Goal: Task Accomplishment & Management: Manage account settings

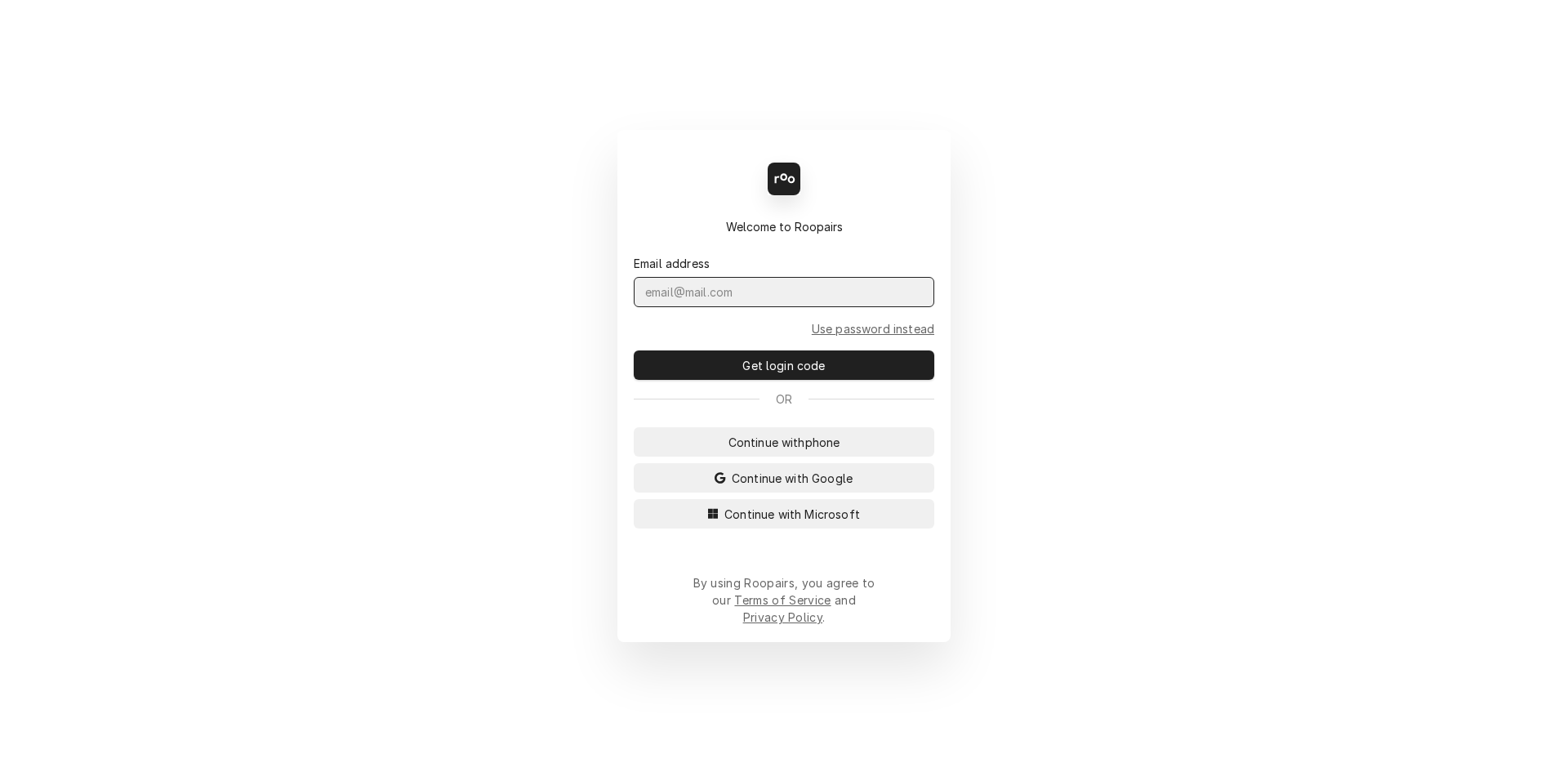
click at [729, 304] on input "Dynamic Content Wrapper" at bounding box center [784, 293] width 300 height 31
type input "Melissa.Nehls@csi1.com"
click at [634, 350] on button "Get login code" at bounding box center [784, 364] width 300 height 30
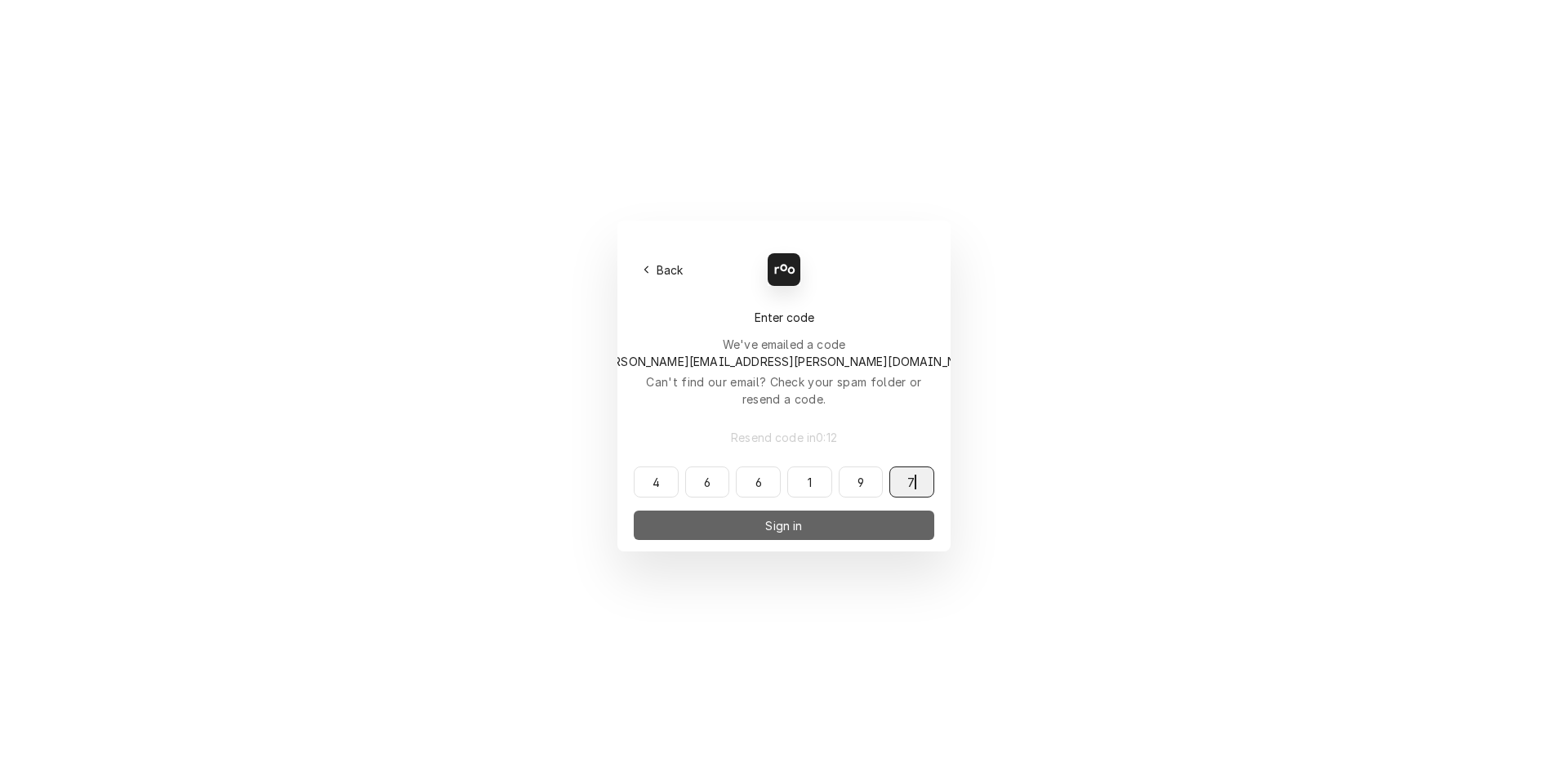
type input "466197"
click at [765, 518] on span "Sign in" at bounding box center [783, 526] width 43 height 17
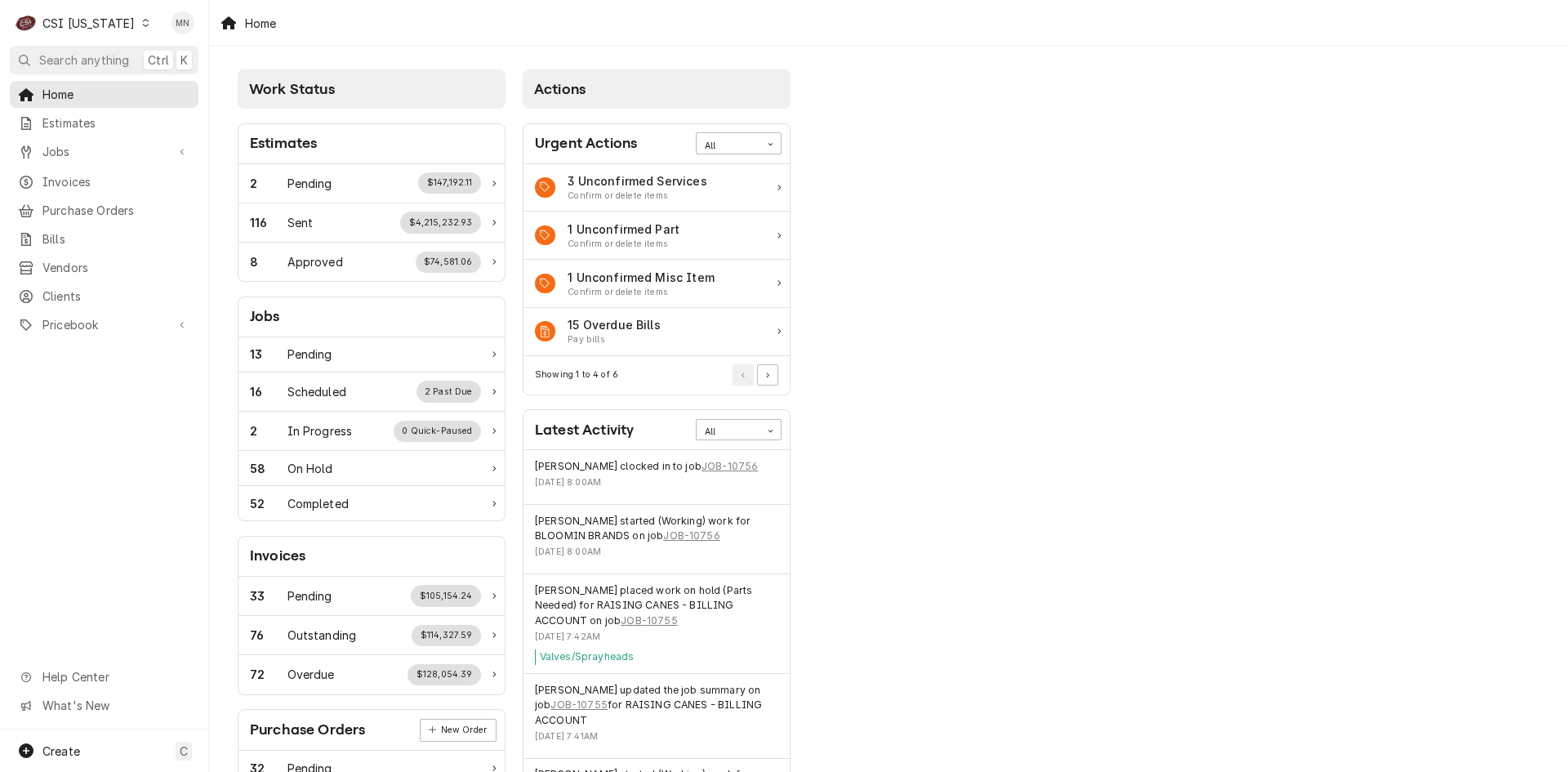
click at [91, 14] on div "C CSI Kentucky" at bounding box center [82, 23] width 146 height 33
click at [145, 31] on div "CSI [US_STATE][GEOGRAPHIC_DATA]" at bounding box center [255, 32] width 226 height 20
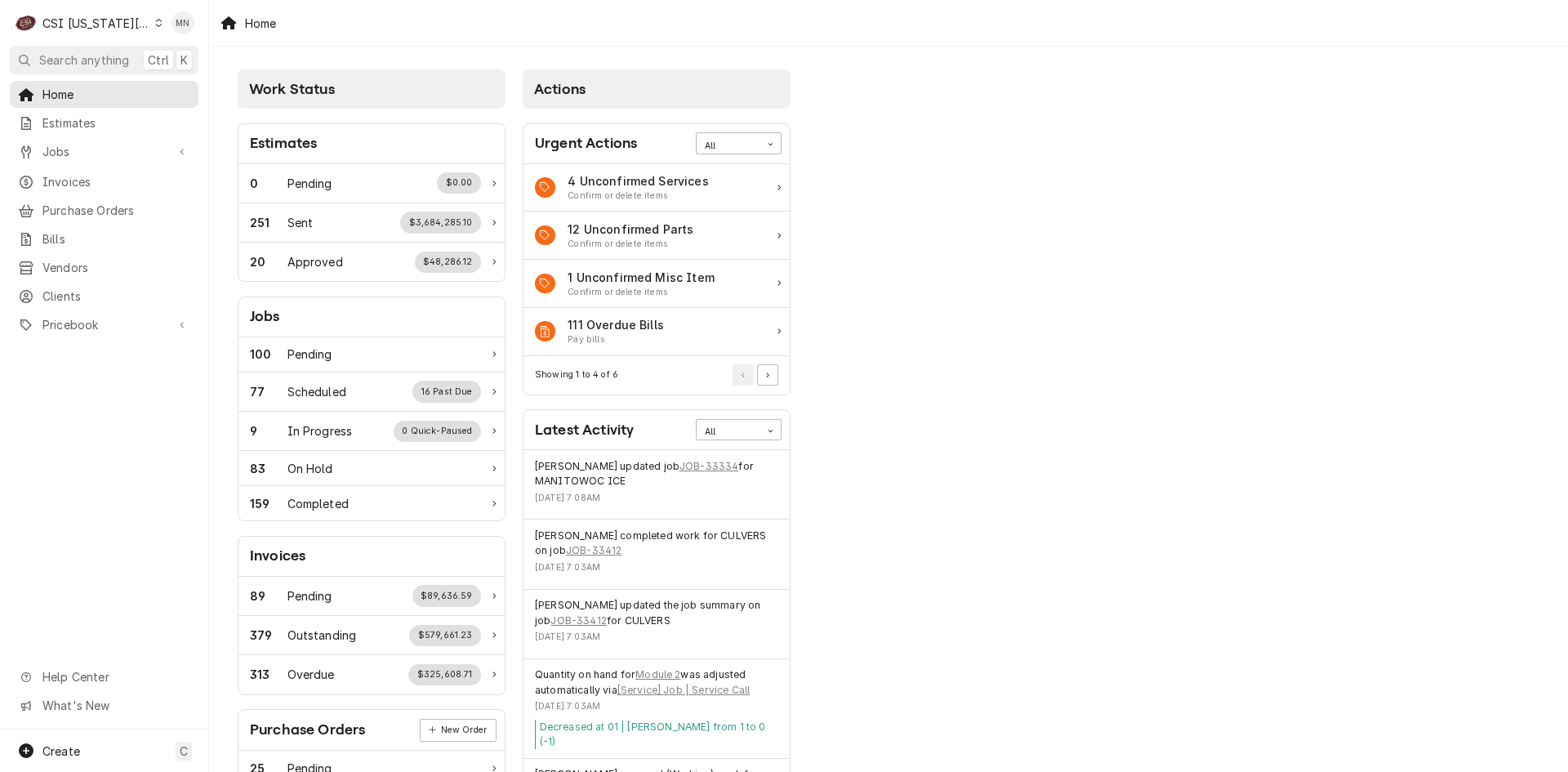
click at [84, 21] on div "CSI [US_STATE][GEOGRAPHIC_DATA]" at bounding box center [96, 23] width 108 height 17
click at [185, 63] on div "CSI [US_STATE]" at bounding box center [279, 61] width 238 height 17
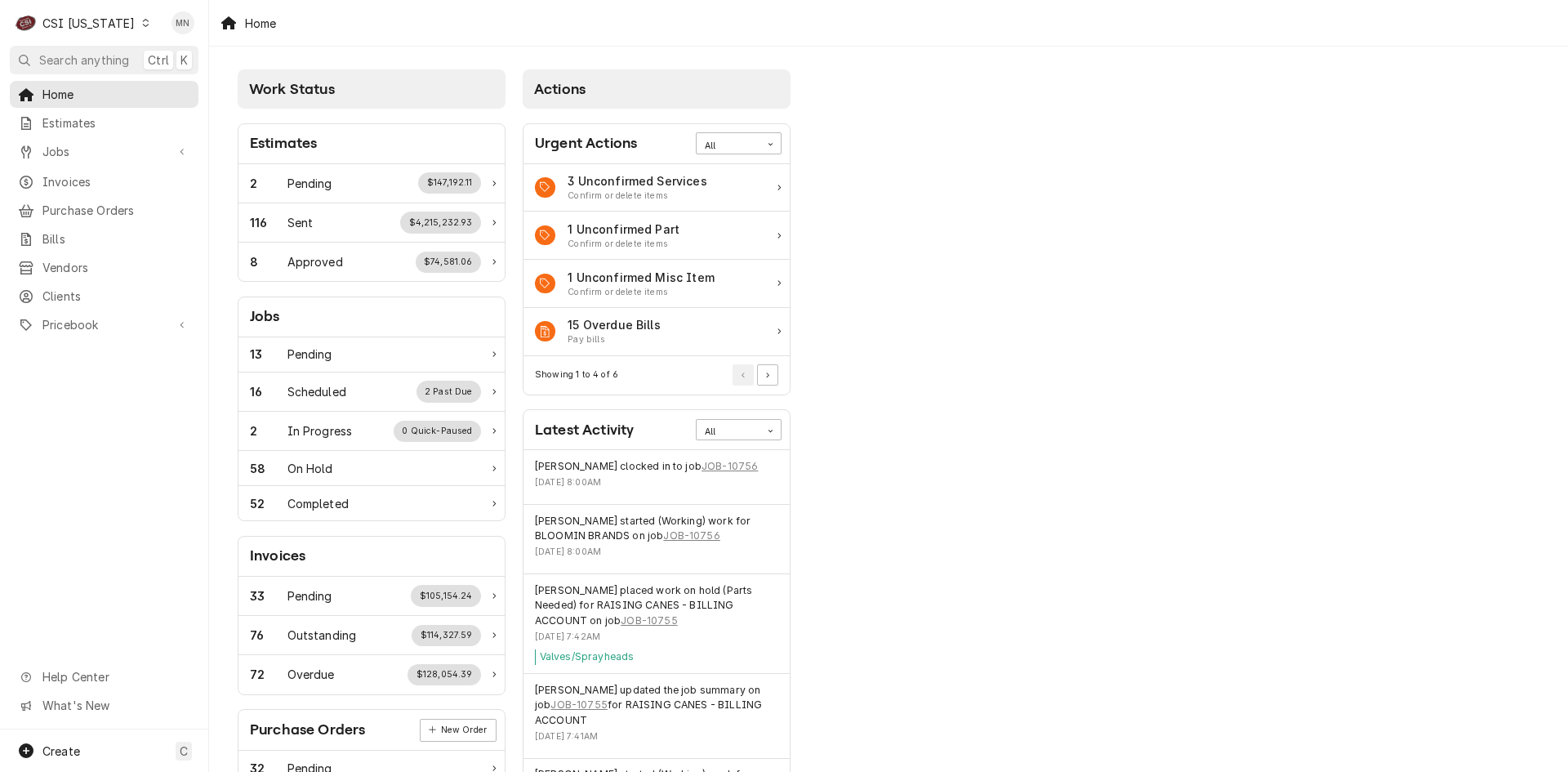
click at [62, 31] on div "CSI [US_STATE]" at bounding box center [88, 23] width 93 height 17
click at [159, 83] on div "CSI St. [PERSON_NAME]" at bounding box center [254, 90] width 215 height 17
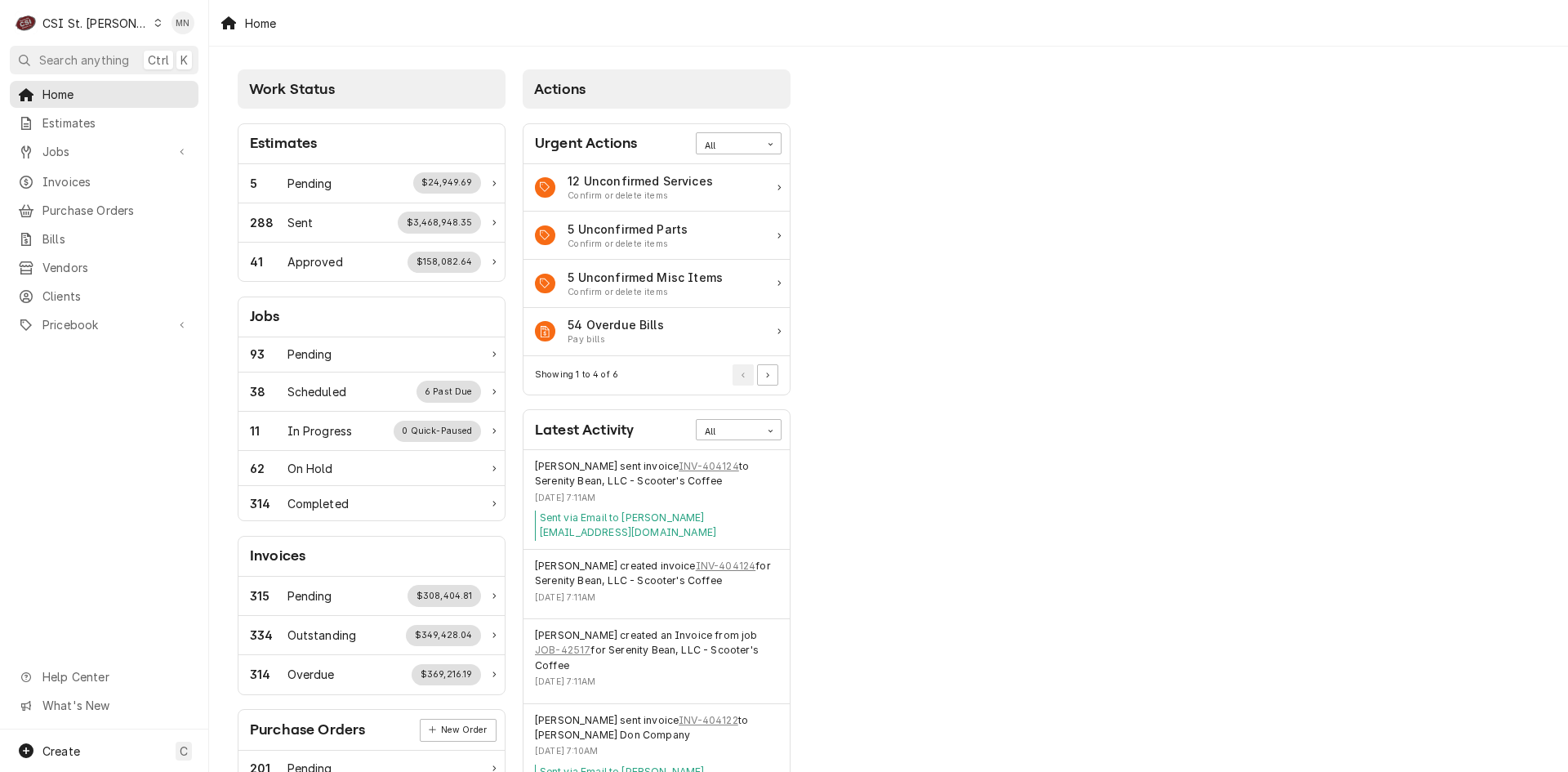
click at [52, 21] on div "CSI St. Louis" at bounding box center [95, 23] width 106 height 17
click at [167, 22] on div "CSI [US_STATE][GEOGRAPHIC_DATA]" at bounding box center [250, 32] width 226 height 20
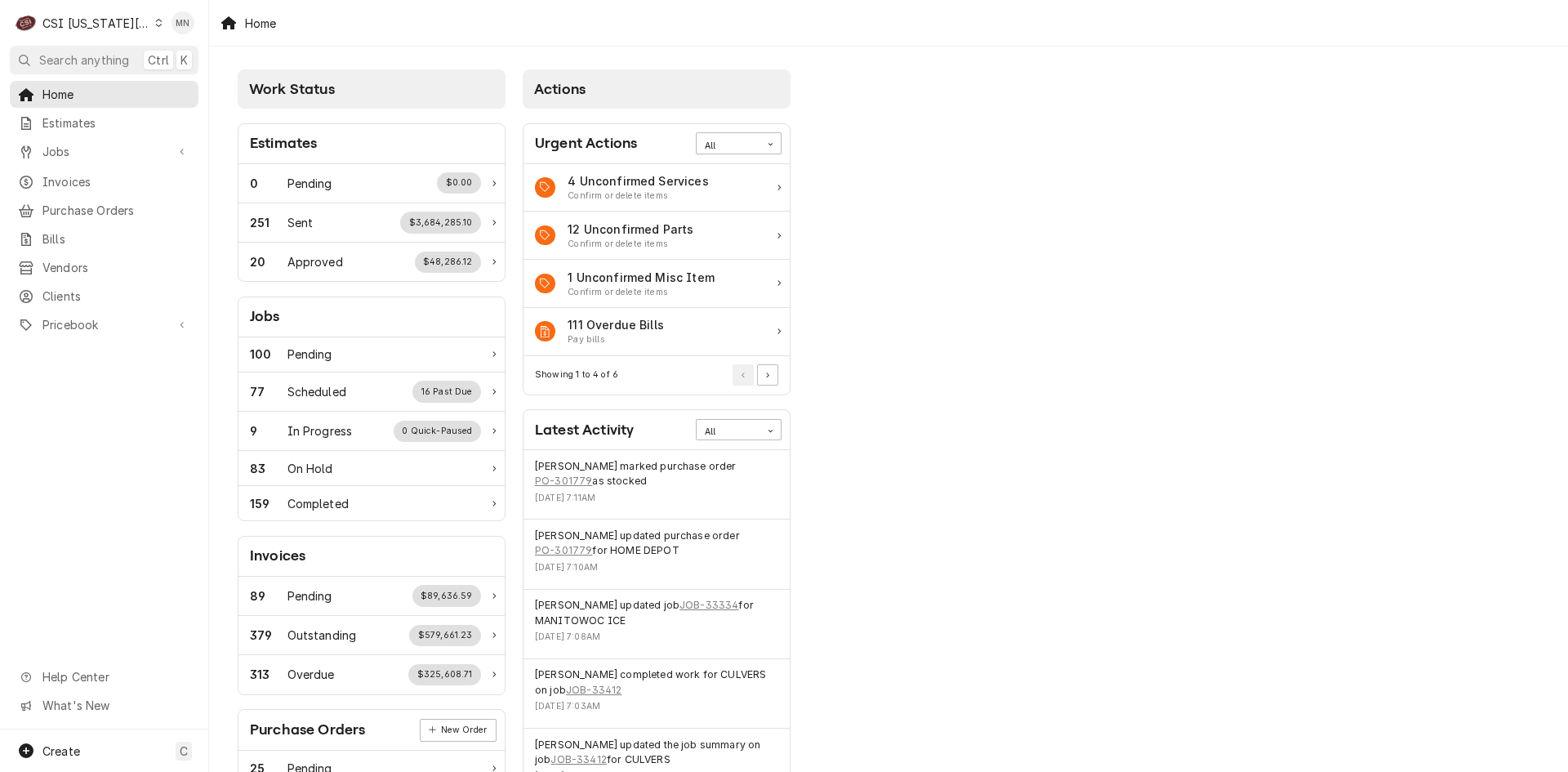
click at [96, 14] on div "CSI [US_STATE][GEOGRAPHIC_DATA]" at bounding box center [96, 23] width 108 height 17
click at [176, 62] on div "CSI [US_STATE]" at bounding box center [279, 61] width 238 height 17
click at [76, 14] on div "C CSI Kentucky" at bounding box center [82, 23] width 146 height 33
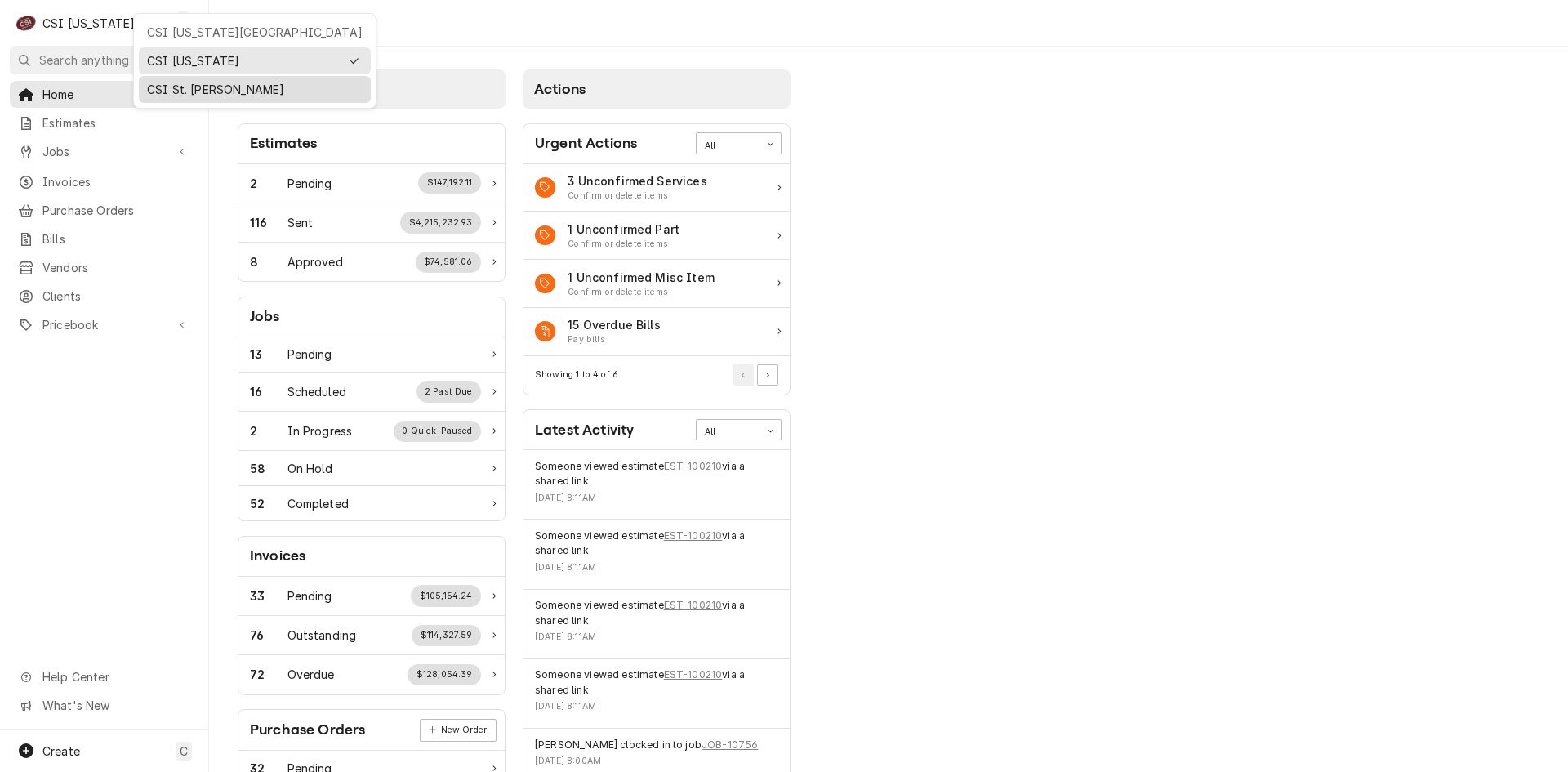
click at [163, 89] on div "CSI St. [PERSON_NAME]" at bounding box center [254, 90] width 215 height 17
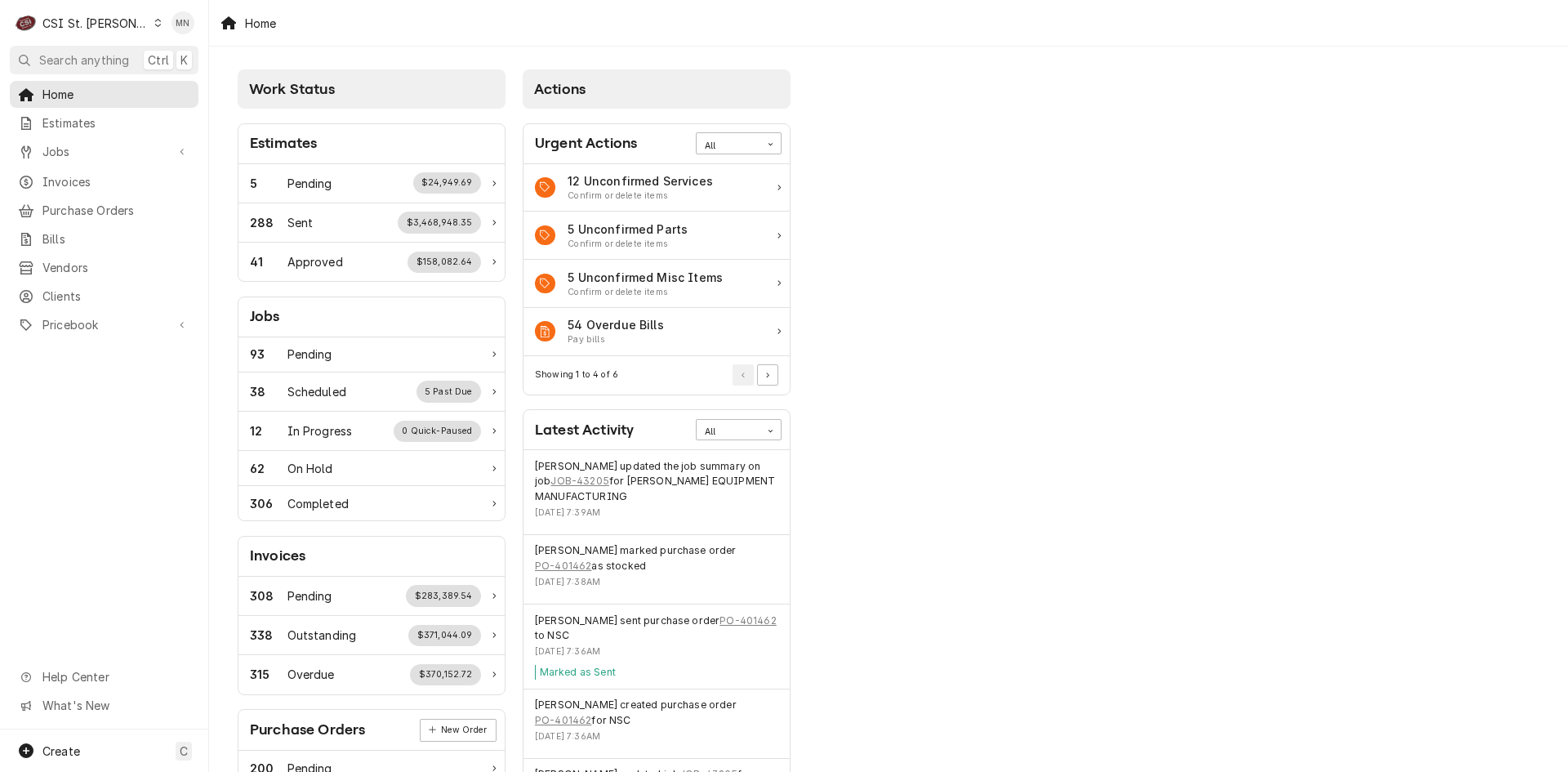
click at [90, 20] on div "CSI St. [PERSON_NAME]" at bounding box center [95, 23] width 106 height 17
click at [152, 35] on div "CSI [US_STATE][GEOGRAPHIC_DATA]" at bounding box center [250, 33] width 215 height 17
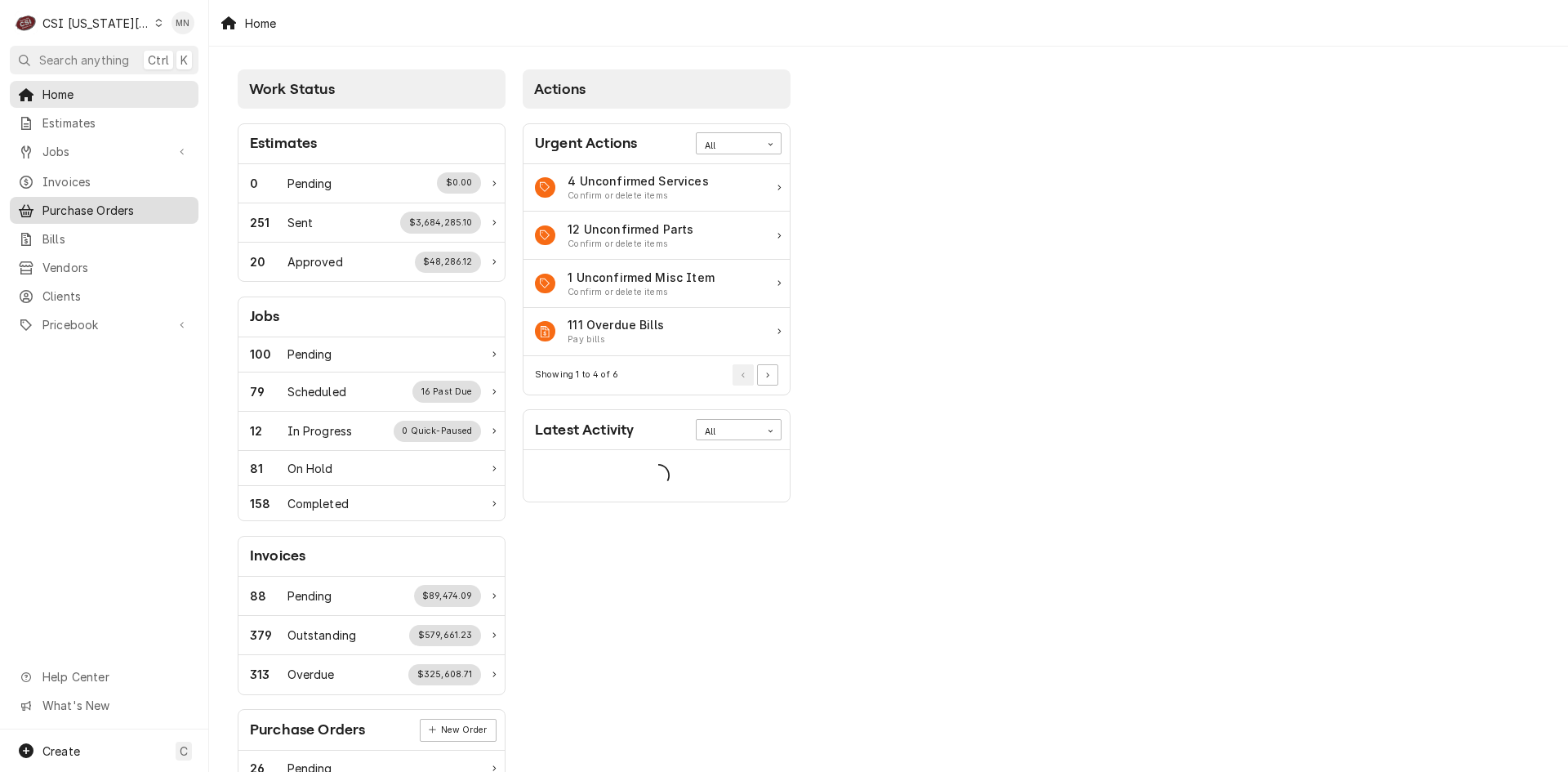
click at [59, 203] on span "Purchase Orders" at bounding box center [116, 210] width 148 height 17
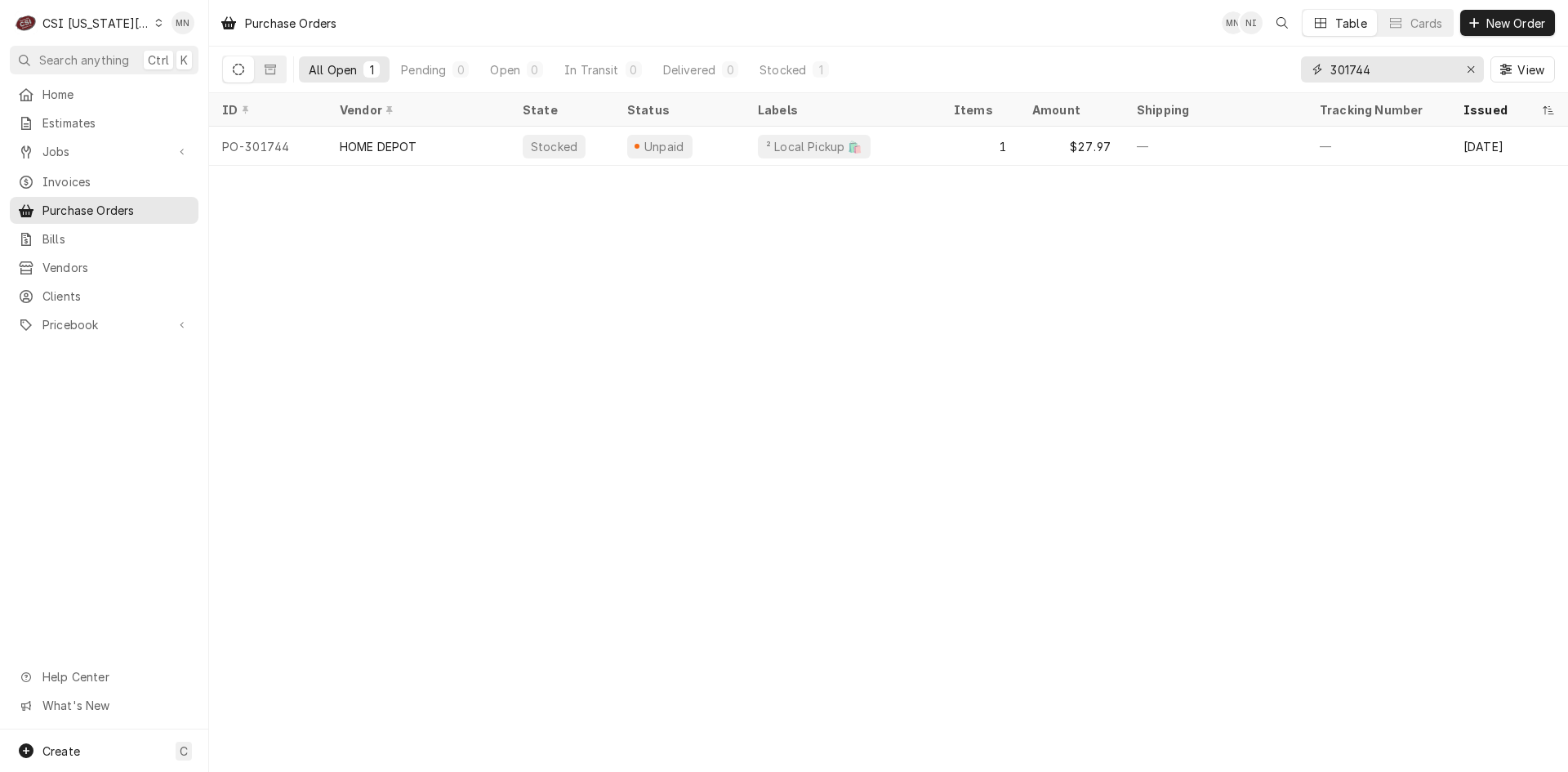
drag, startPoint x: 1391, startPoint y: 76, endPoint x: 1262, endPoint y: 86, distance: 129.4
click at [1334, 82] on div "301744 View" at bounding box center [1428, 70] width 254 height 46
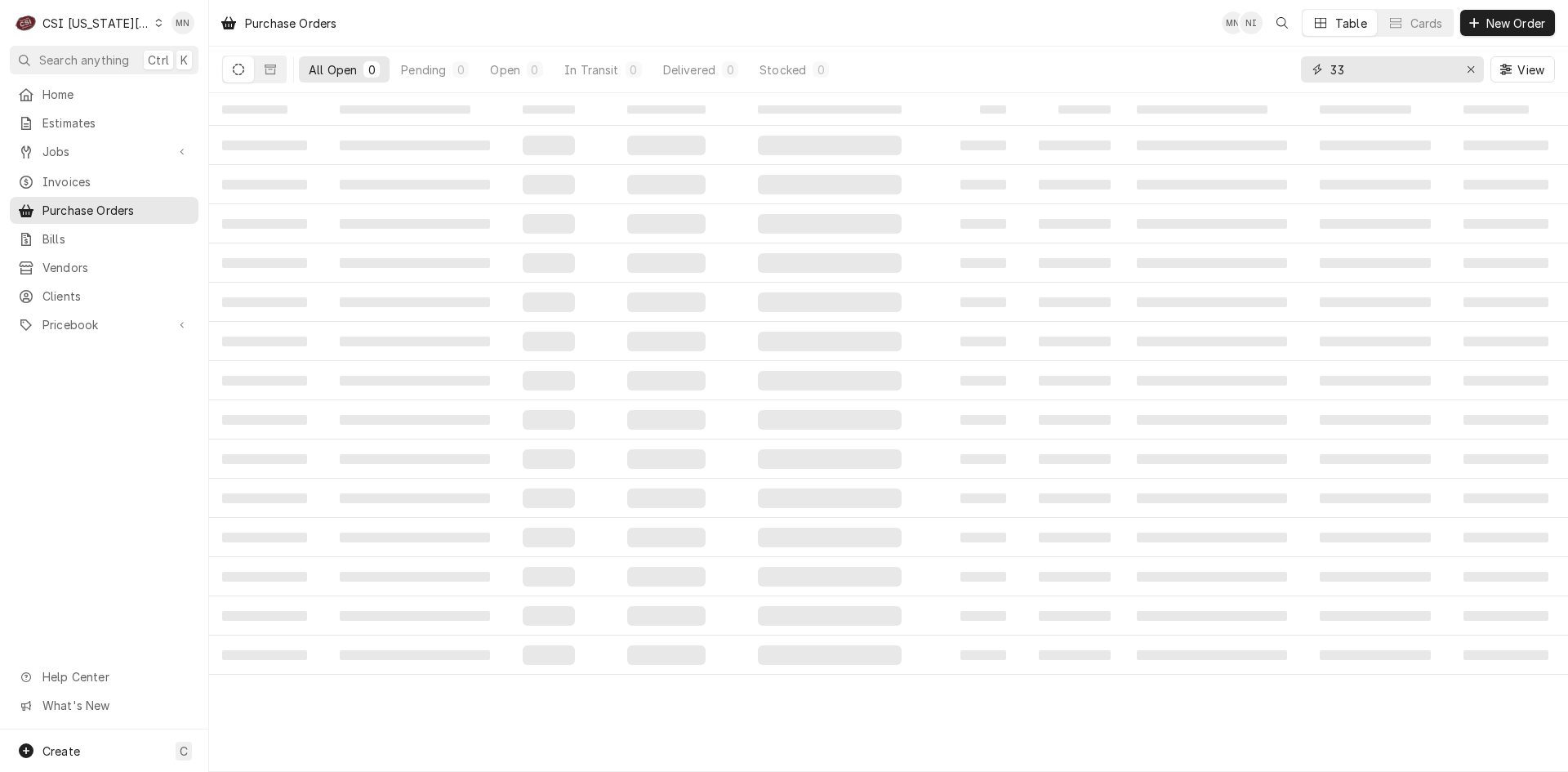
type input "3"
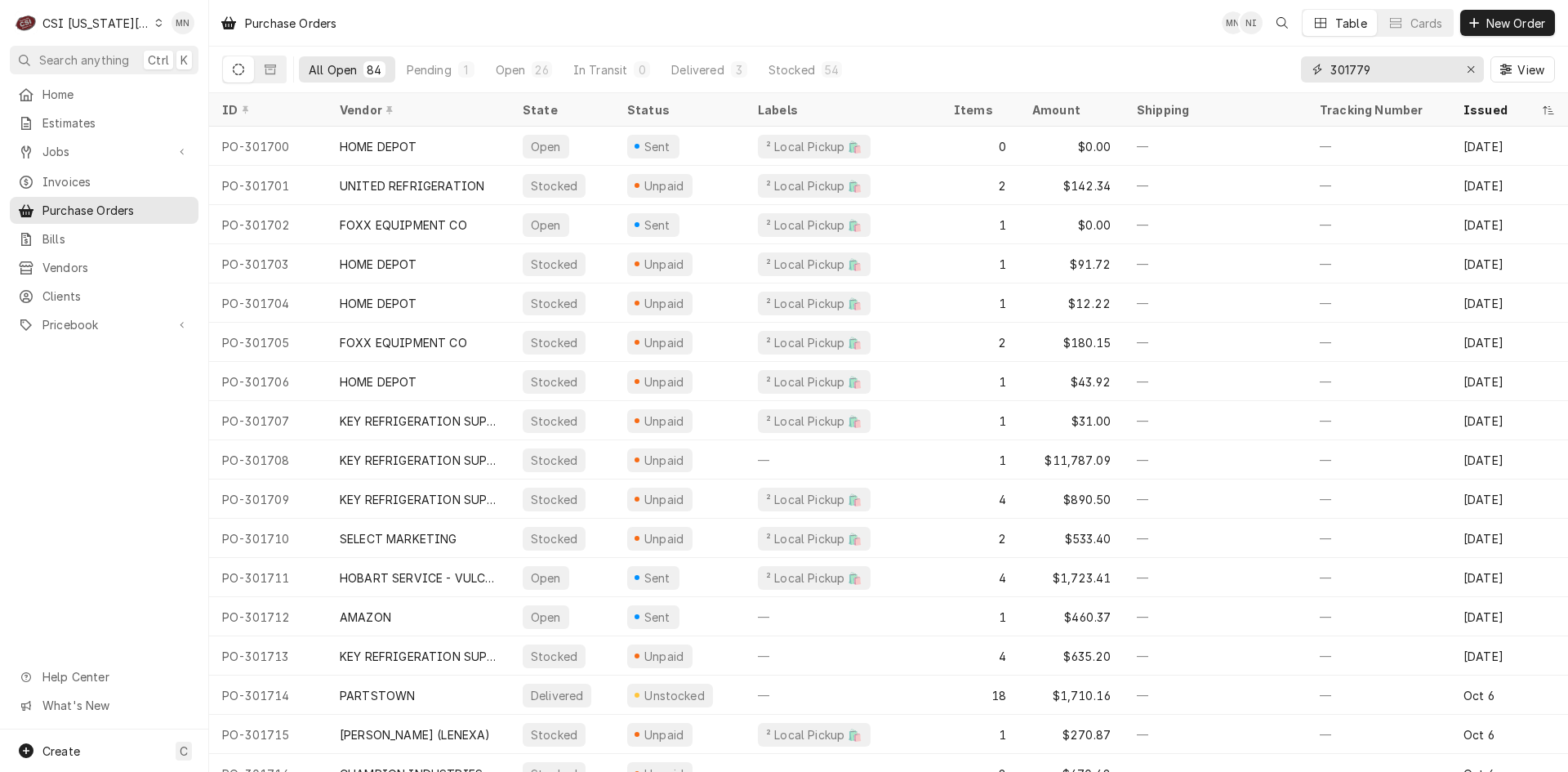
type input "301779"
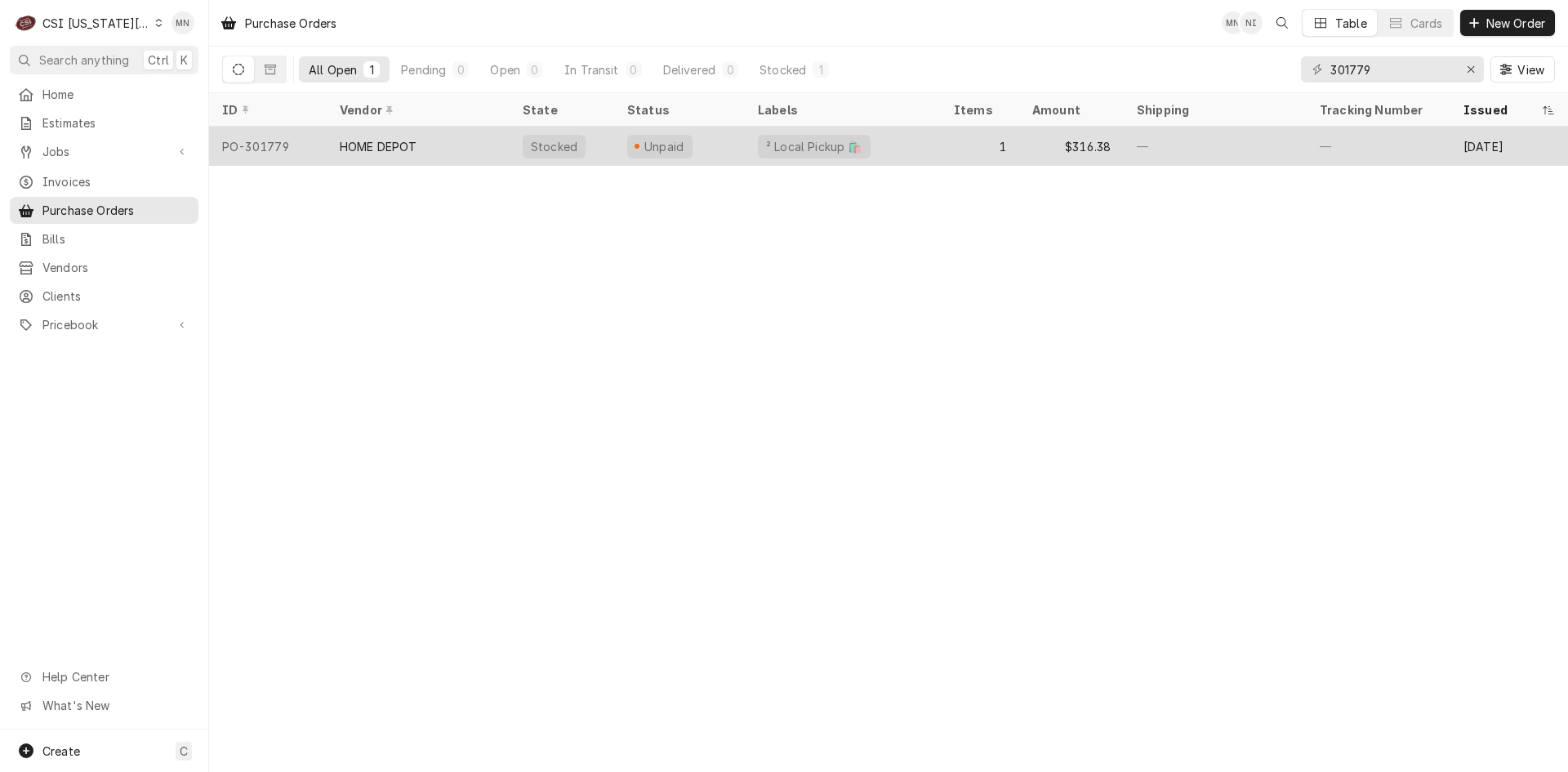
click at [380, 155] on div "HOME DEPOT" at bounding box center [418, 145] width 183 height 39
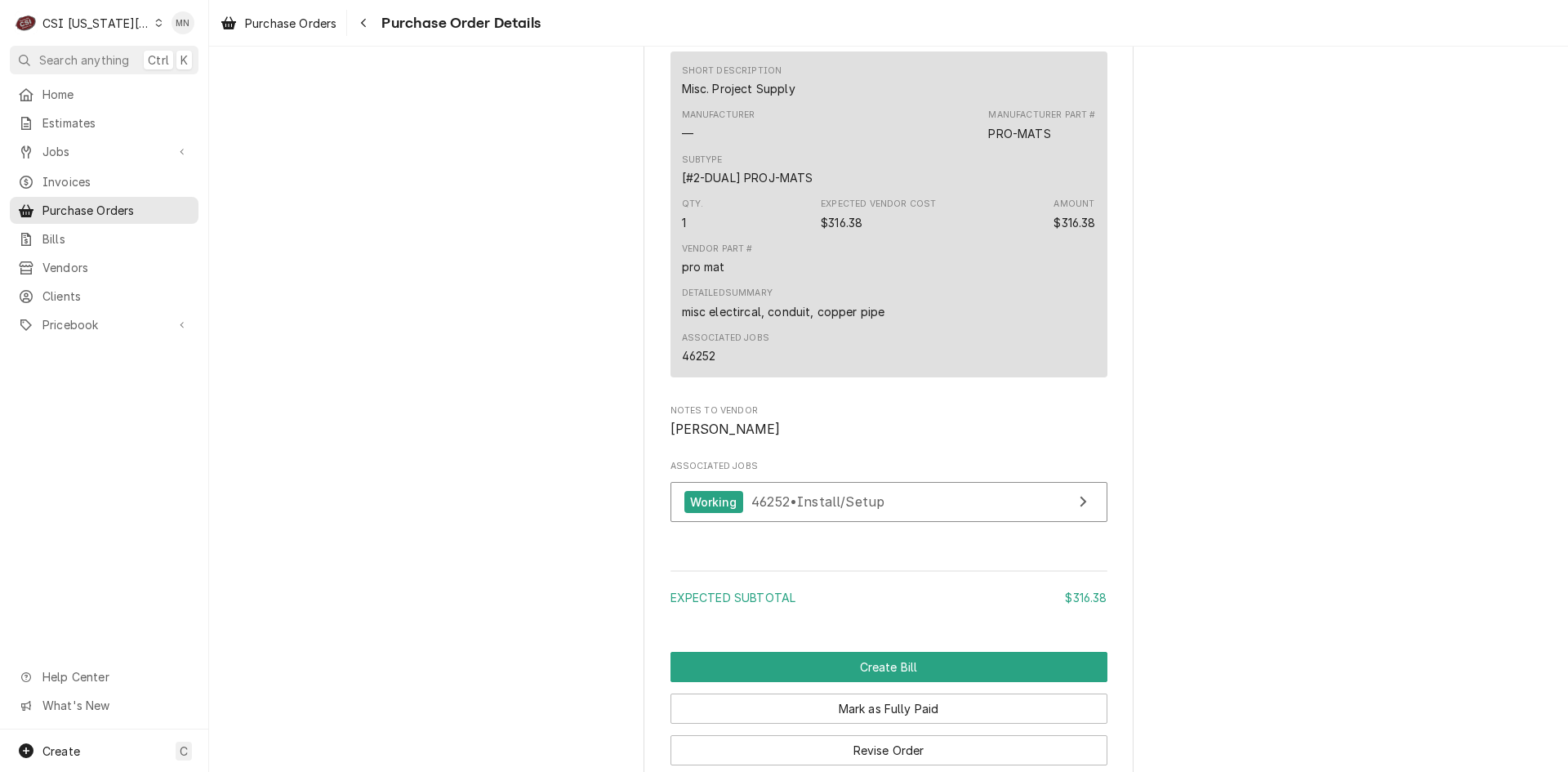
scroll to position [1359, 0]
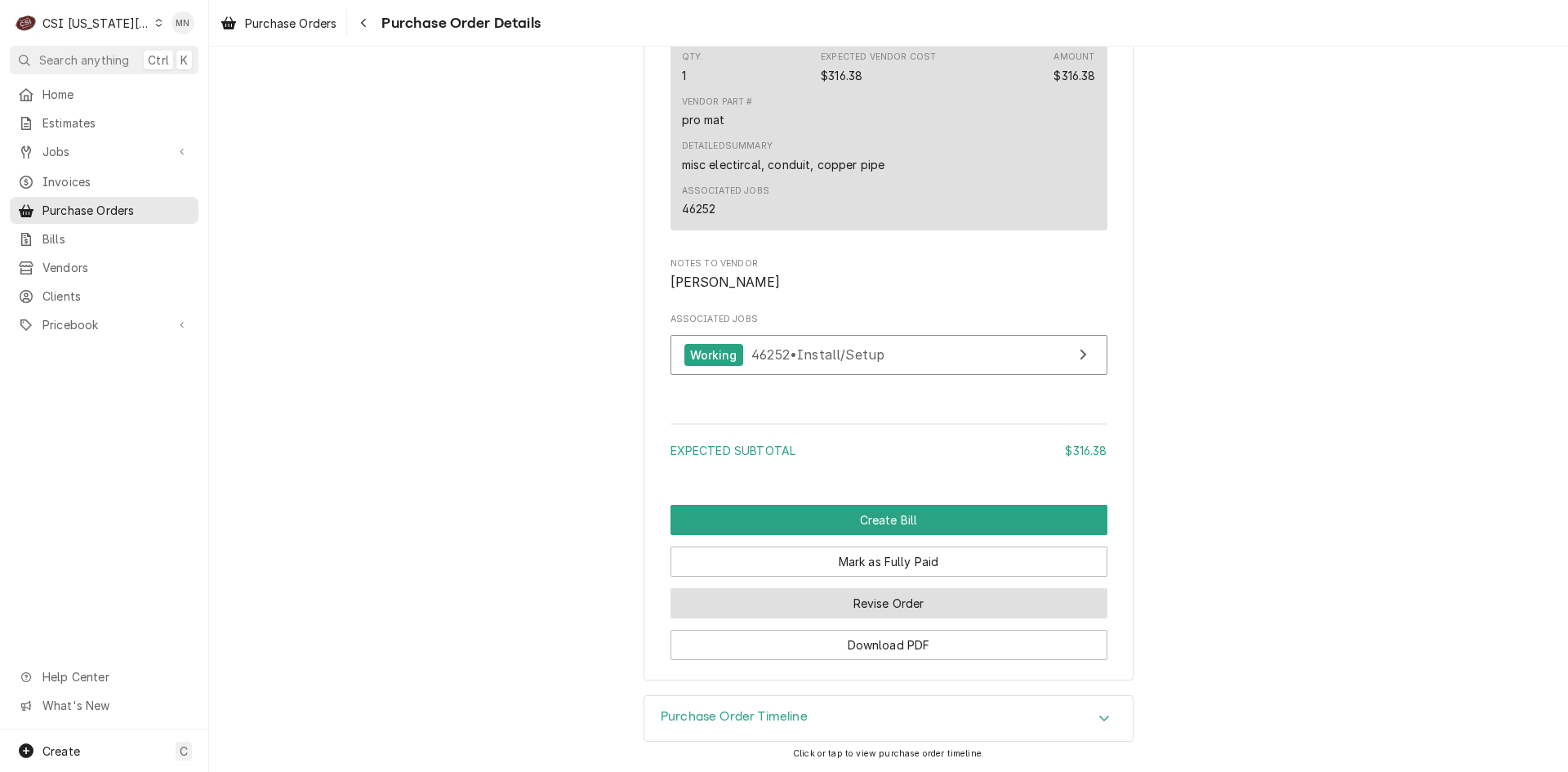
click at [904, 595] on button "Revise Order" at bounding box center [888, 604] width 437 height 31
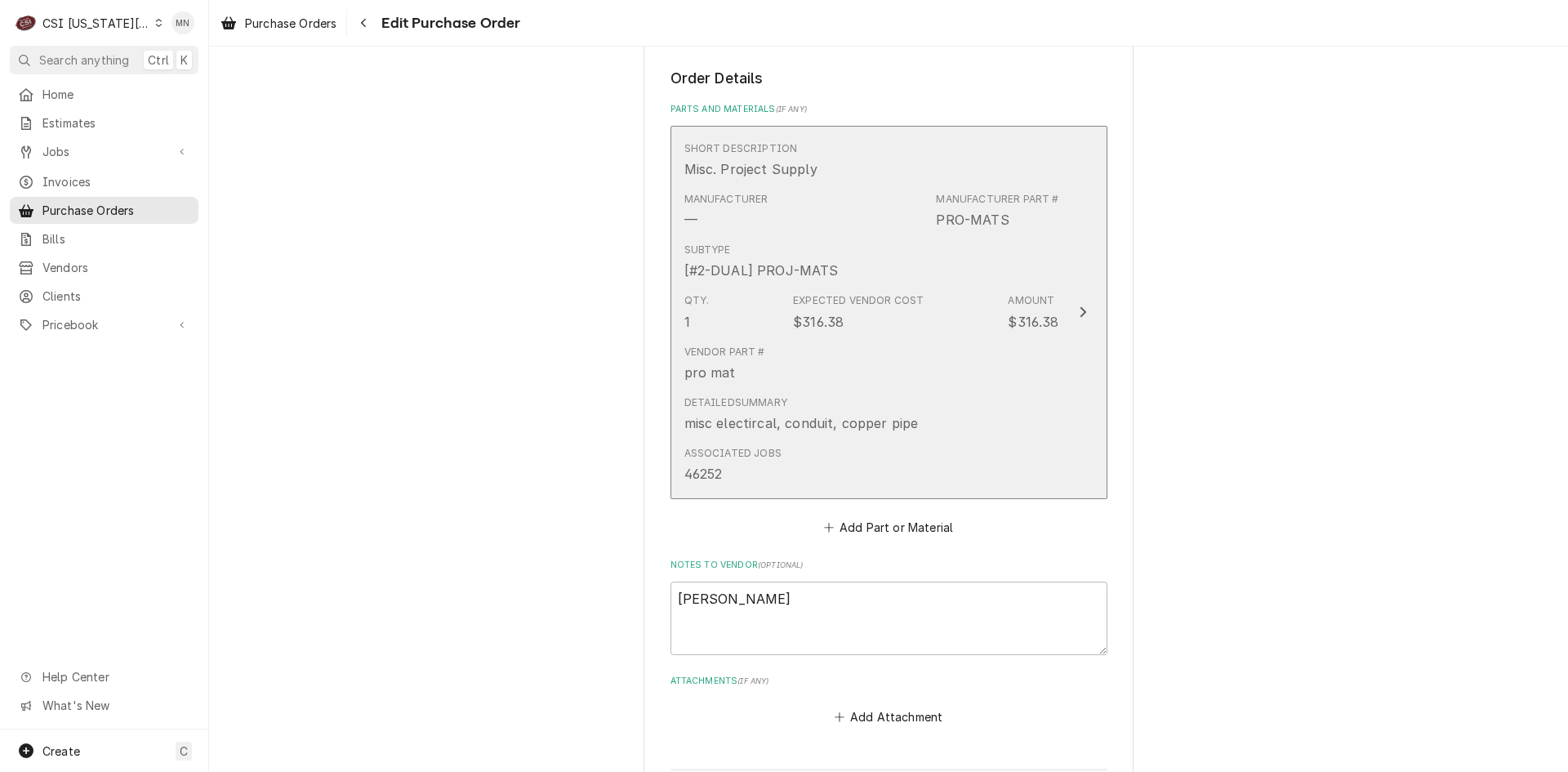
scroll to position [912, 0]
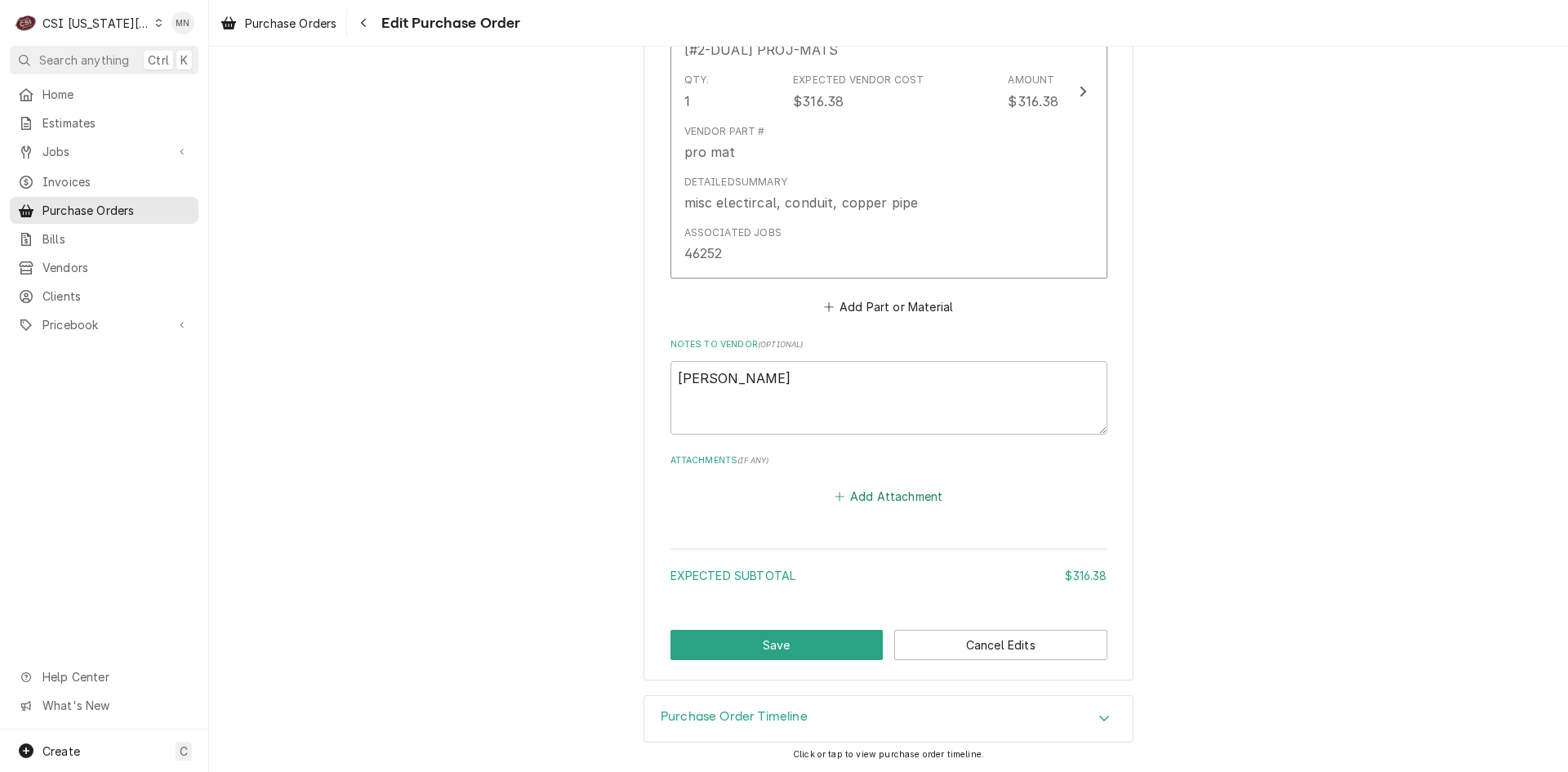
click at [868, 506] on button "Add Attachment" at bounding box center [888, 496] width 115 height 23
type textarea "x"
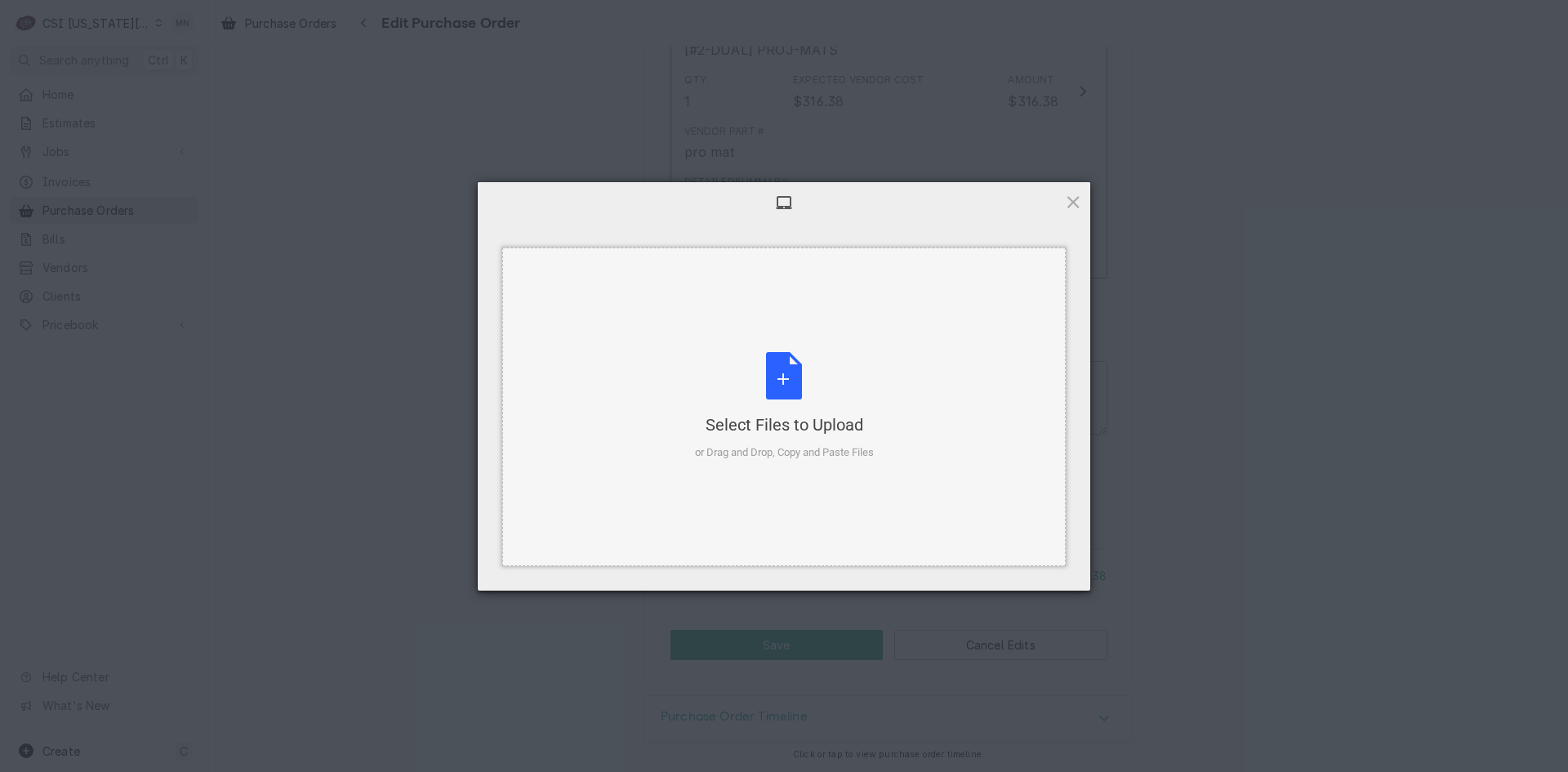
click at [762, 386] on div "Select Files to Upload or Drag and Drop, Copy and Paste Files" at bounding box center [784, 407] width 179 height 109
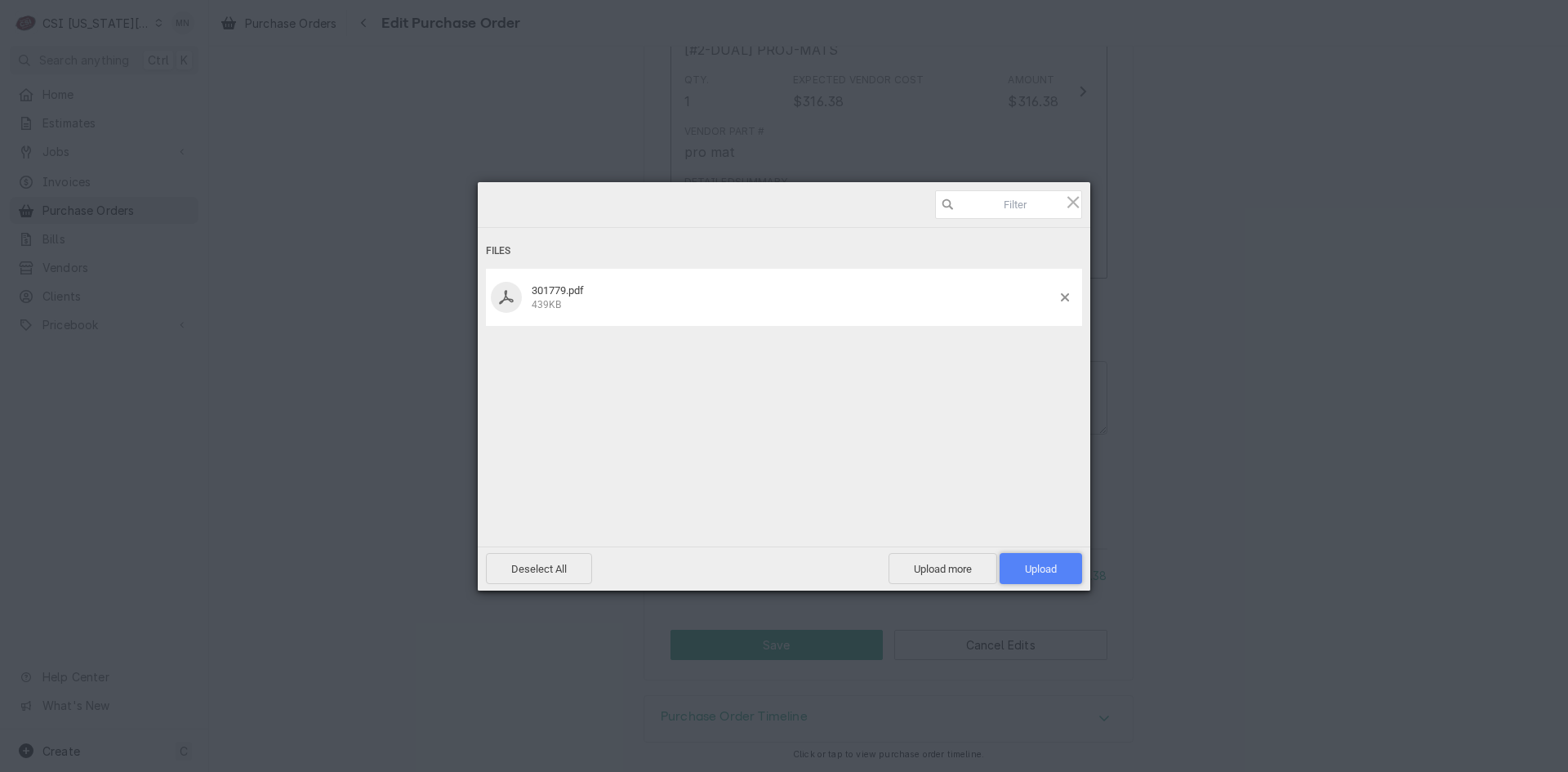
click at [1044, 562] on span "Upload 1" at bounding box center [1040, 568] width 32 height 12
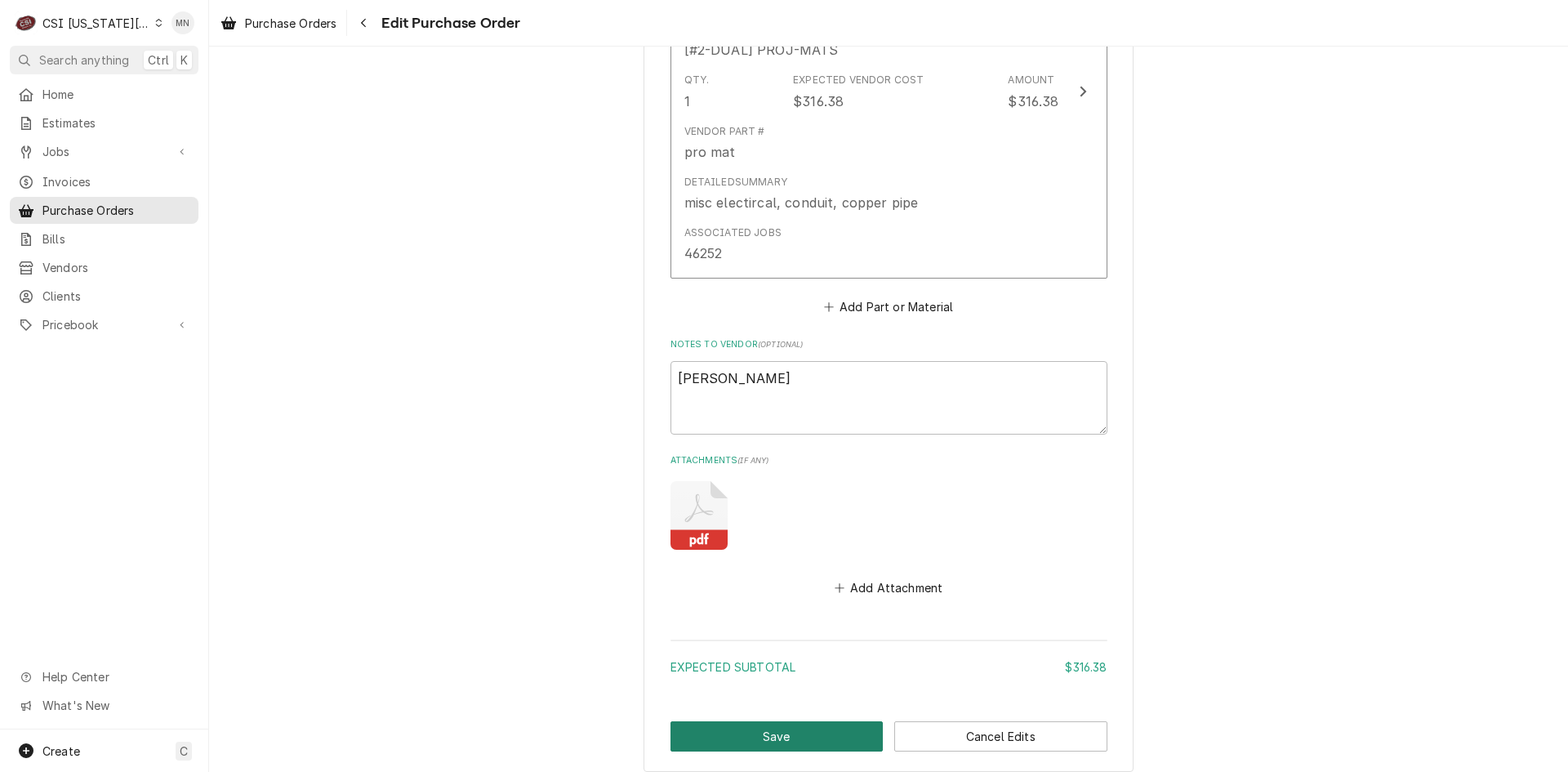
click at [795, 737] on button "Save" at bounding box center [776, 737] width 213 height 31
type textarea "x"
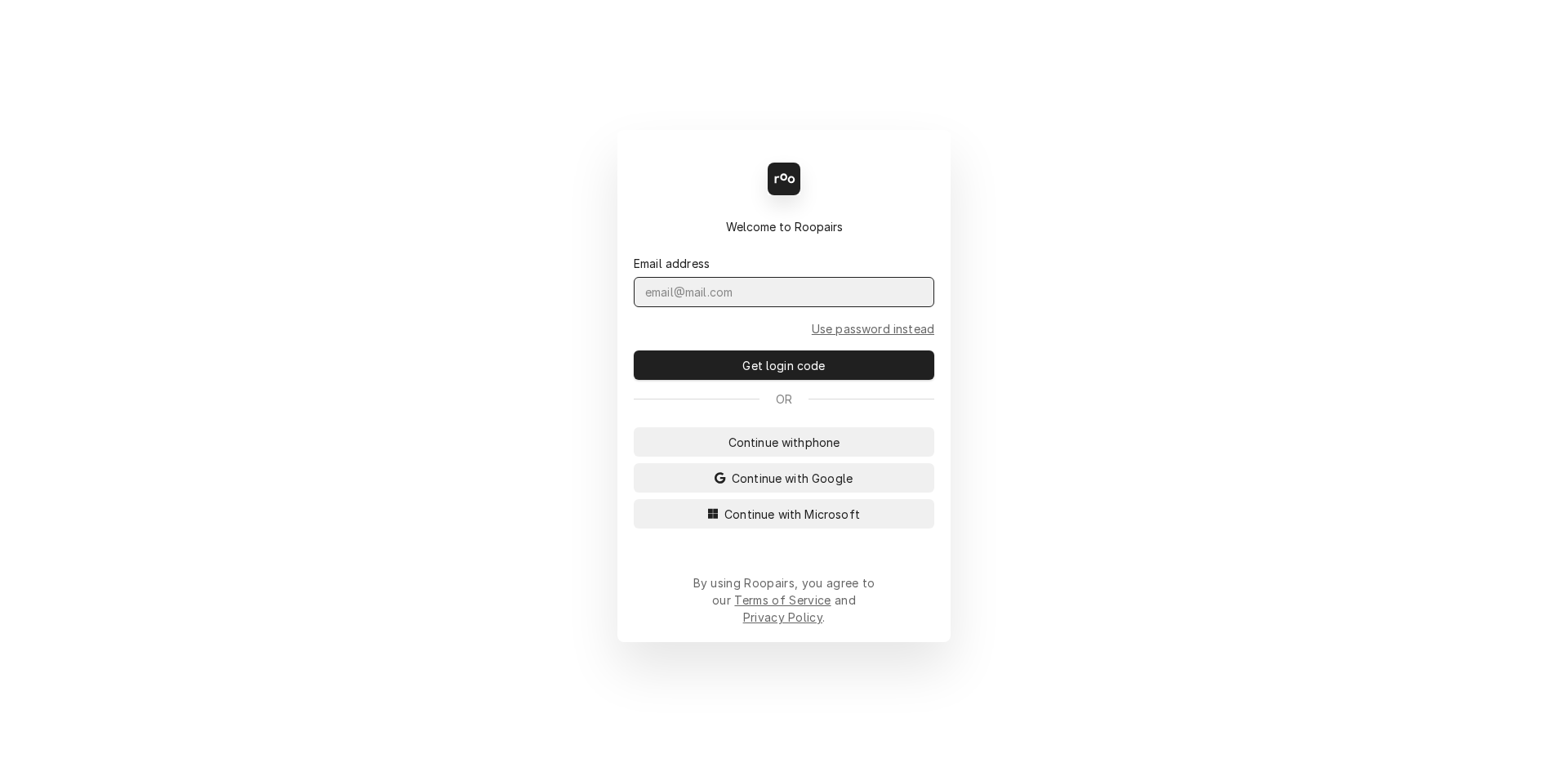
click at [708, 298] on input "Dynamic Content Wrapper" at bounding box center [784, 293] width 300 height 31
type input "M"
click at [838, 523] on span "Continue with Microsoft" at bounding box center [792, 515] width 142 height 17
click at [688, 307] on input "Dynamic Content Wrapper" at bounding box center [784, 293] width 300 height 31
type input "[PERSON_NAME][EMAIL_ADDRESS][PERSON_NAME][DOMAIN_NAME]"
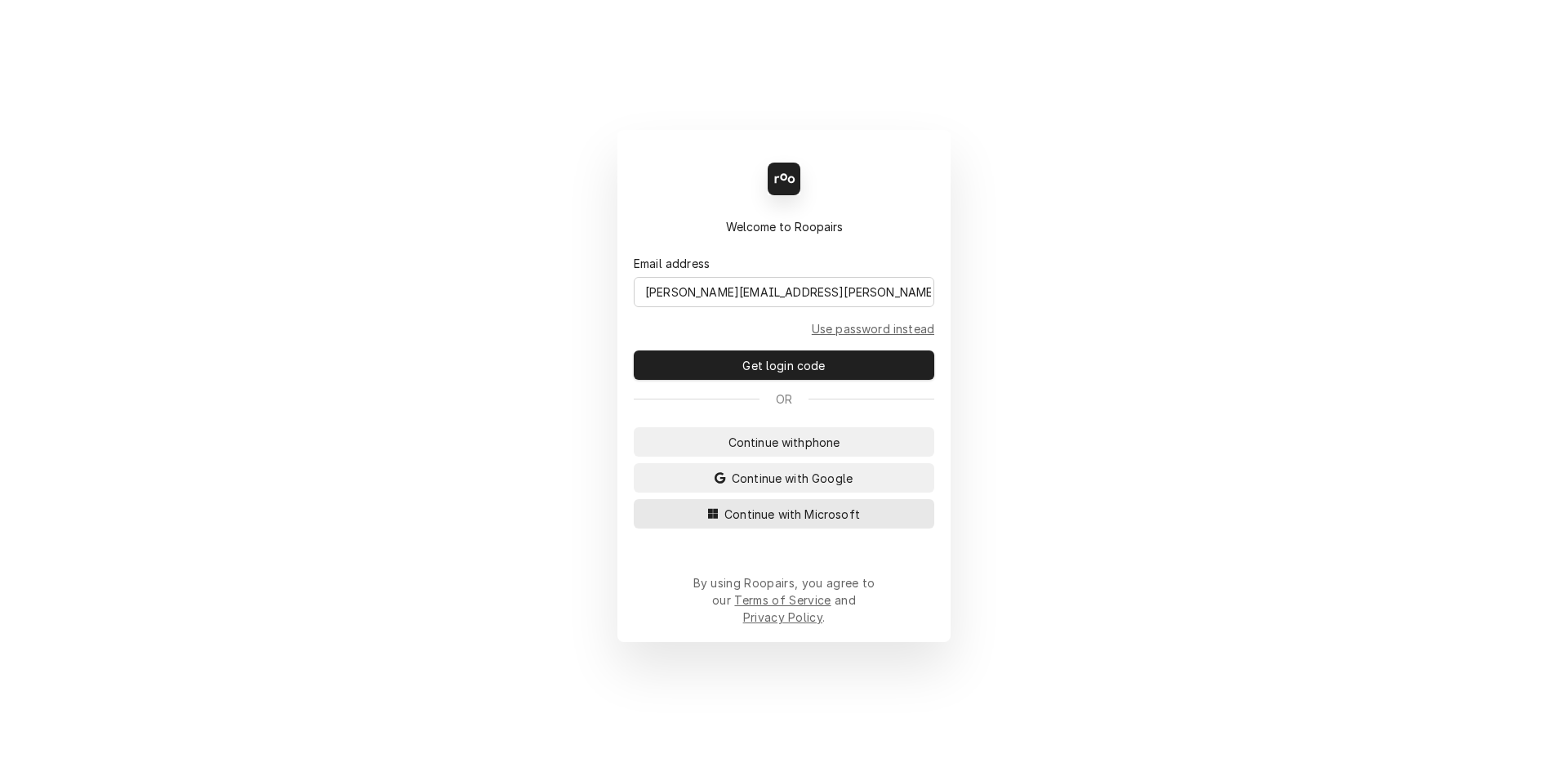
click at [790, 521] on span "Continue with Microsoft" at bounding box center [792, 515] width 142 height 17
click at [736, 305] on input "Dynamic Content Wrapper" at bounding box center [784, 293] width 300 height 31
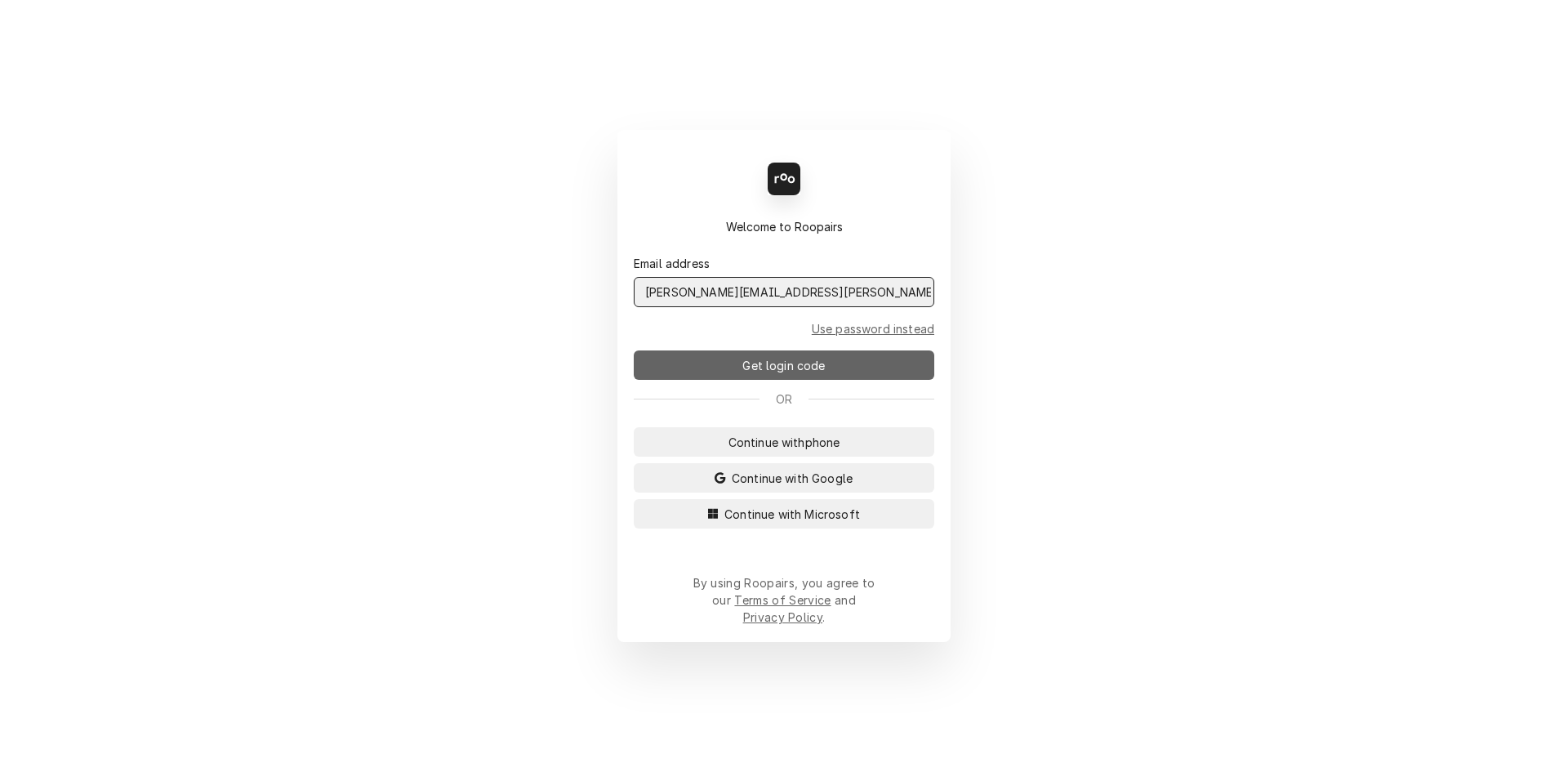
type input "[PERSON_NAME][EMAIL_ADDRESS][PERSON_NAME][DOMAIN_NAME]"
click at [754, 369] on span "Get login code" at bounding box center [783, 365] width 89 height 17
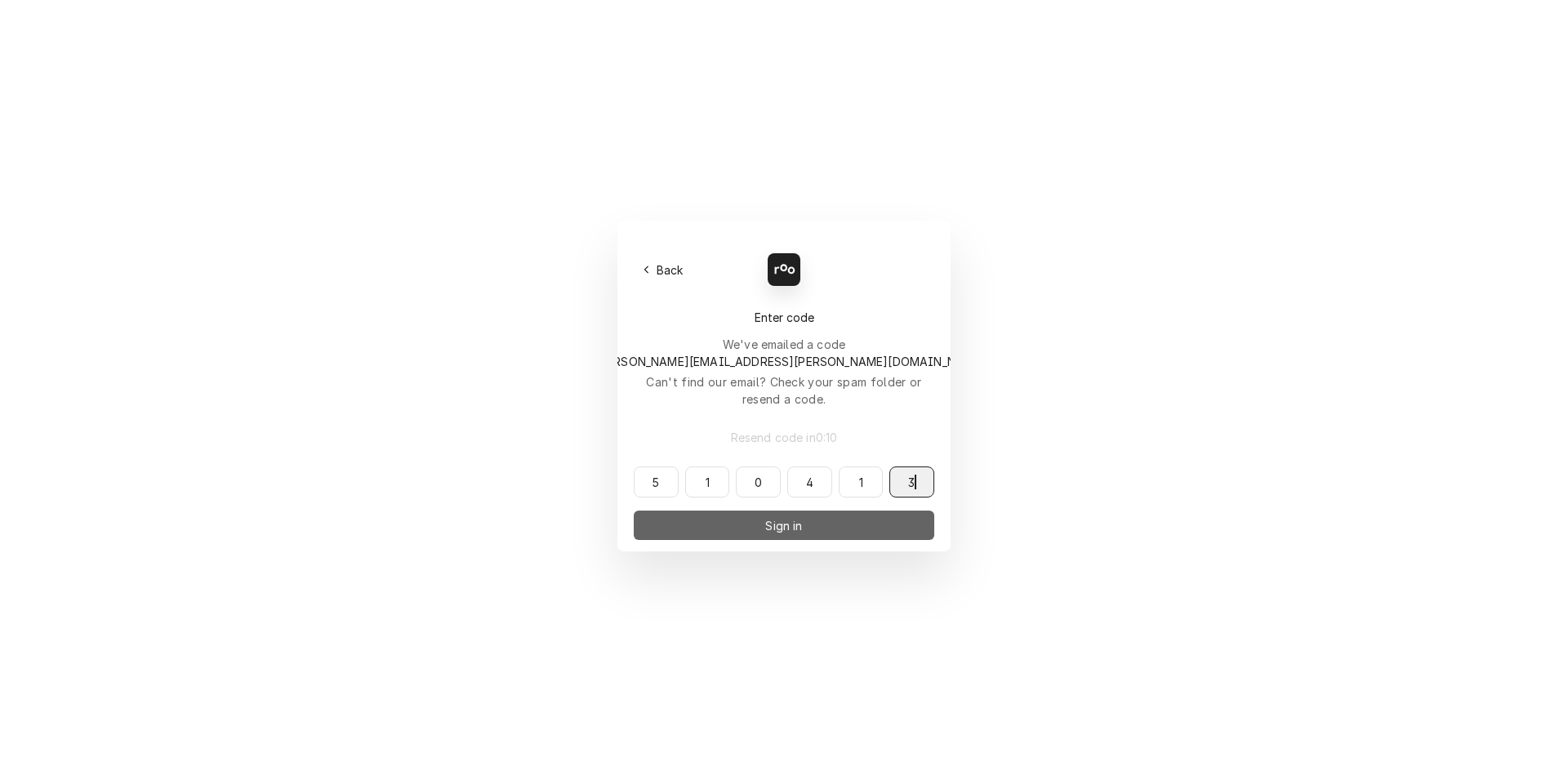
type input "510413"
click at [774, 511] on button "Sign in" at bounding box center [784, 525] width 300 height 30
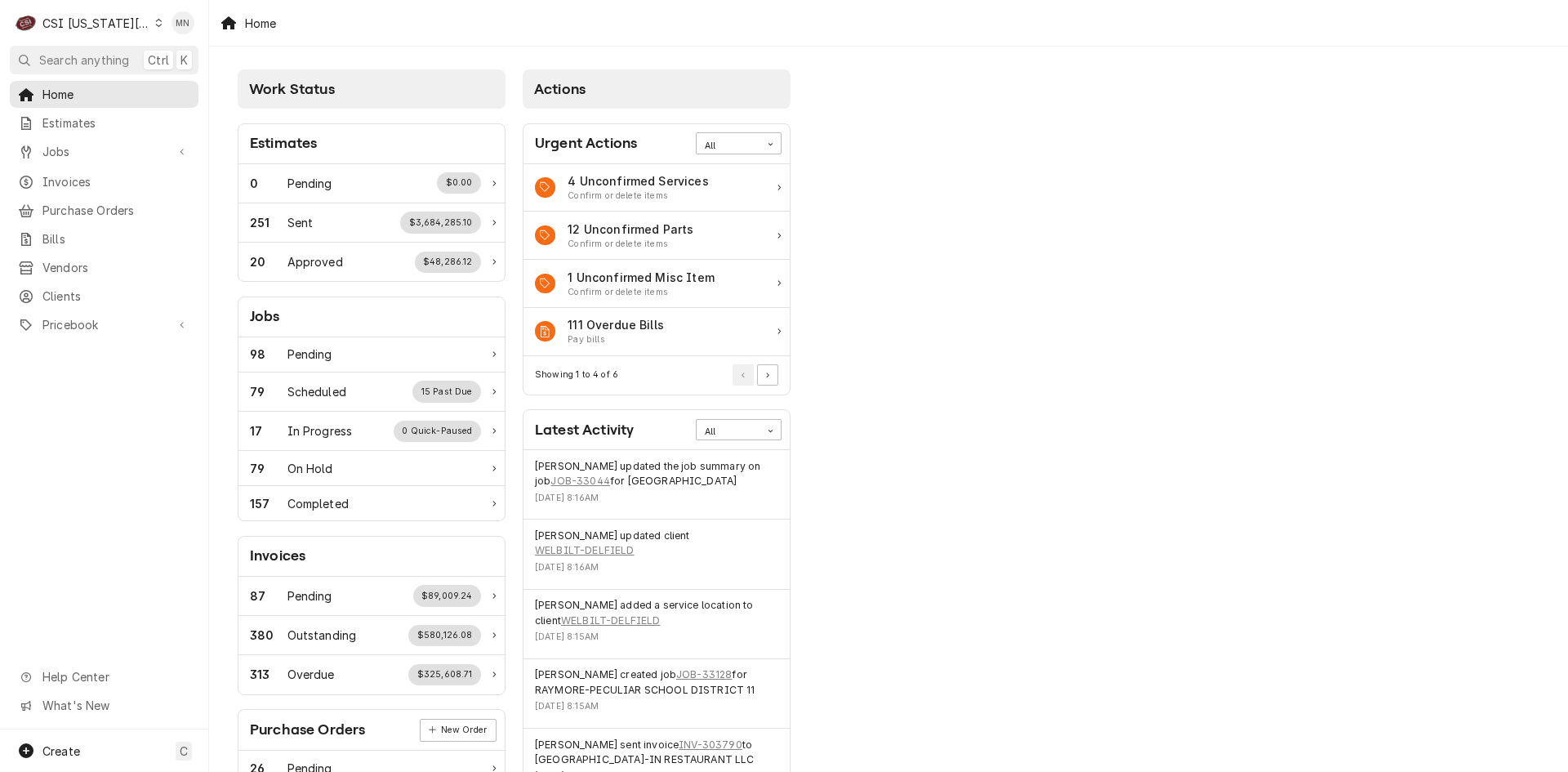
click at [103, 22] on div "CSI Kansas City" at bounding box center [96, 23] width 108 height 17
click at [187, 91] on div "CSI St. [PERSON_NAME]" at bounding box center [279, 90] width 238 height 17
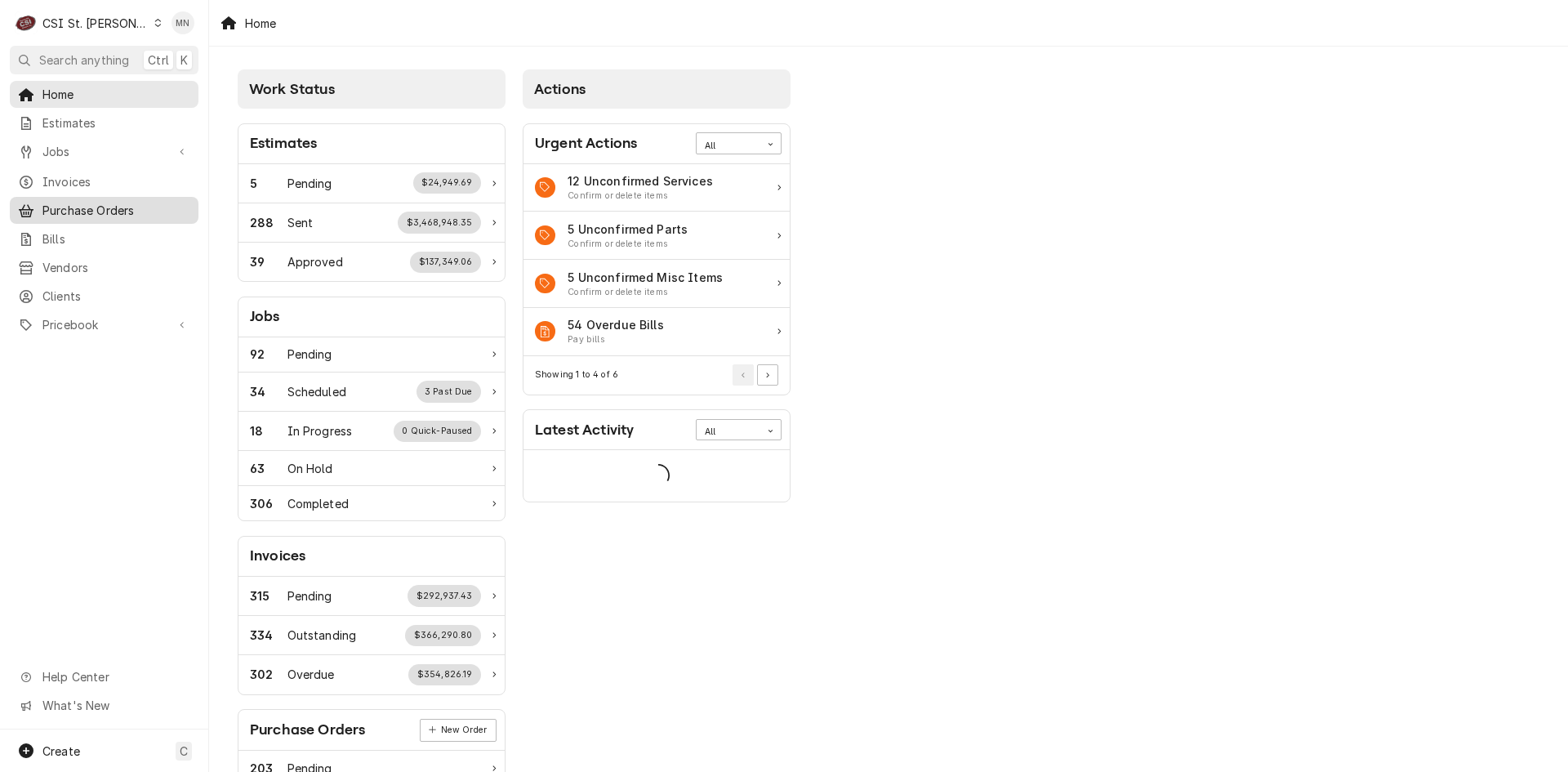
drag, startPoint x: 0, startPoint y: 0, endPoint x: 94, endPoint y: 202, distance: 222.8
click at [94, 202] on span "Purchase Orders" at bounding box center [116, 210] width 148 height 17
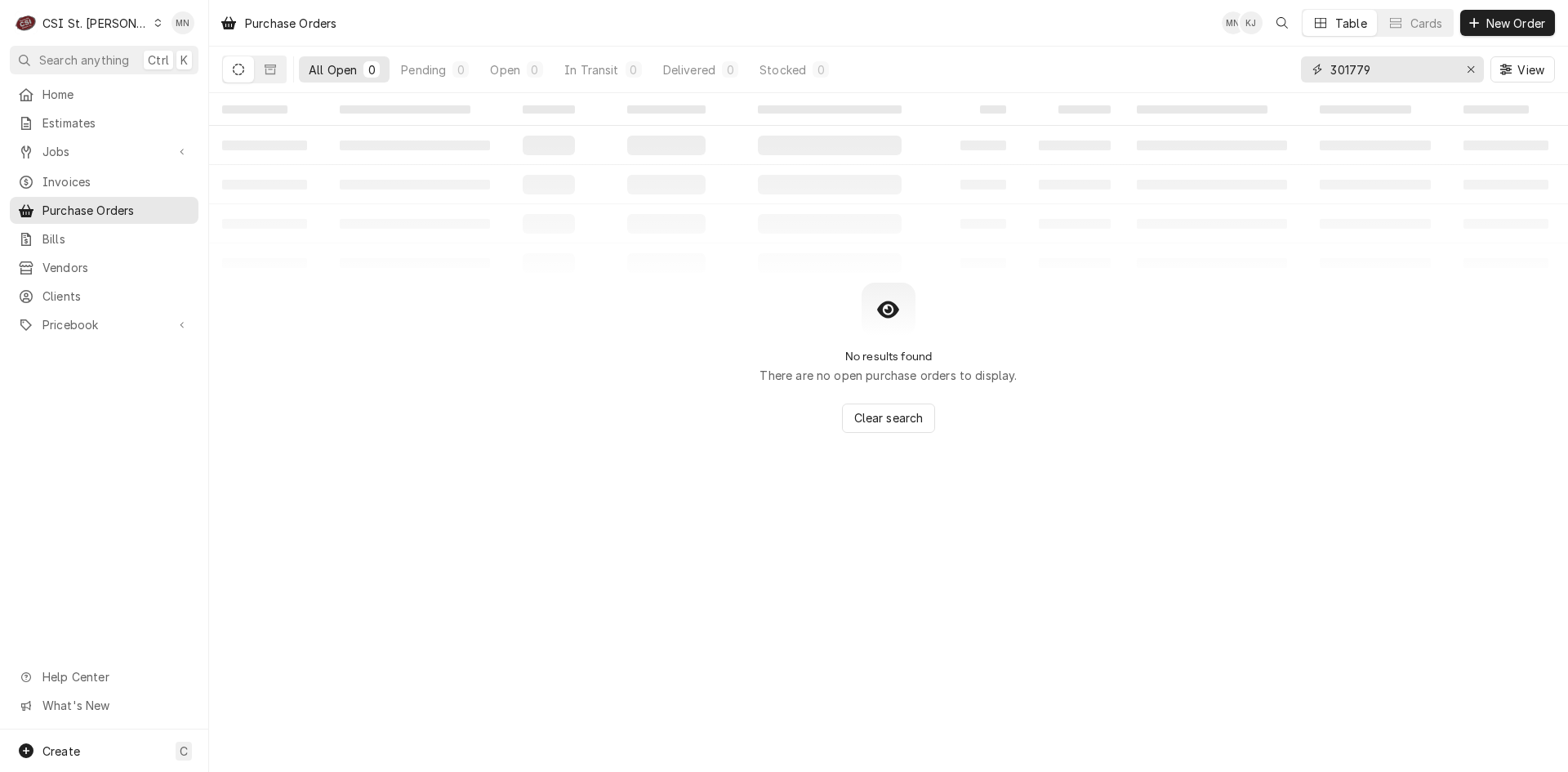
drag, startPoint x: 1404, startPoint y: 76, endPoint x: 1005, endPoint y: 86, distance: 399.1
click at [1138, 87] on div "All Open 0 Pending 0 Open 0 In Transit 0 Delivered 0 Stocked 0 301779 View" at bounding box center [888, 70] width 1333 height 46
type input "401457"
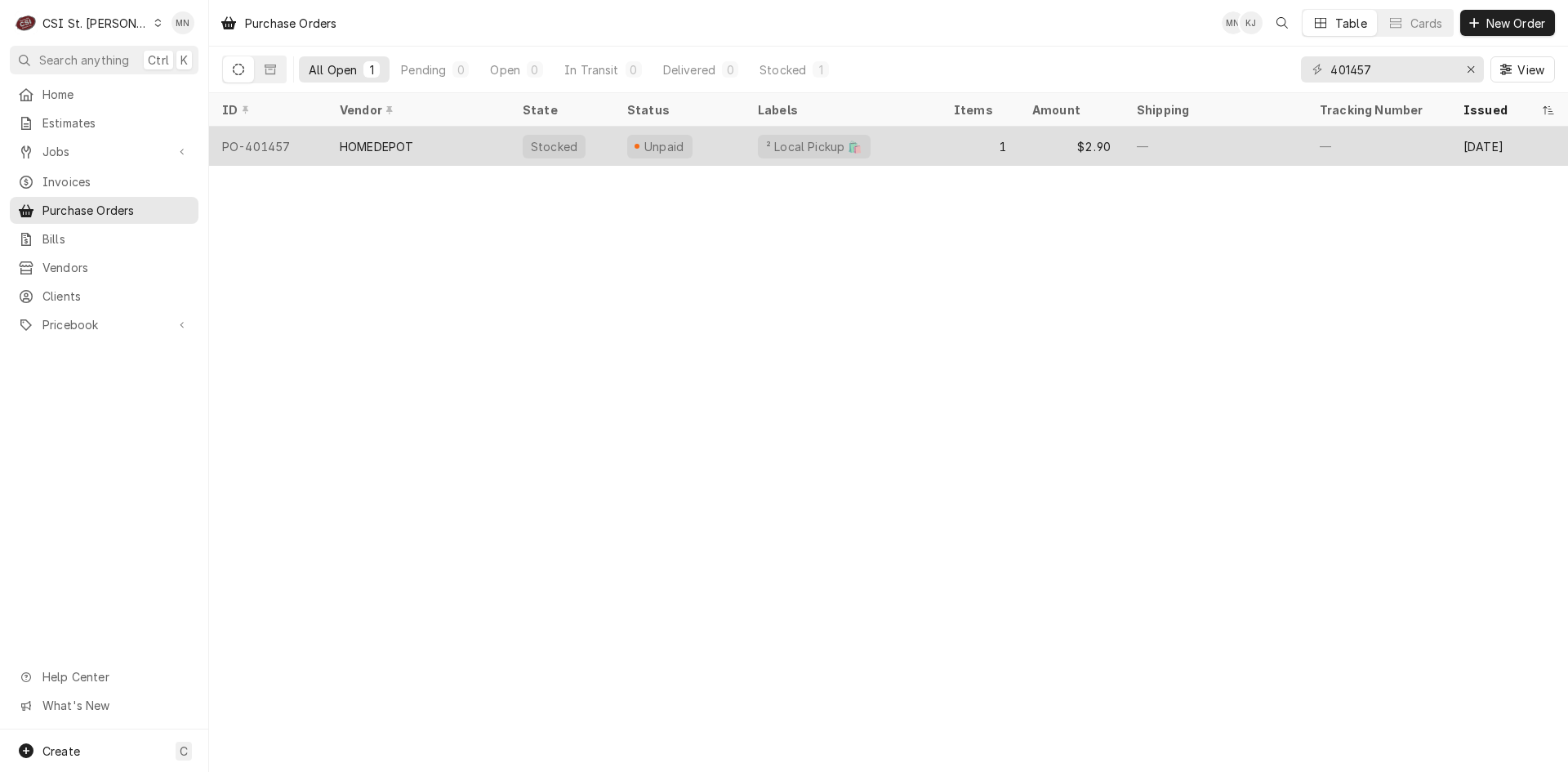
click at [386, 151] on div "HOMEDEPOT" at bounding box center [376, 146] width 74 height 17
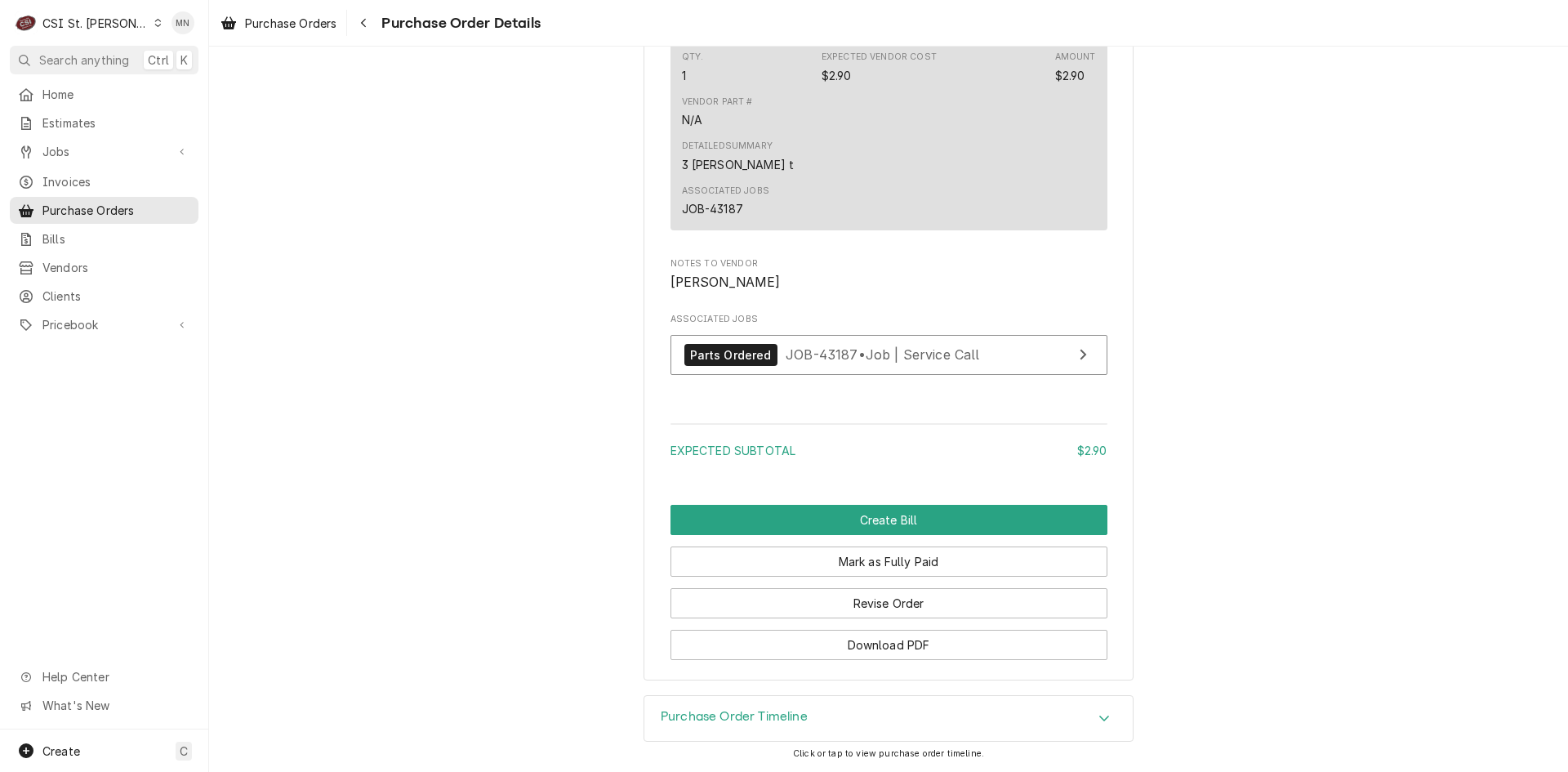
scroll to position [1359, 0]
click at [859, 599] on button "Revise Order" at bounding box center [888, 604] width 437 height 31
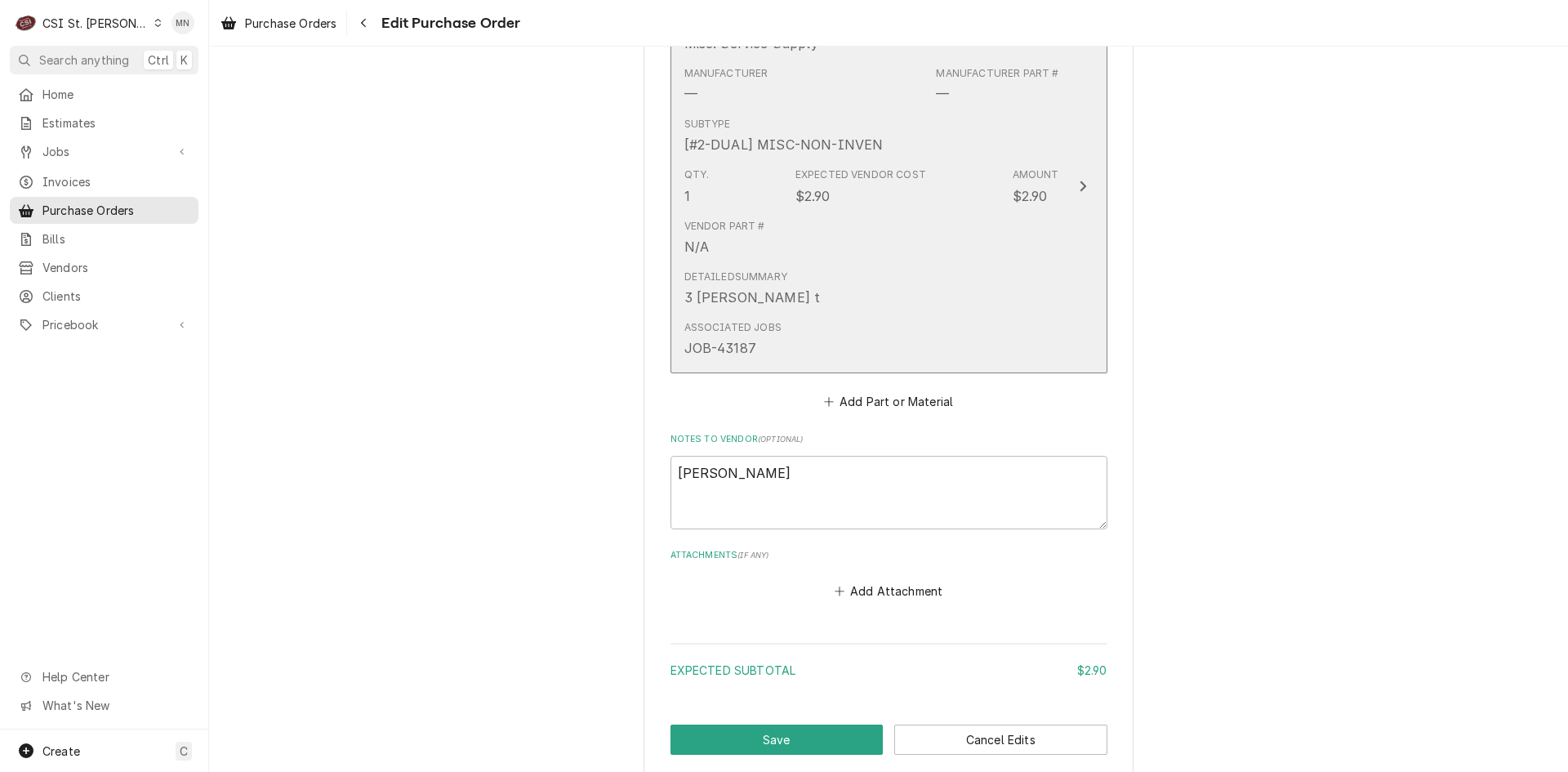
scroll to position [912, 0]
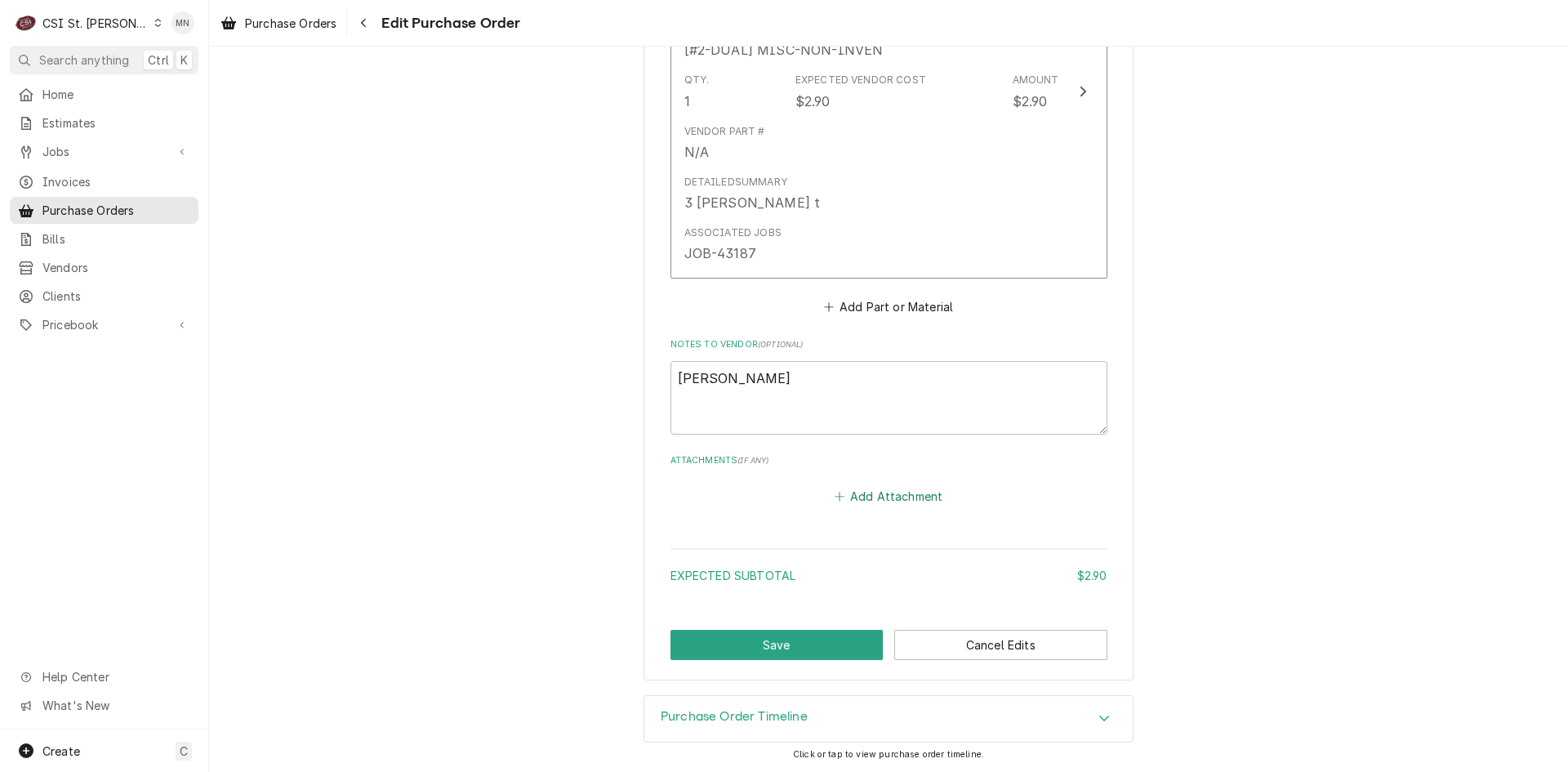
click at [875, 498] on button "Add Attachment" at bounding box center [888, 496] width 115 height 23
type textarea "x"
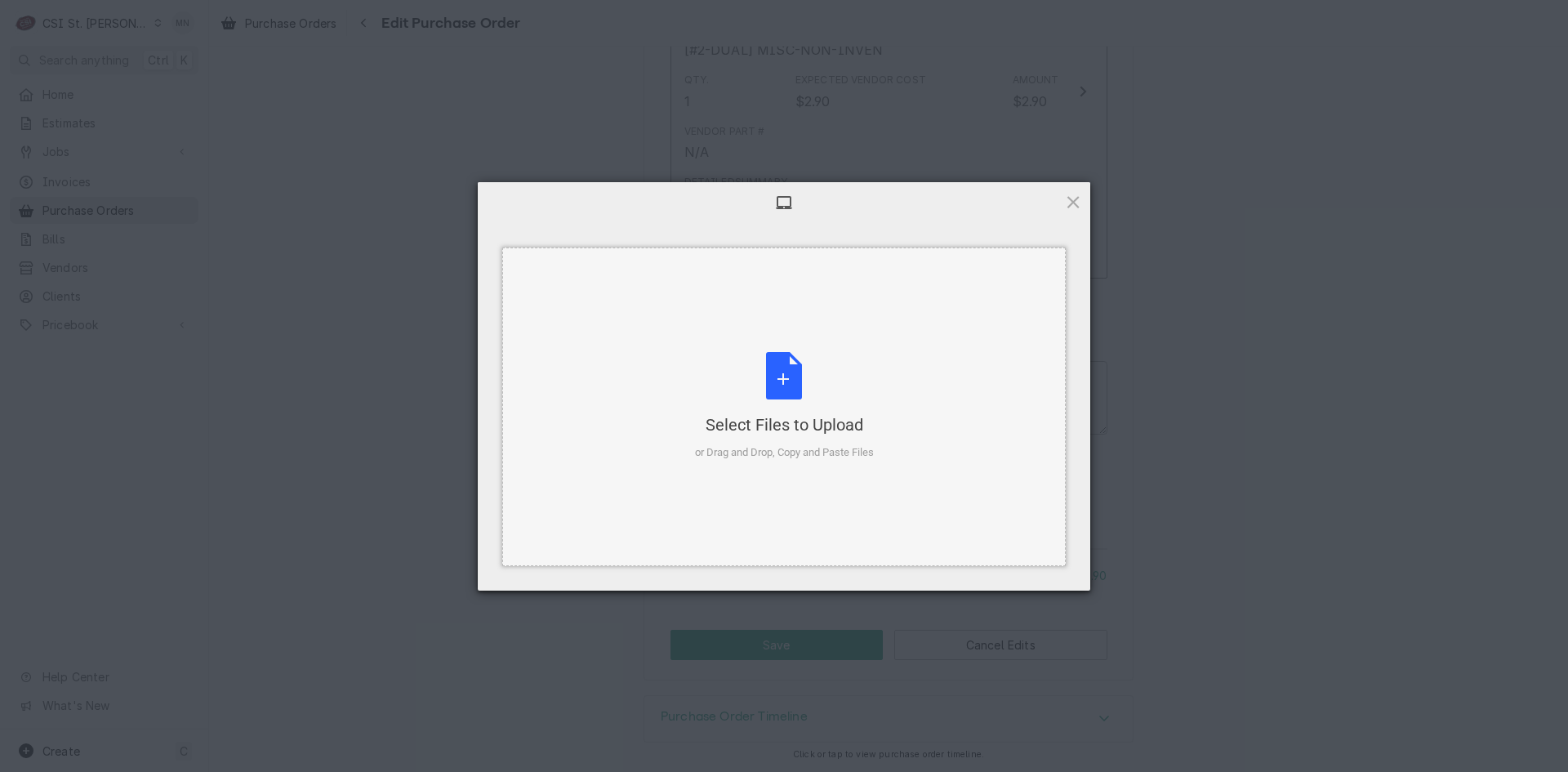
click at [781, 399] on div "Select Files to Upload or Drag and Drop, Copy and Paste Files" at bounding box center [784, 407] width 179 height 109
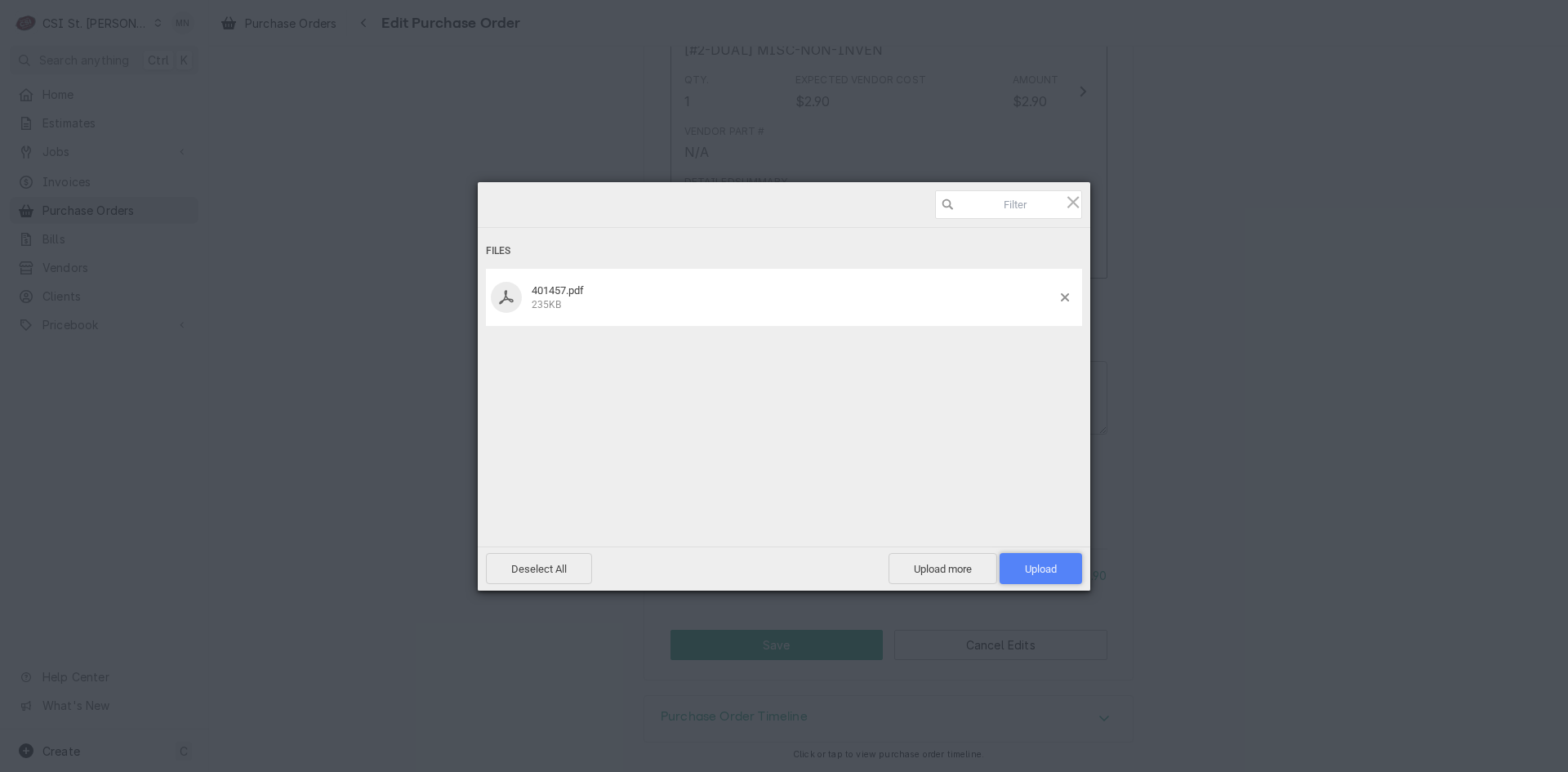
click at [1038, 570] on span "Upload 1" at bounding box center [1040, 568] width 32 height 12
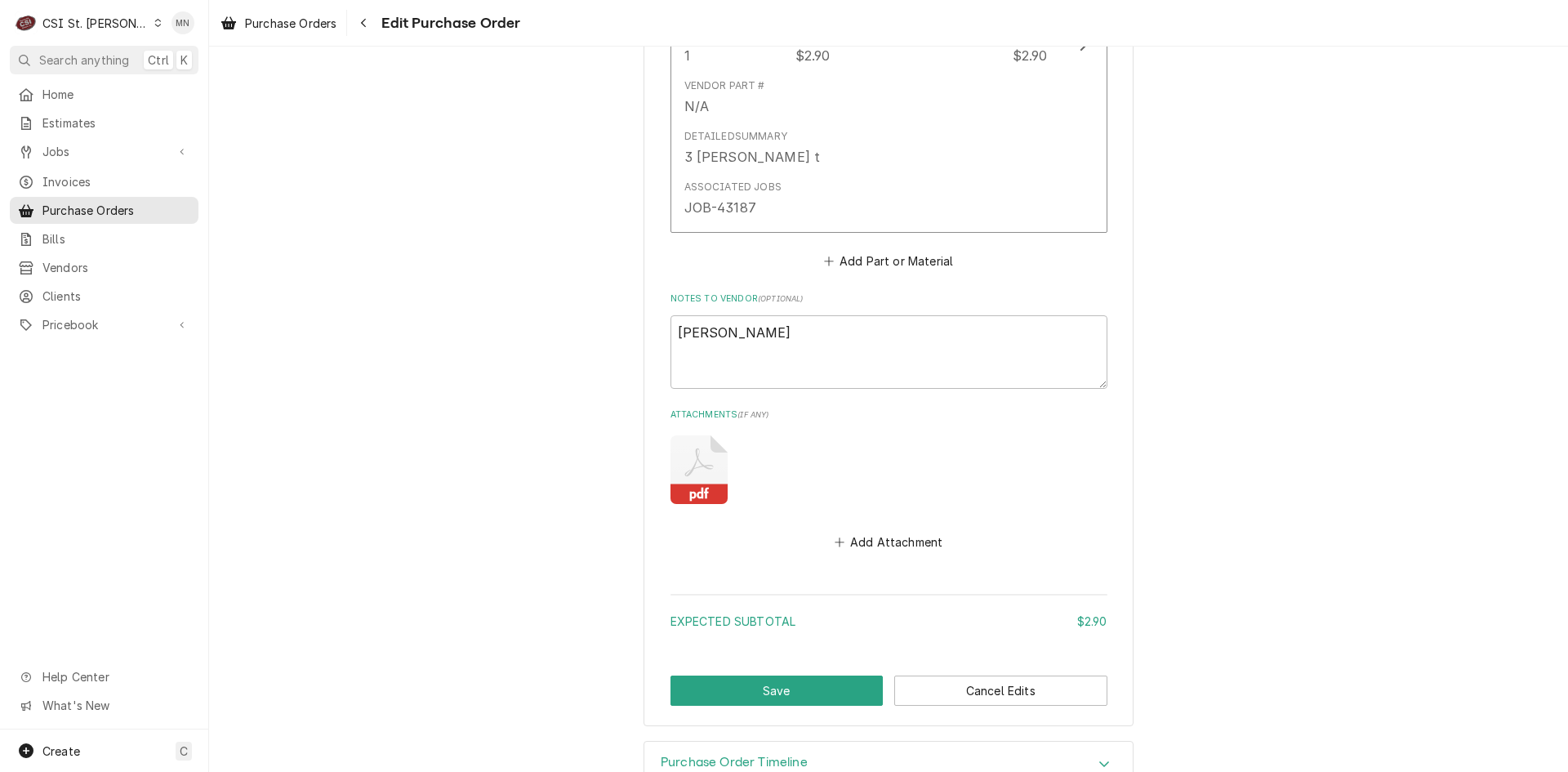
scroll to position [1004, 0]
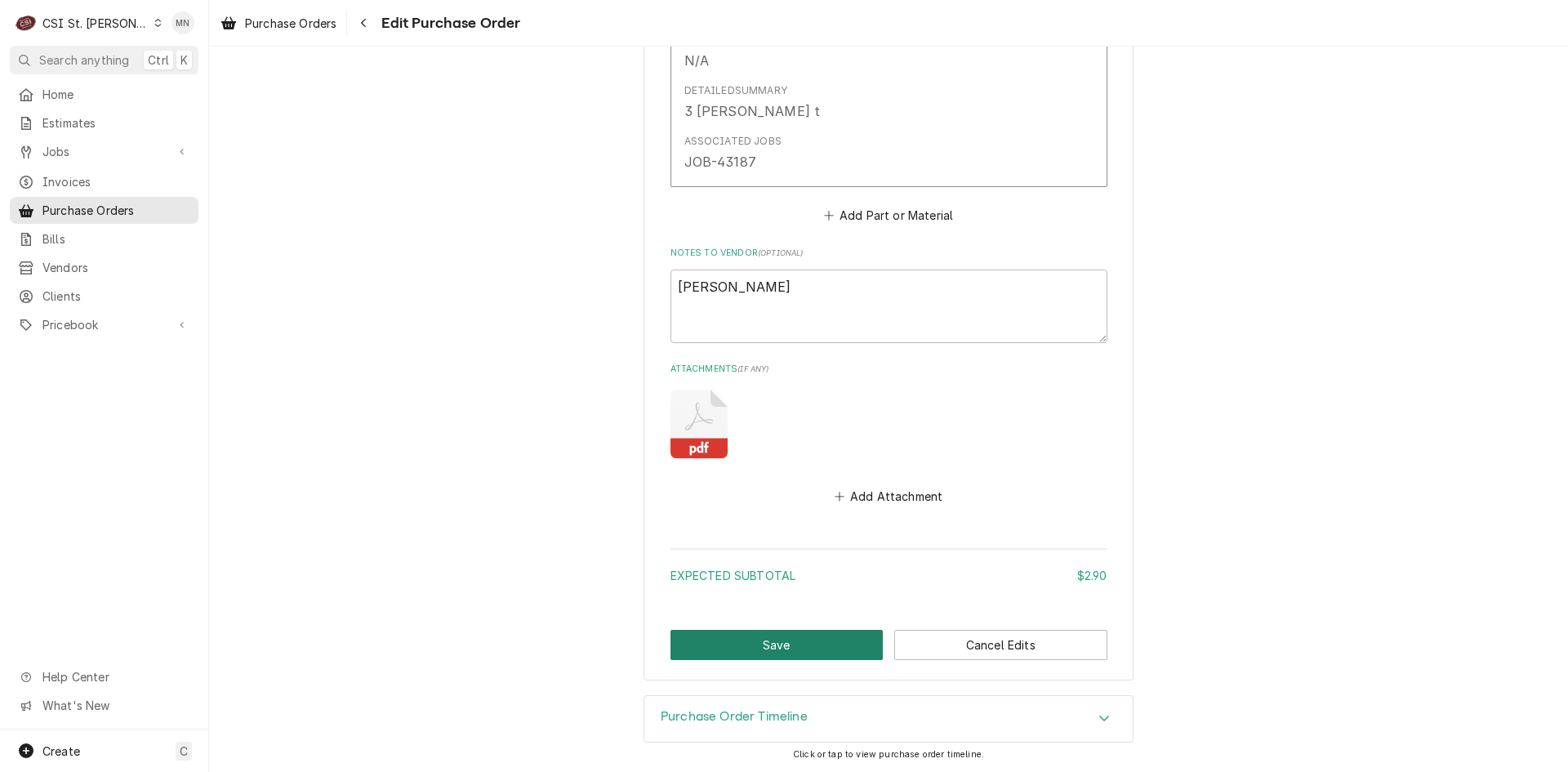
click at [776, 635] on button "Save" at bounding box center [776, 646] width 213 height 31
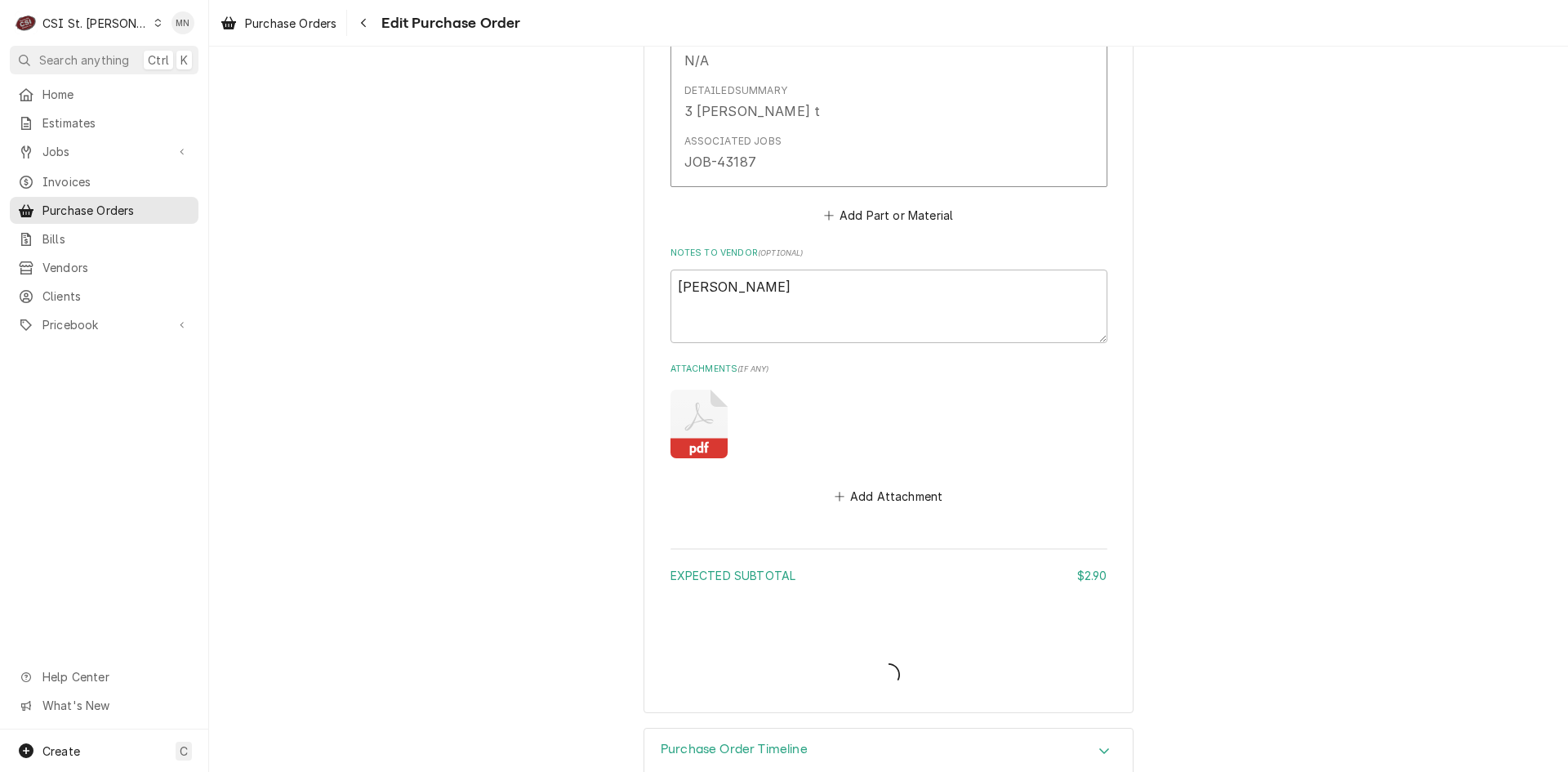
type textarea "x"
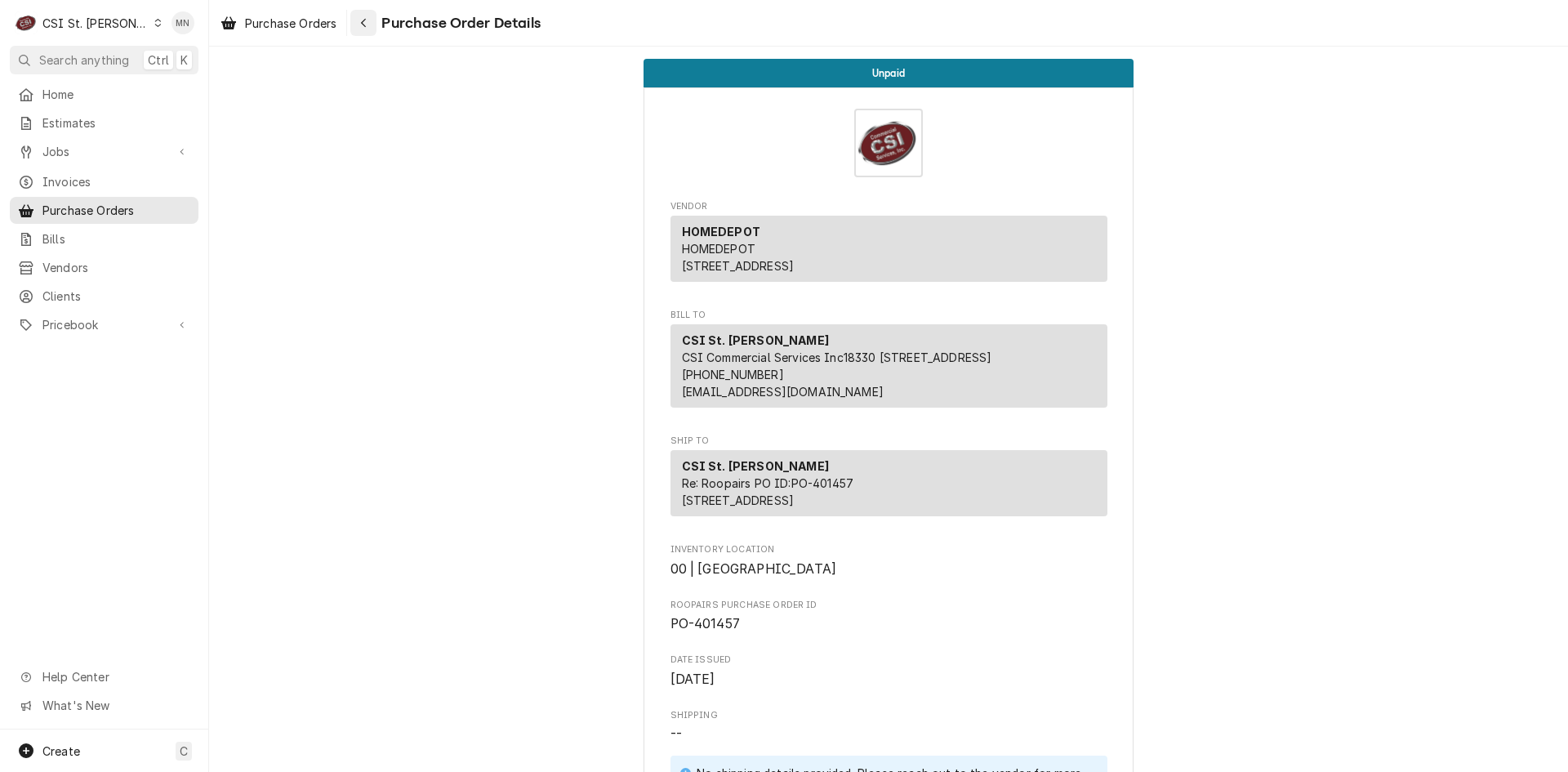
click at [372, 28] on div "Navigate back" at bounding box center [363, 22] width 16 height 16
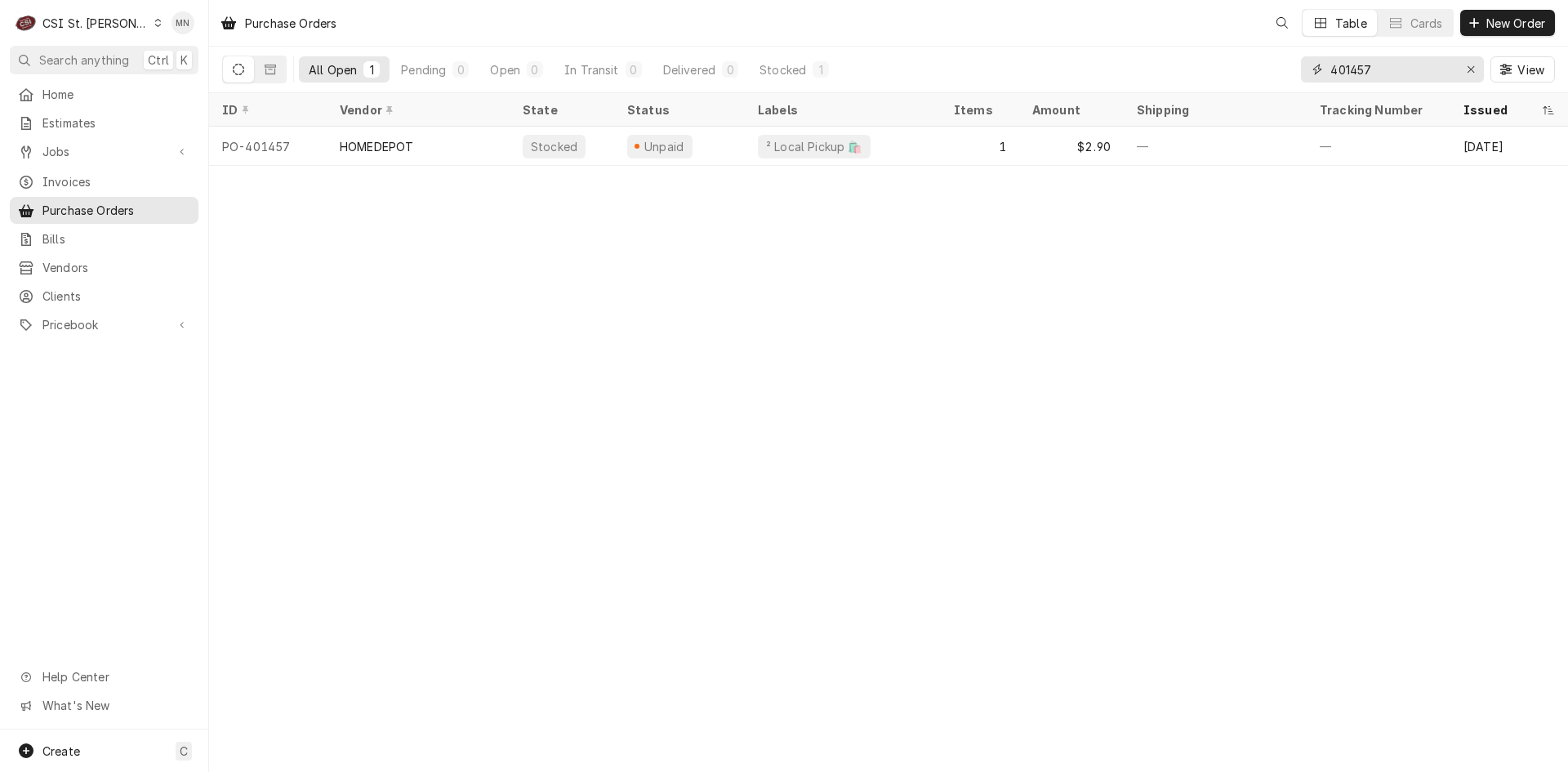
drag, startPoint x: 1391, startPoint y: 74, endPoint x: 1123, endPoint y: 84, distance: 268.2
click at [1123, 84] on div "All Open 1 Pending 0 Open 0 In Transit 0 Delivered 0 Stocked 1 401457 View" at bounding box center [888, 70] width 1333 height 46
type input "401447"
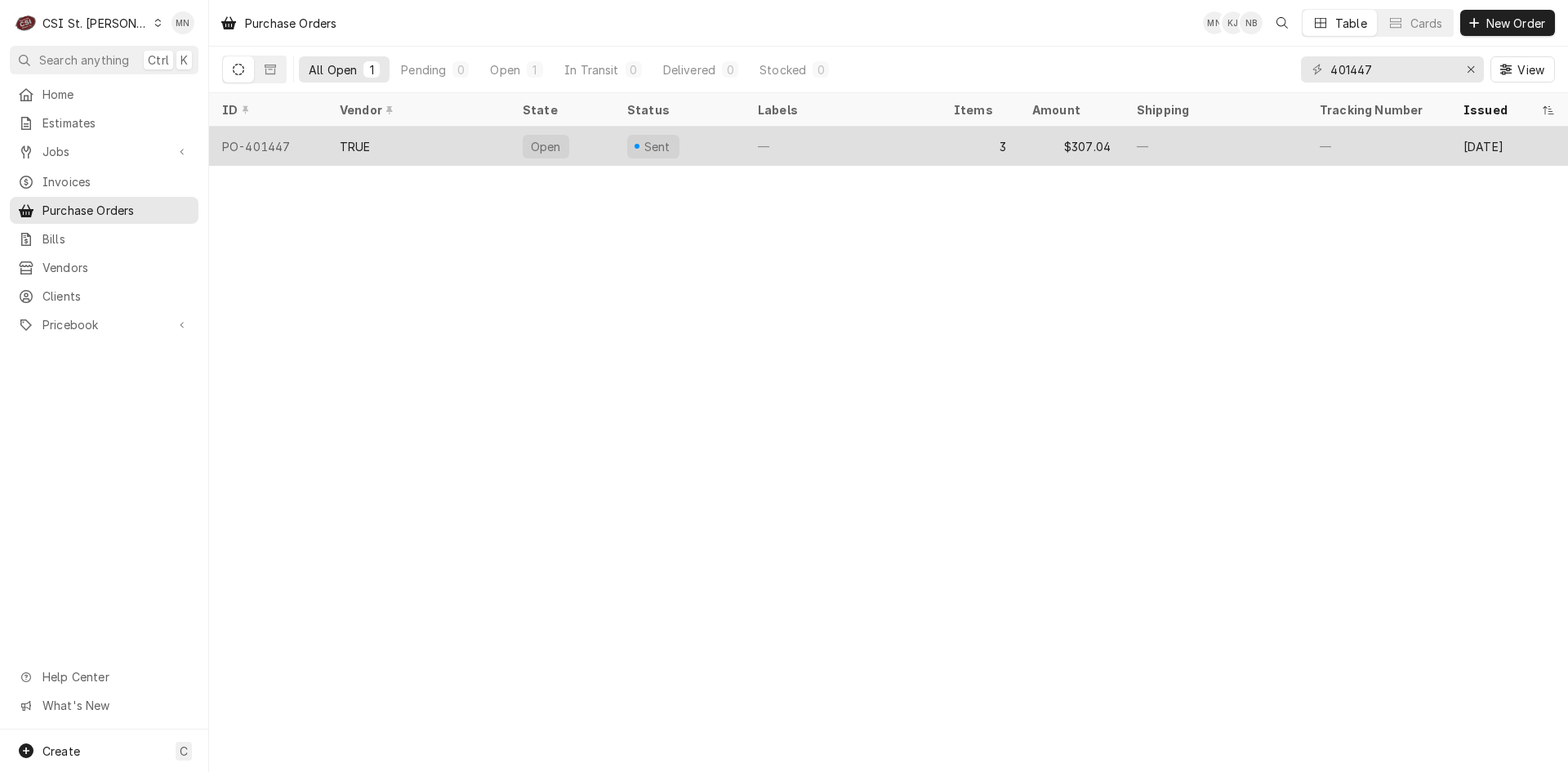
click at [385, 155] on div "TRUE" at bounding box center [418, 145] width 183 height 39
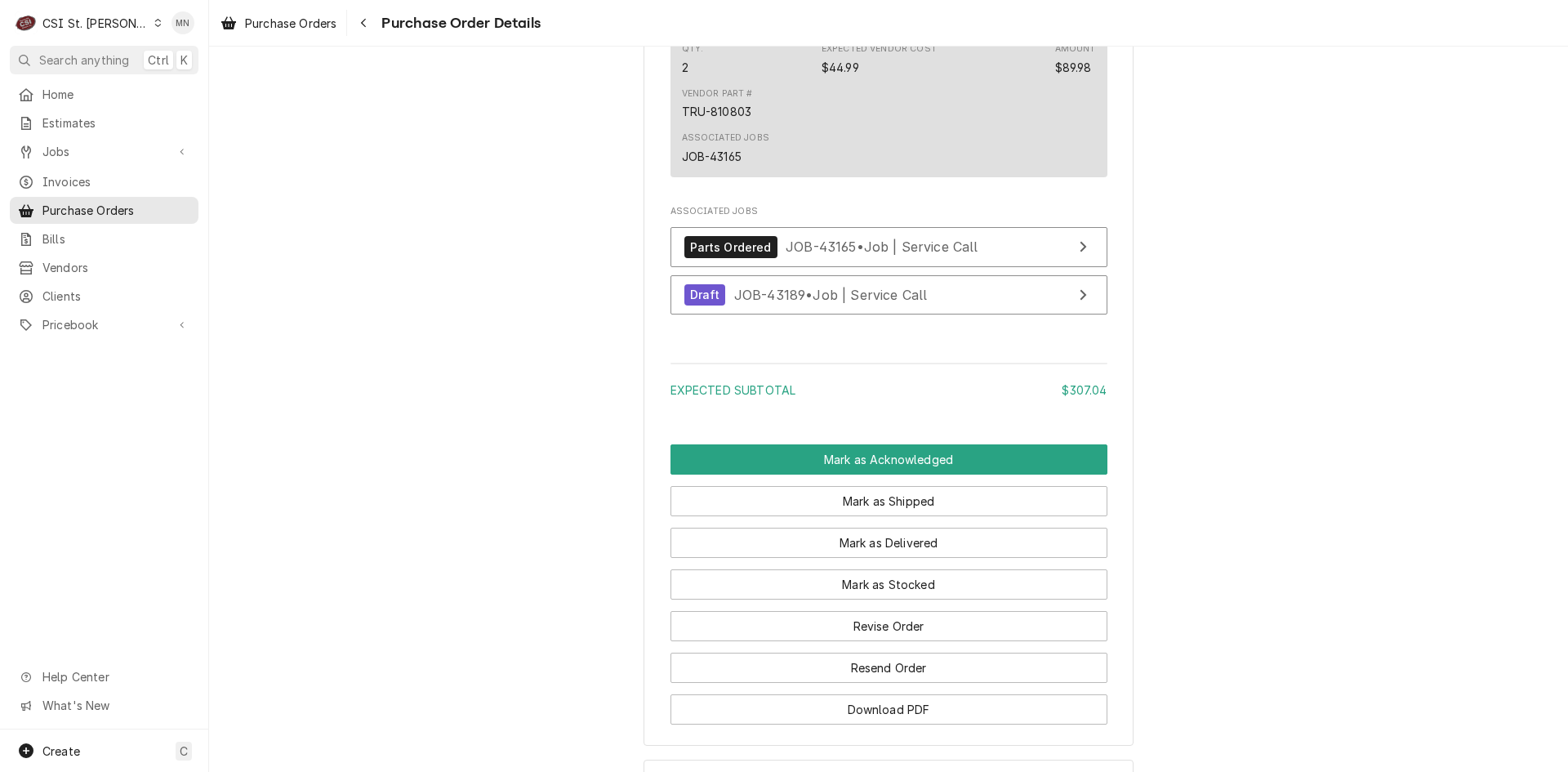
scroll to position [1879, 0]
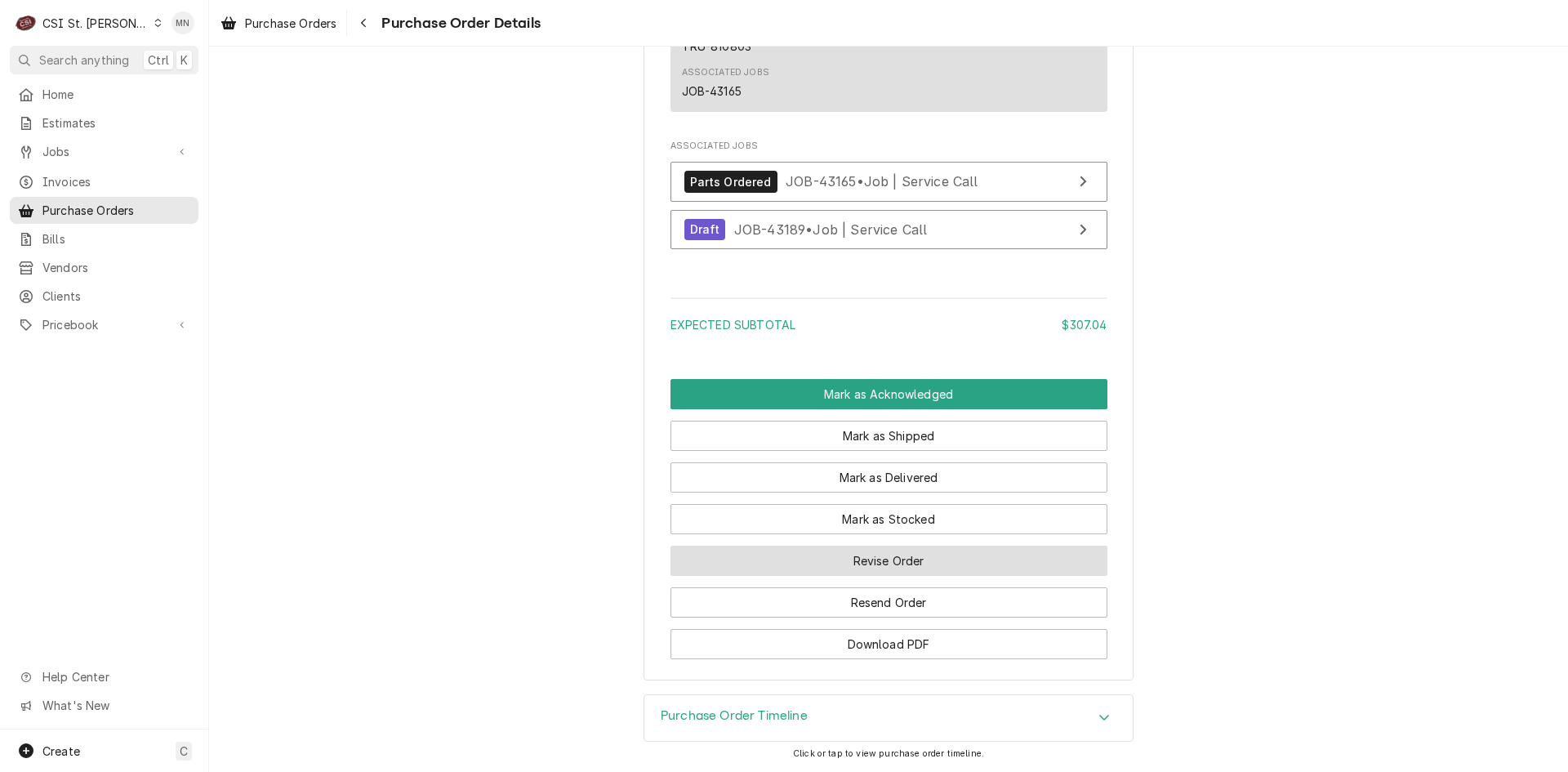
click at [921, 576] on button "Revise Order" at bounding box center [888, 562] width 437 height 31
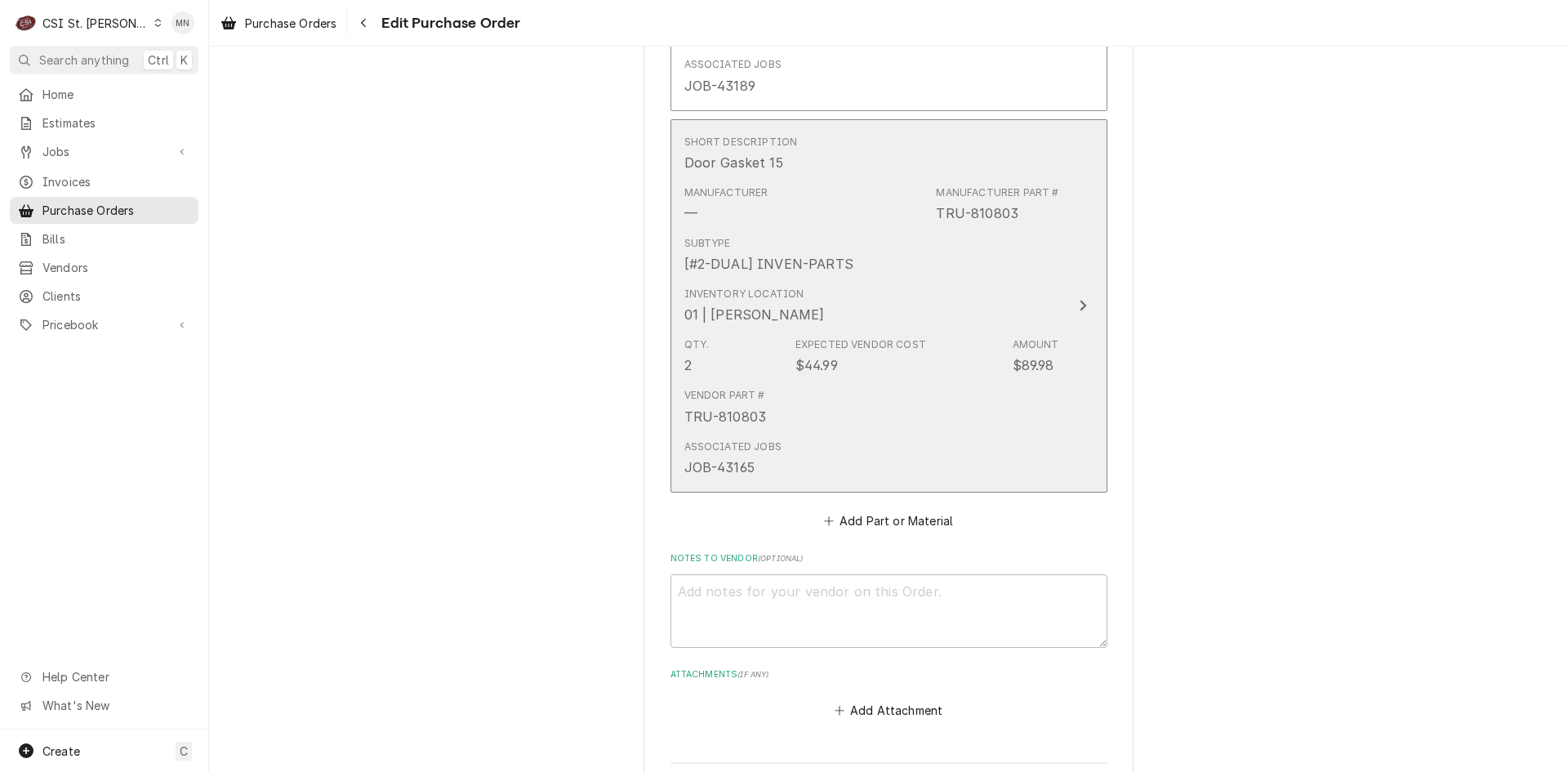
scroll to position [1634, 0]
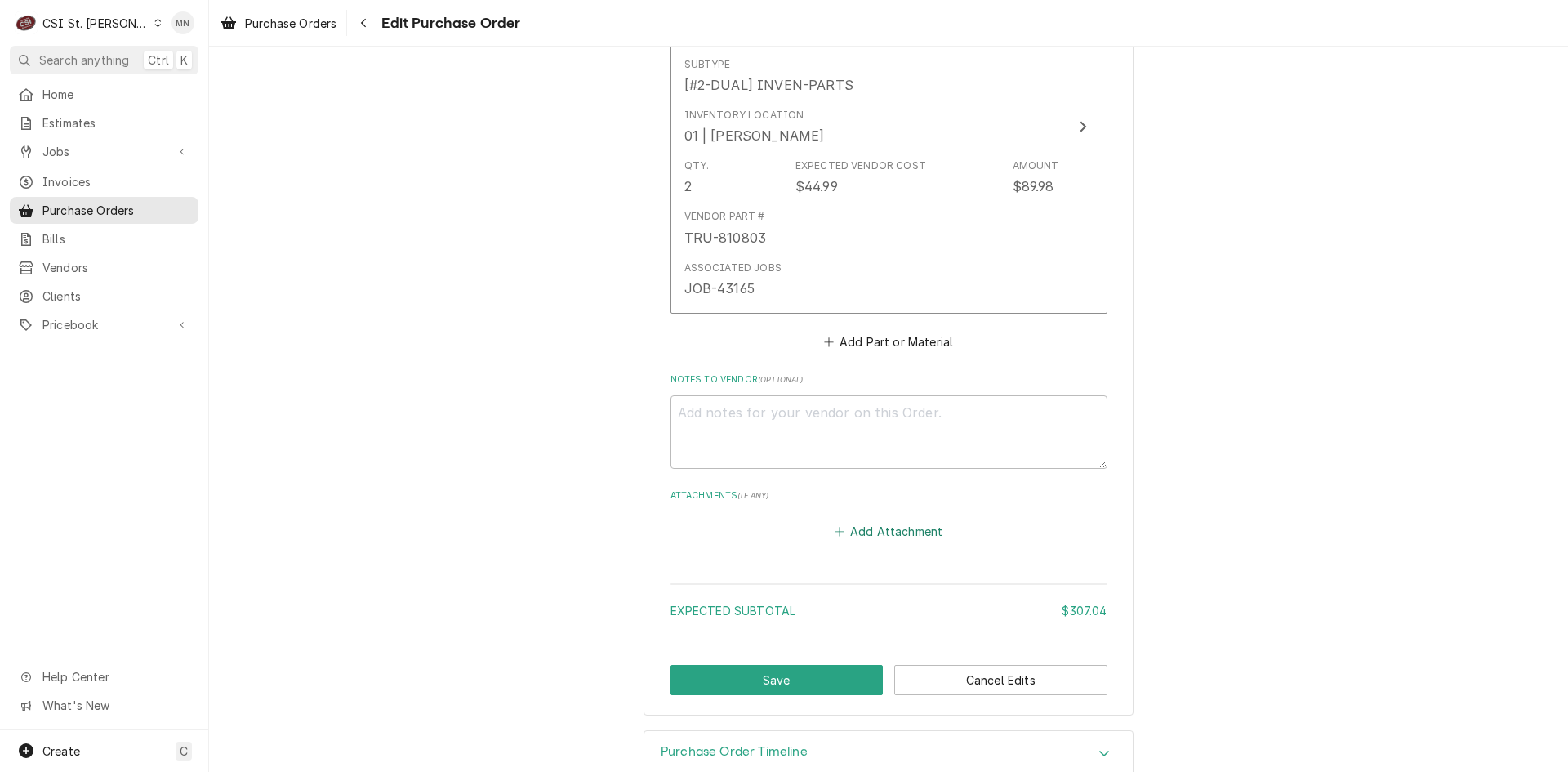
click at [899, 526] on button "Add Attachment" at bounding box center [888, 532] width 115 height 23
type textarea "x"
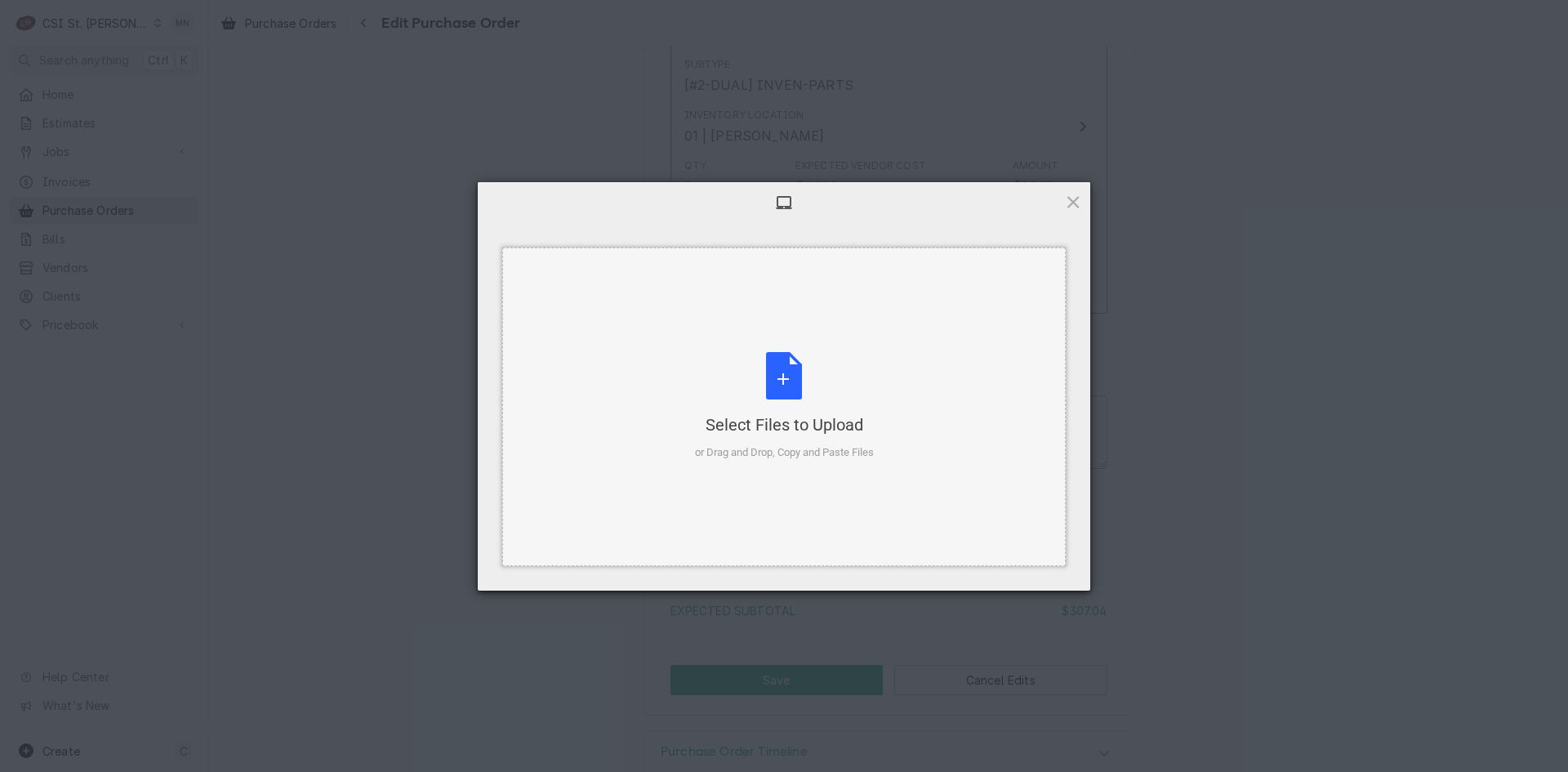
click at [785, 401] on div "Select Files to Upload or Drag and Drop, Copy and Paste Files" at bounding box center [784, 407] width 179 height 109
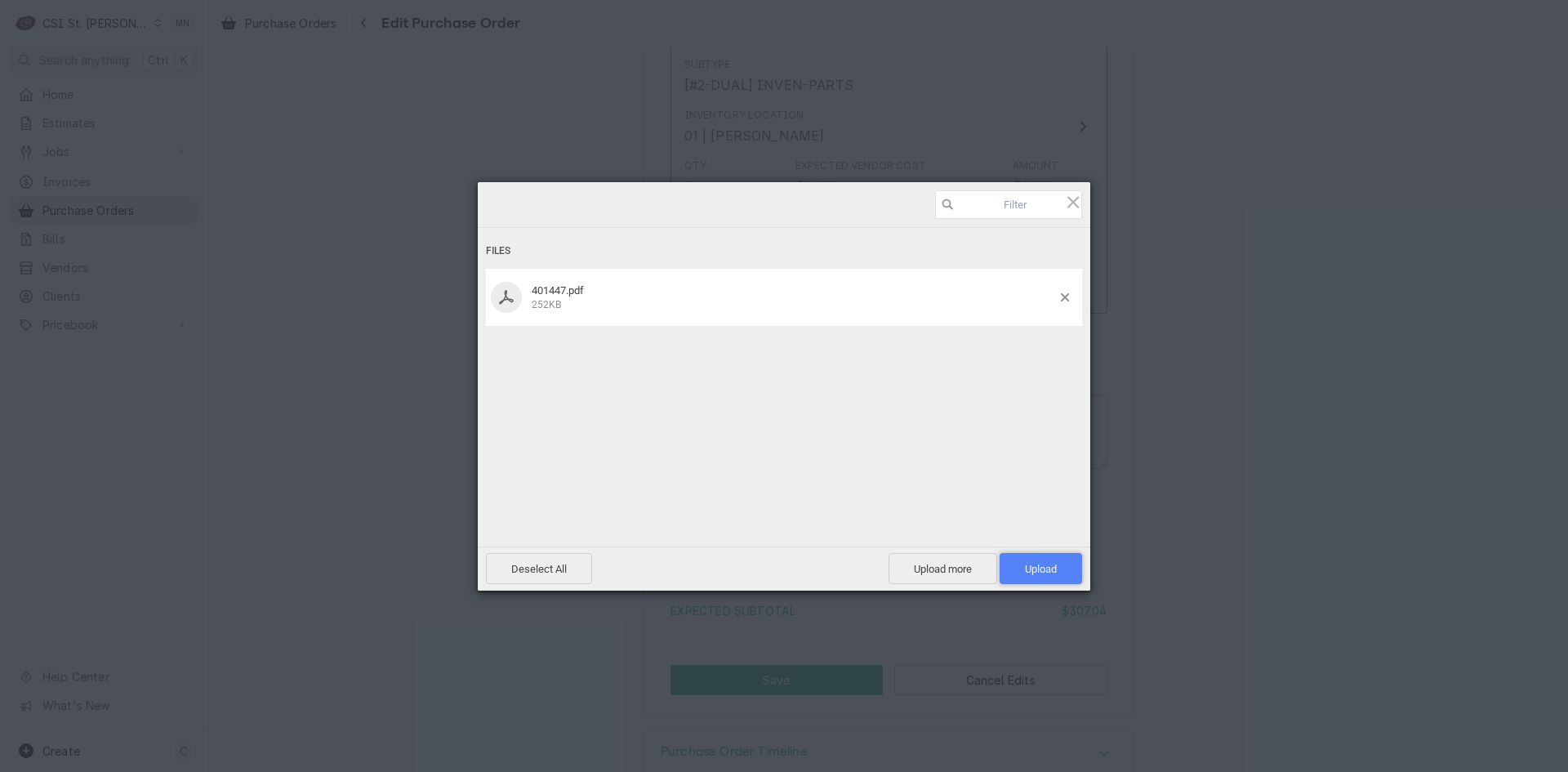
click at [1037, 563] on span "Upload 1" at bounding box center [1040, 568] width 32 height 12
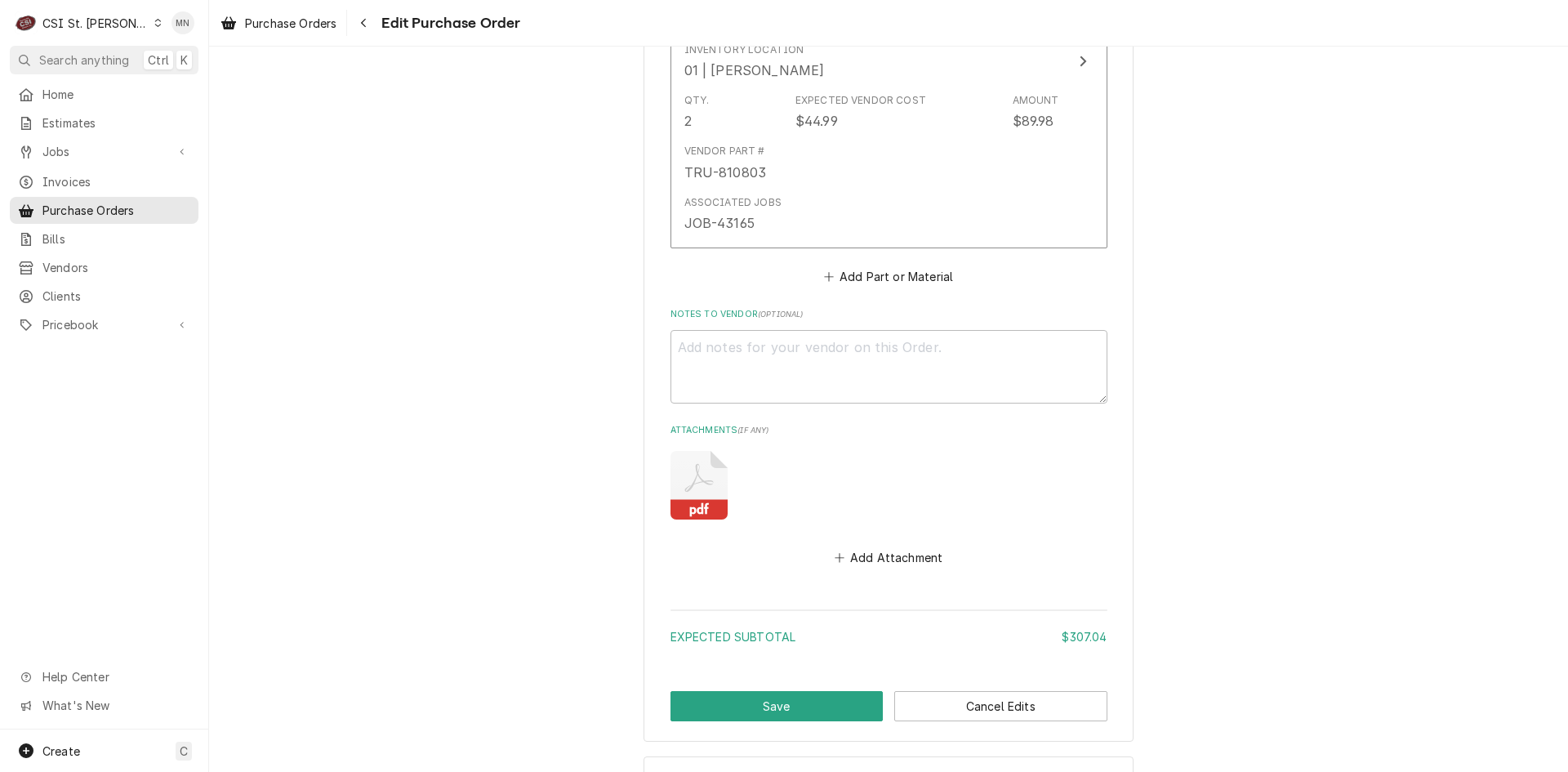
scroll to position [1761, 0]
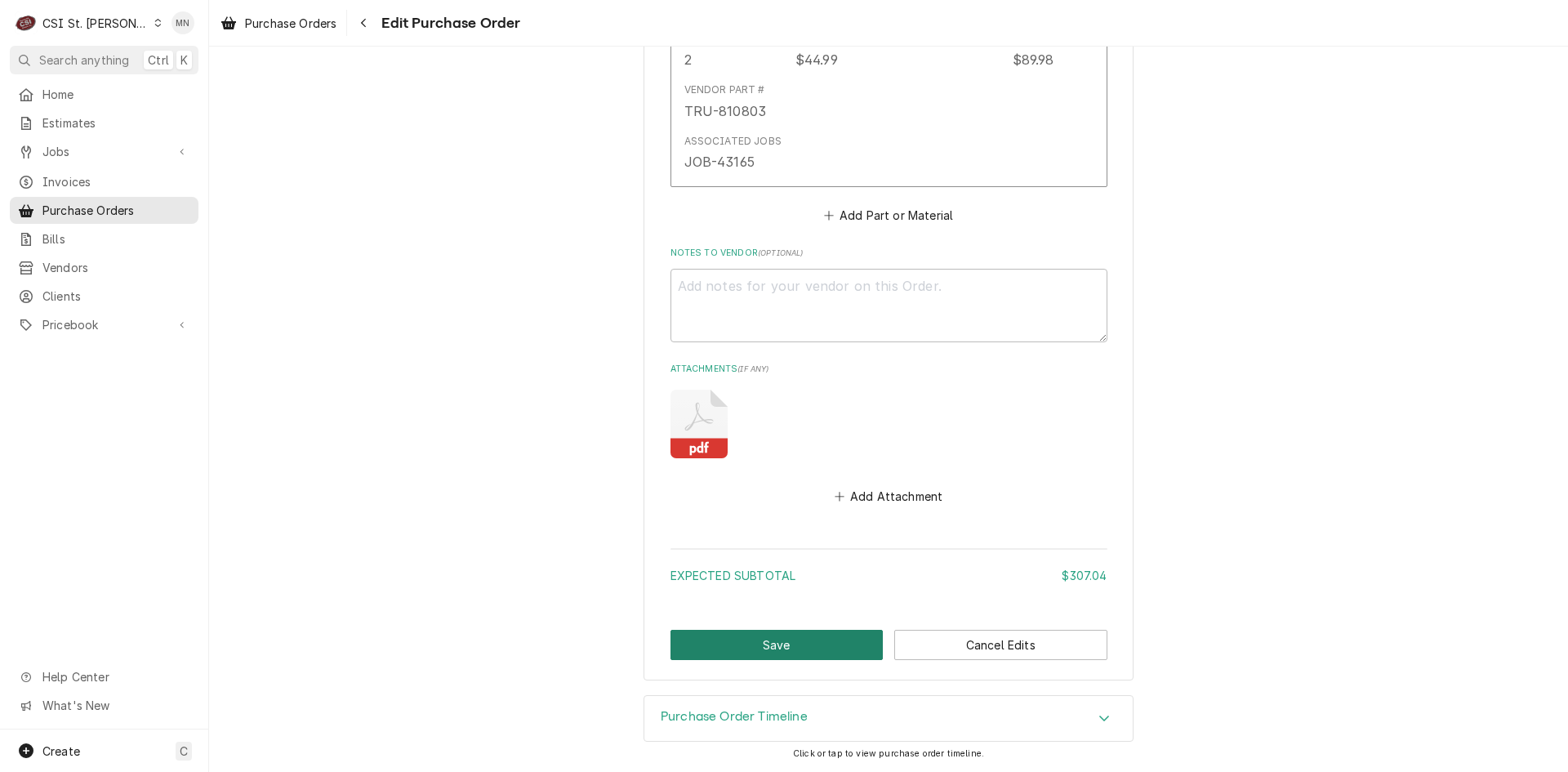
click at [815, 647] on button "Save" at bounding box center [776, 646] width 213 height 31
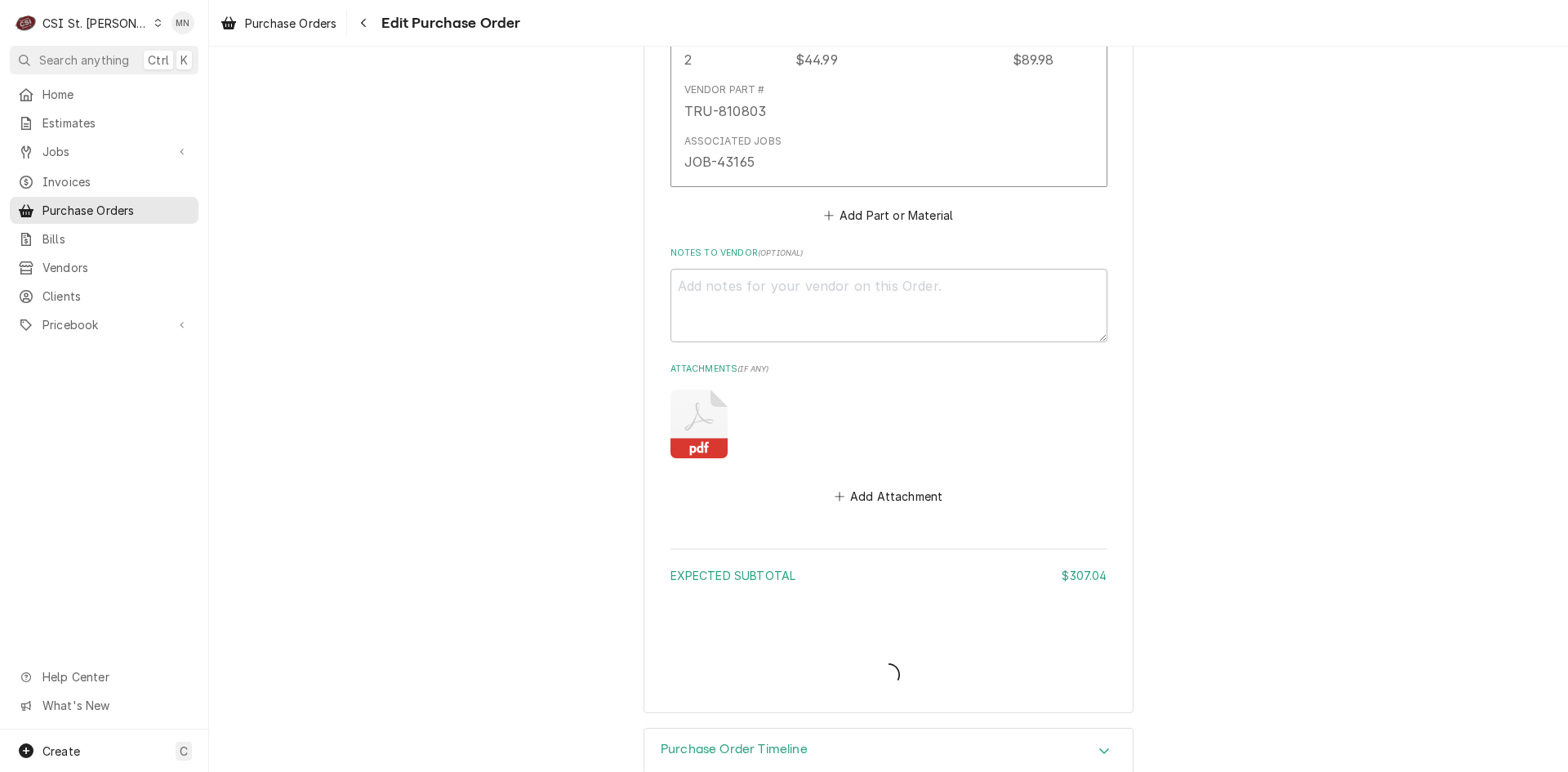
type textarea "x"
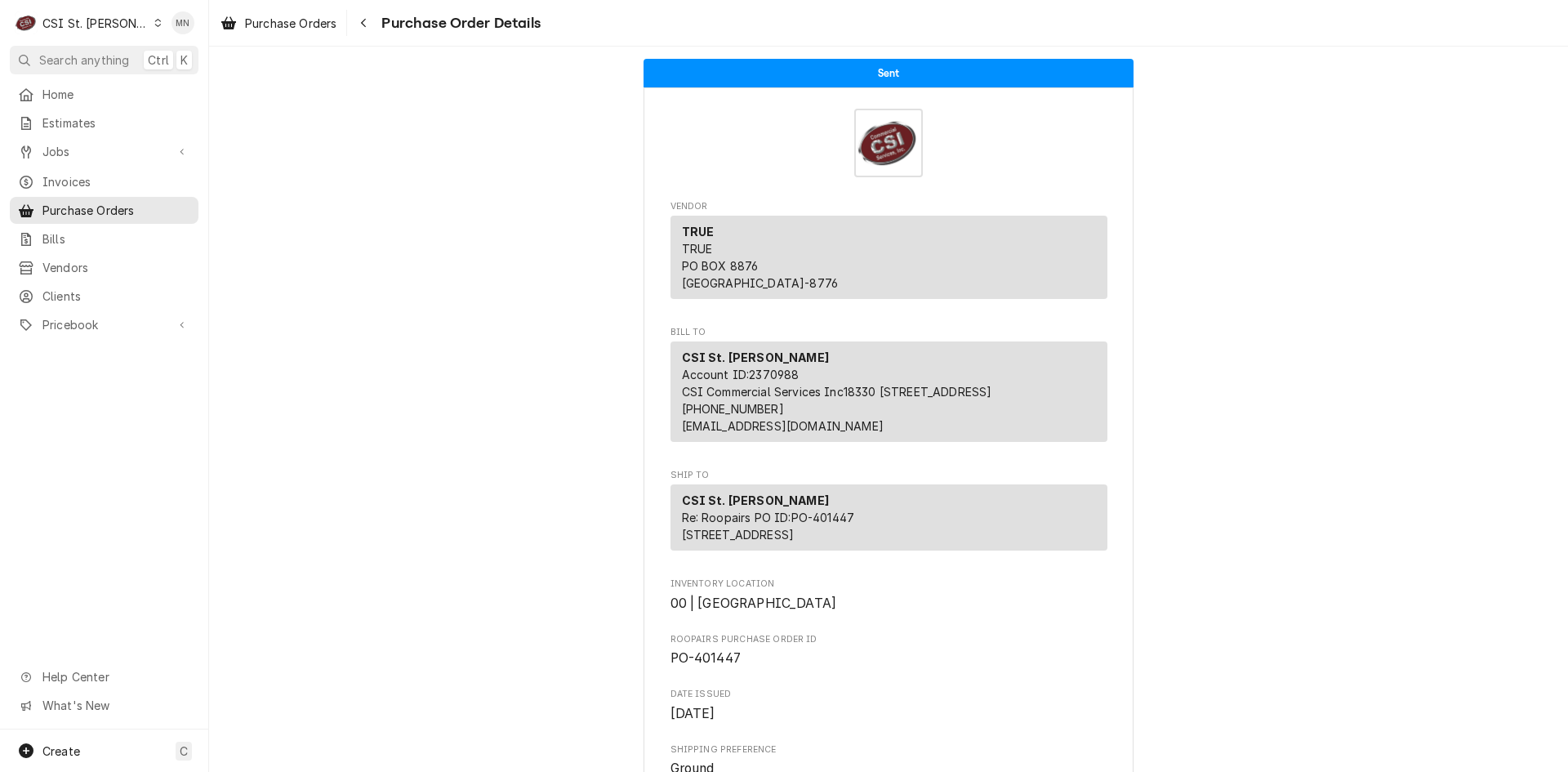
click at [62, 15] on div "CSI St. [PERSON_NAME]" at bounding box center [95, 23] width 106 height 17
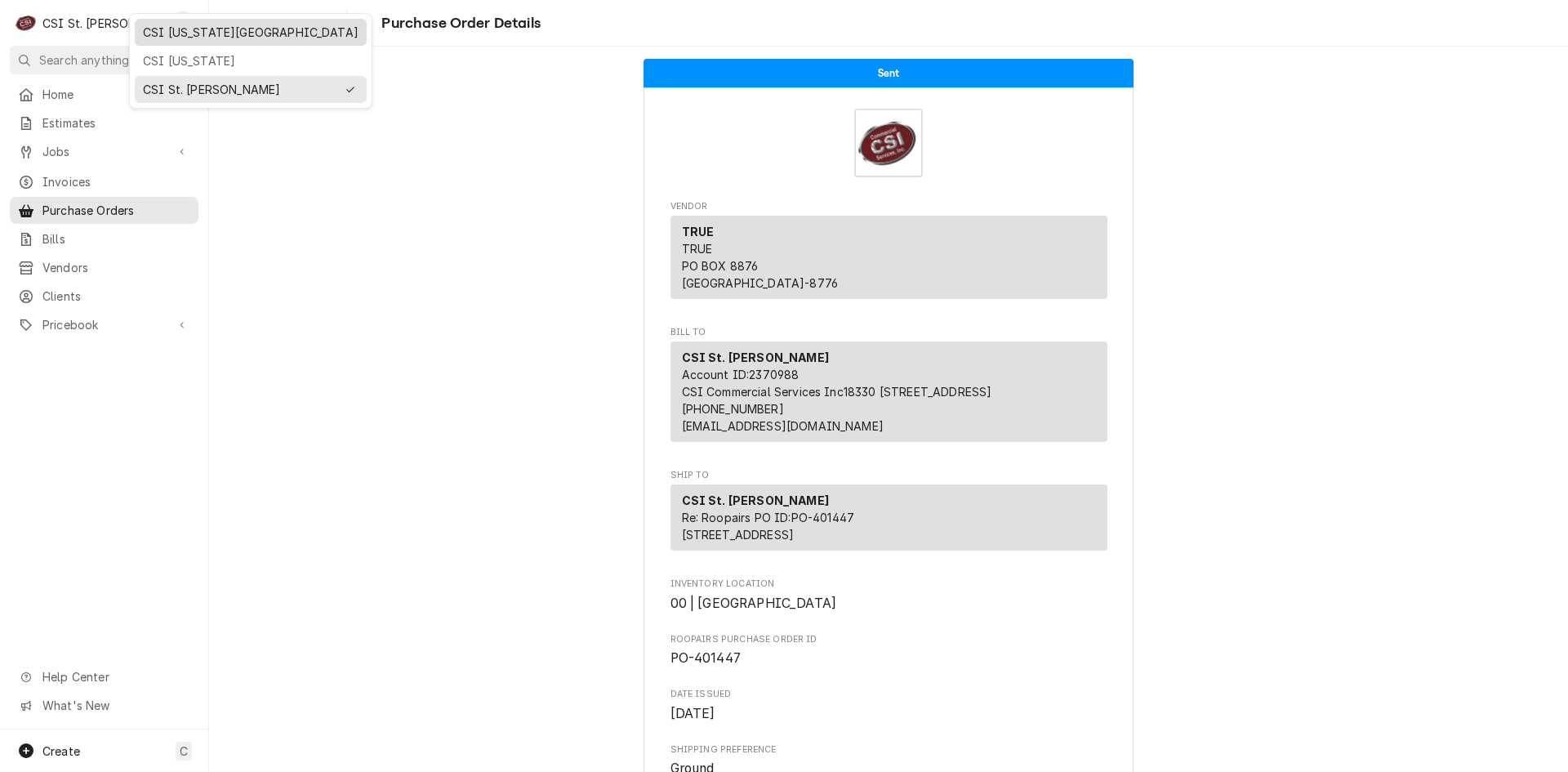
click at [165, 32] on div "CSI [US_STATE][GEOGRAPHIC_DATA]" at bounding box center [250, 33] width 215 height 17
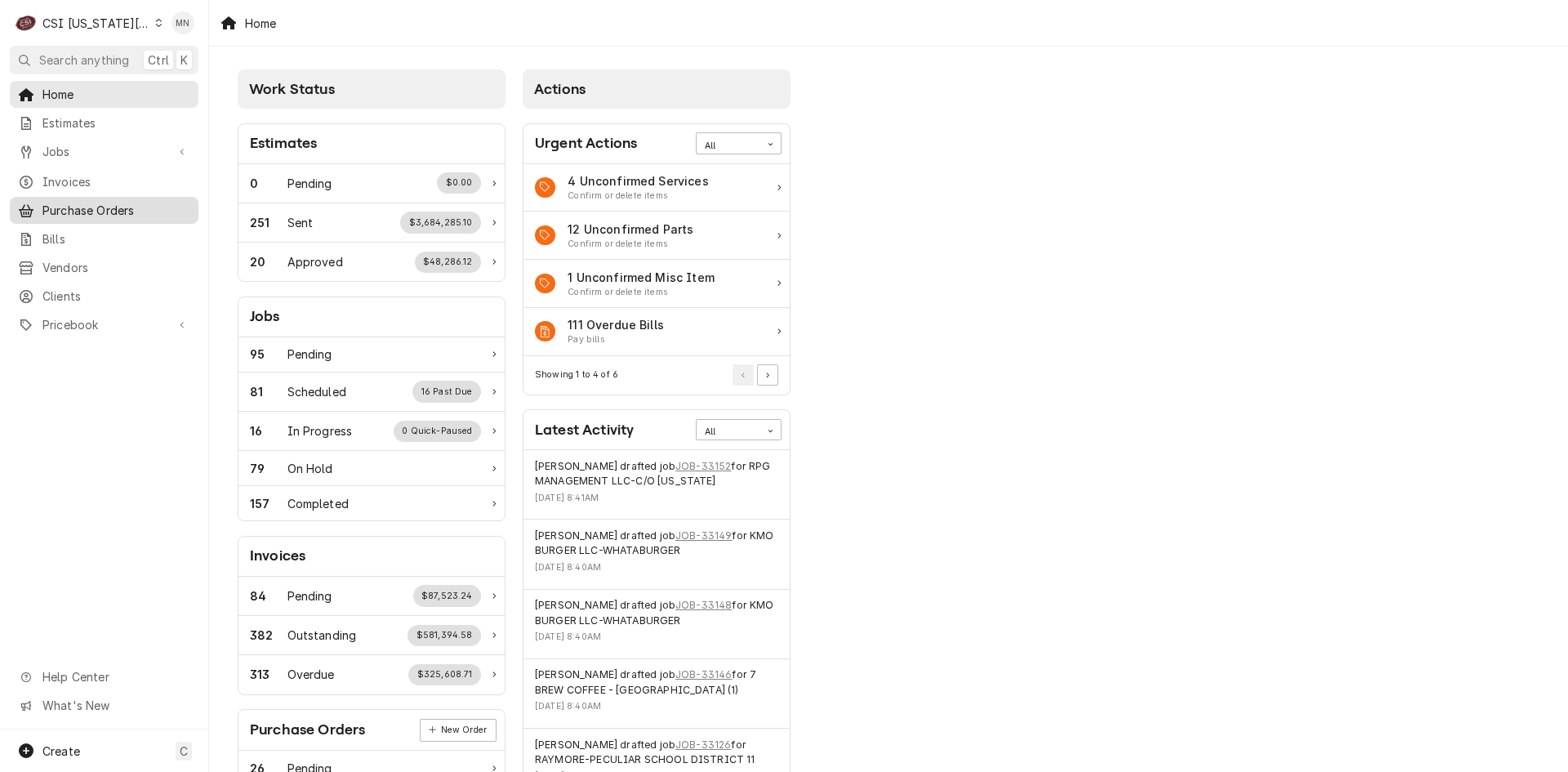
click at [74, 214] on link "Purchase Orders" at bounding box center [103, 210] width 188 height 27
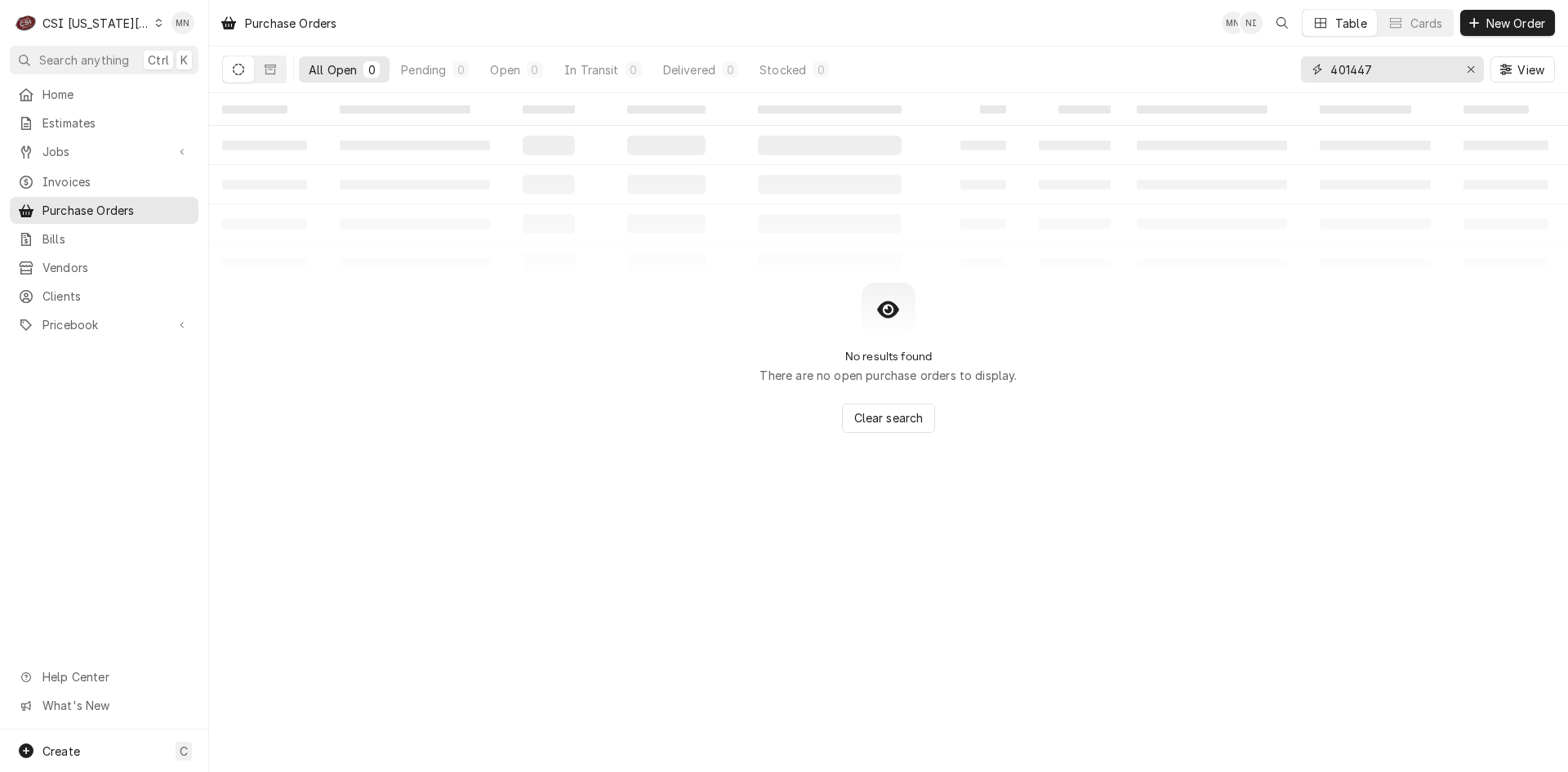
click at [1182, 84] on div "All Open 0 Pending 0 Open 0 In Transit 0 Delivered 0 Stocked 0 401447 View" at bounding box center [888, 70] width 1333 height 46
type input "301660"
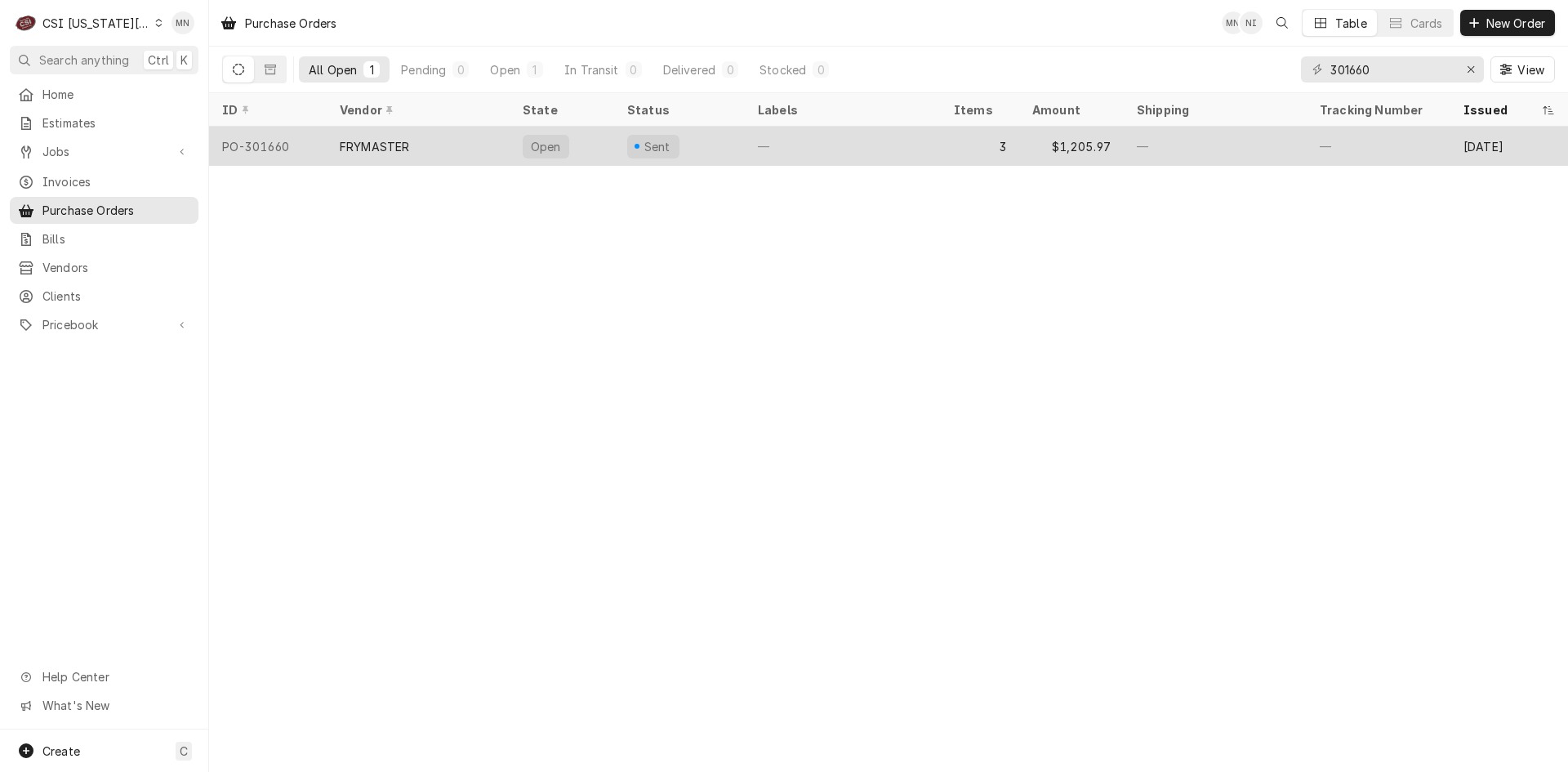
click at [401, 158] on div "FRYMASTER" at bounding box center [418, 145] width 183 height 39
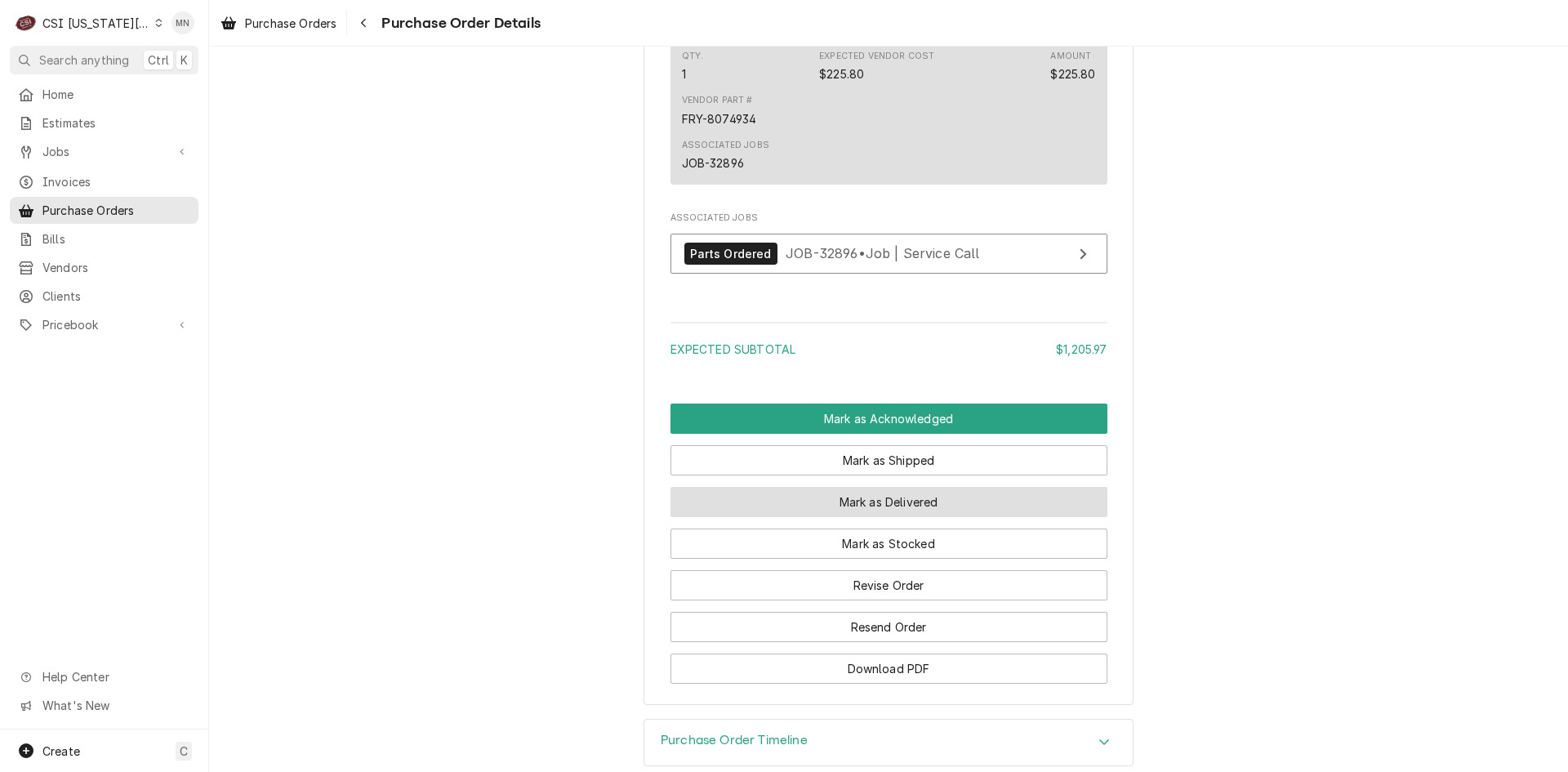
scroll to position [1798, 0]
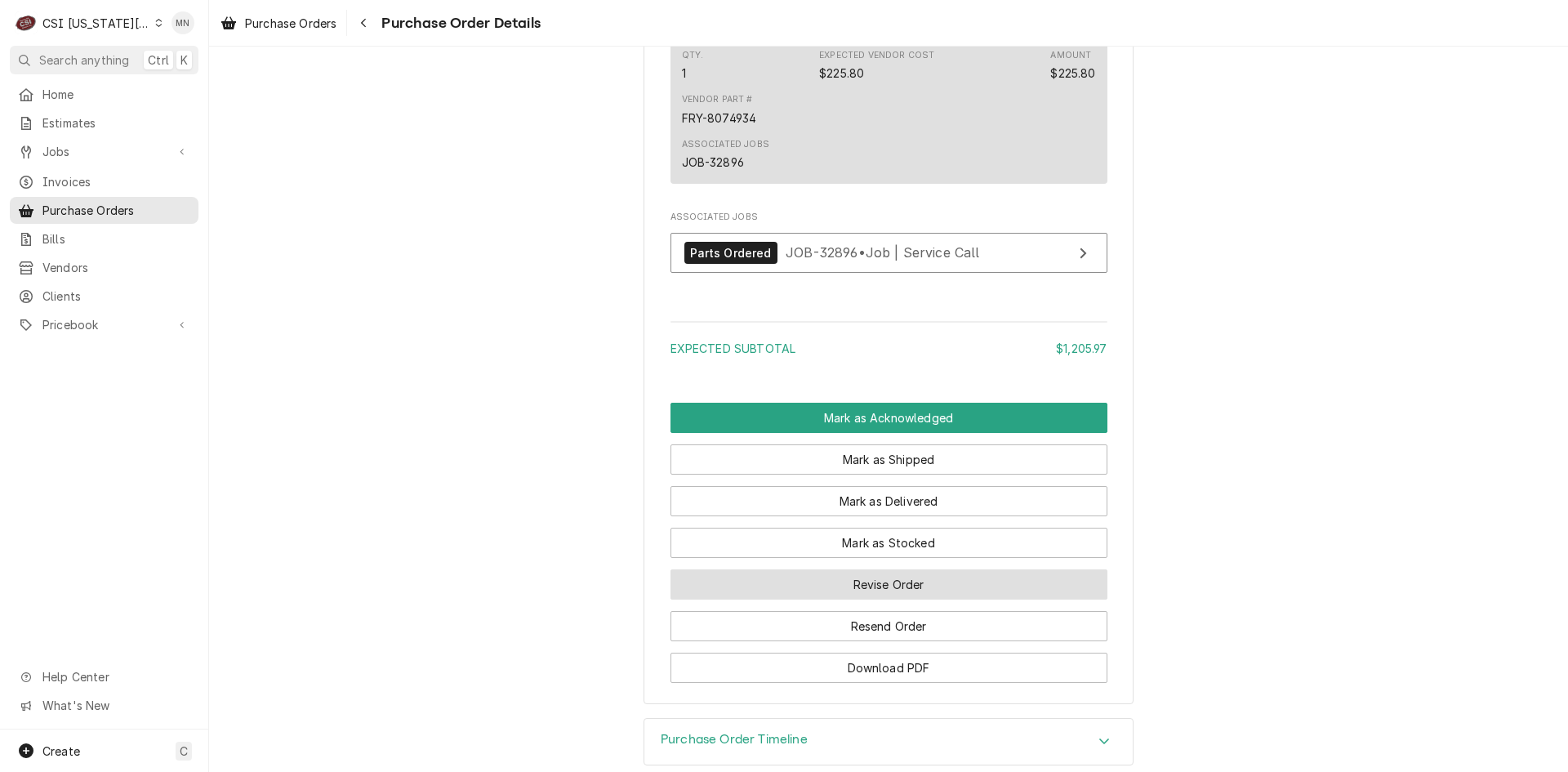
click at [883, 600] on button "Revise Order" at bounding box center [888, 585] width 437 height 31
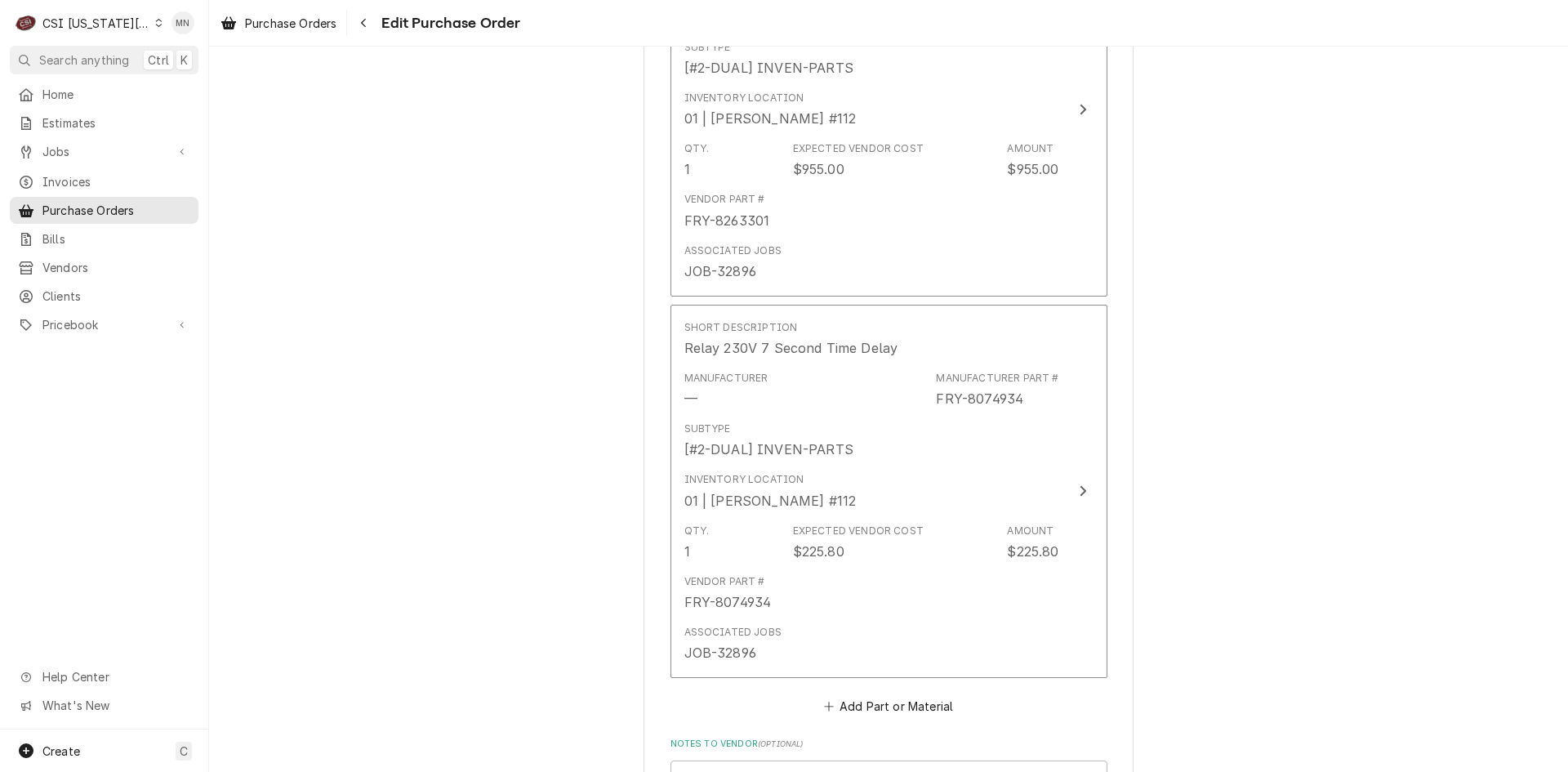
scroll to position [1625, 0]
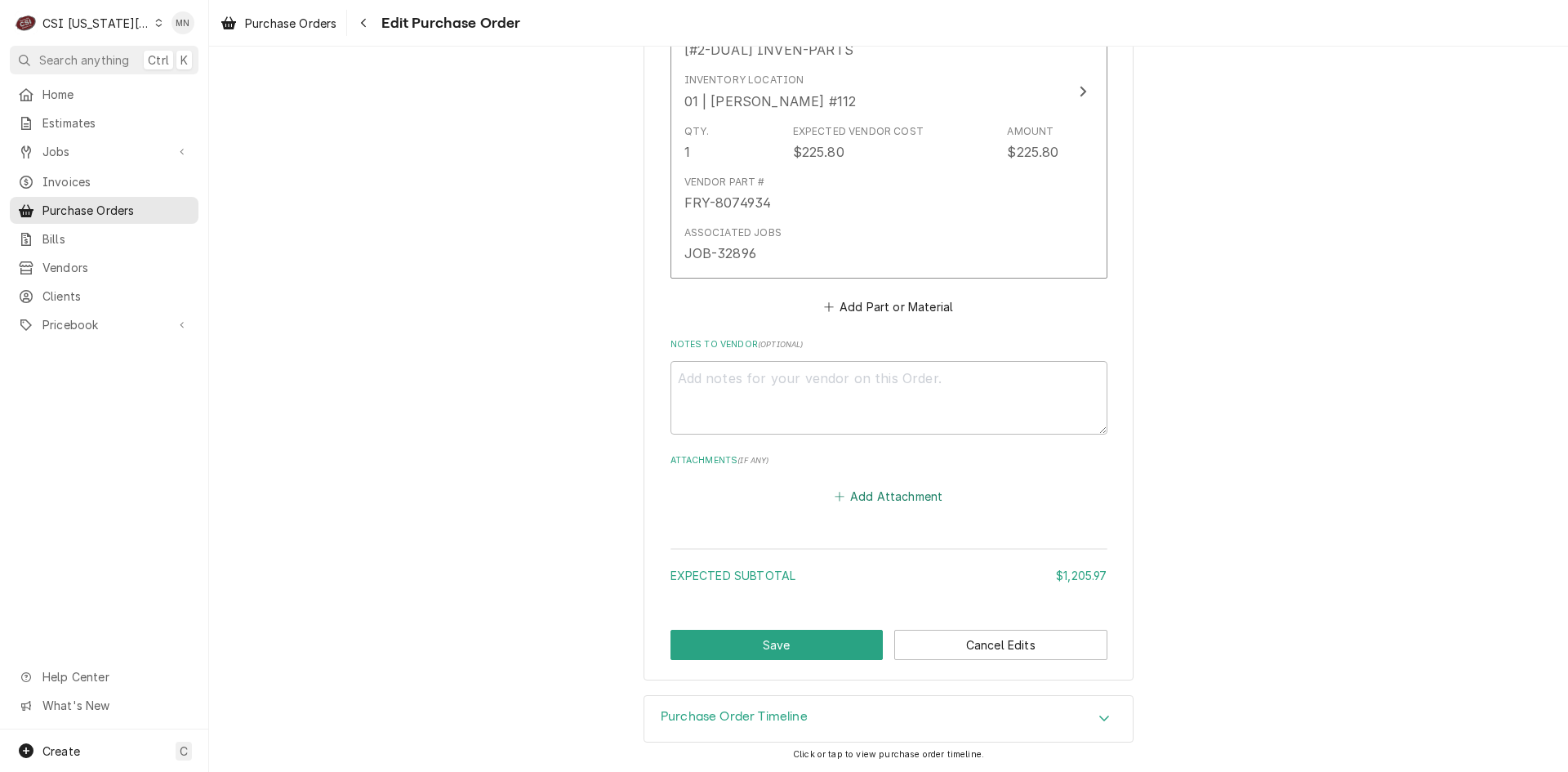
click at [860, 499] on button "Add Attachment" at bounding box center [888, 496] width 115 height 23
type textarea "x"
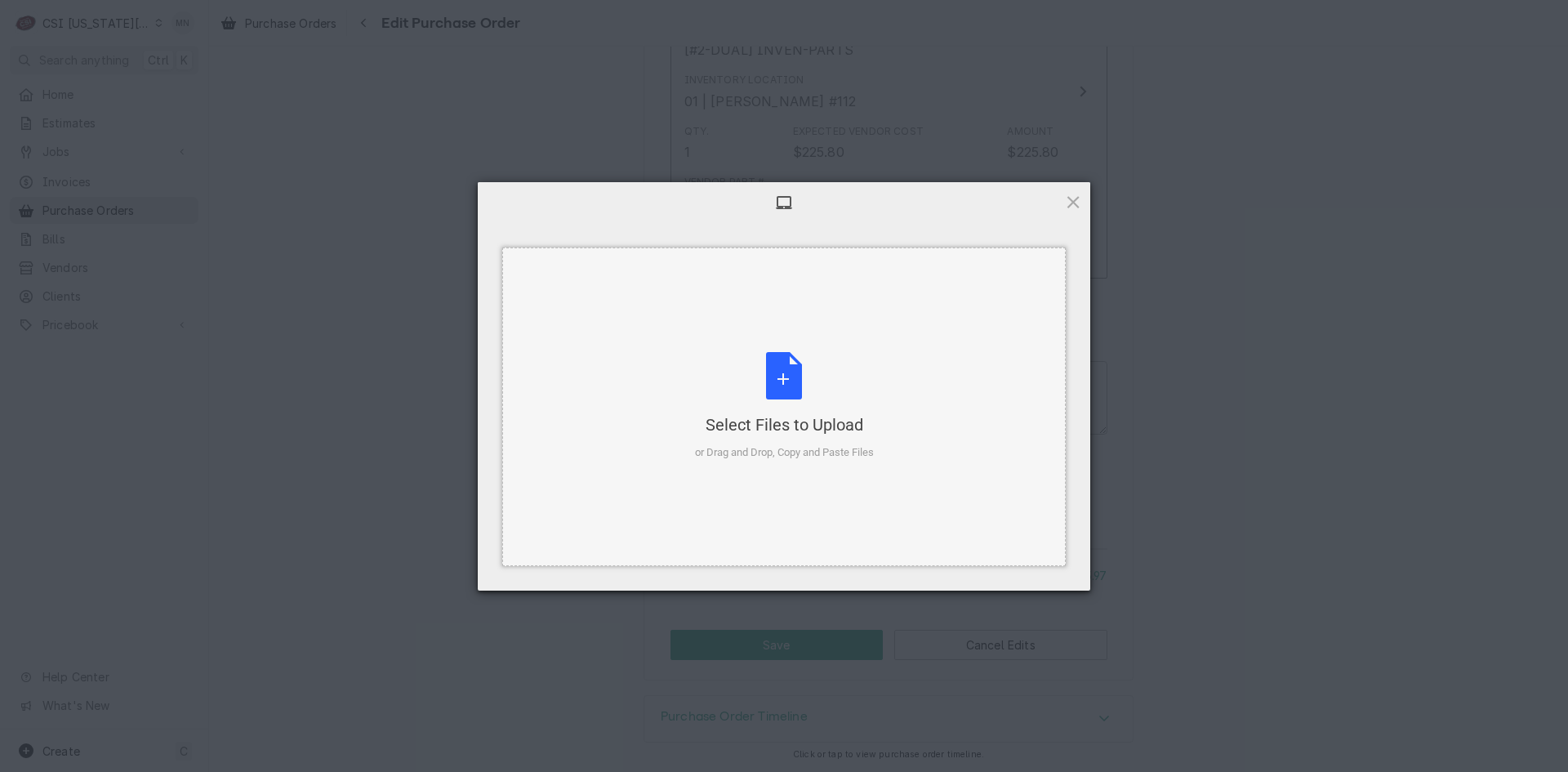
click at [772, 417] on div "Select Files to Upload" at bounding box center [784, 425] width 179 height 23
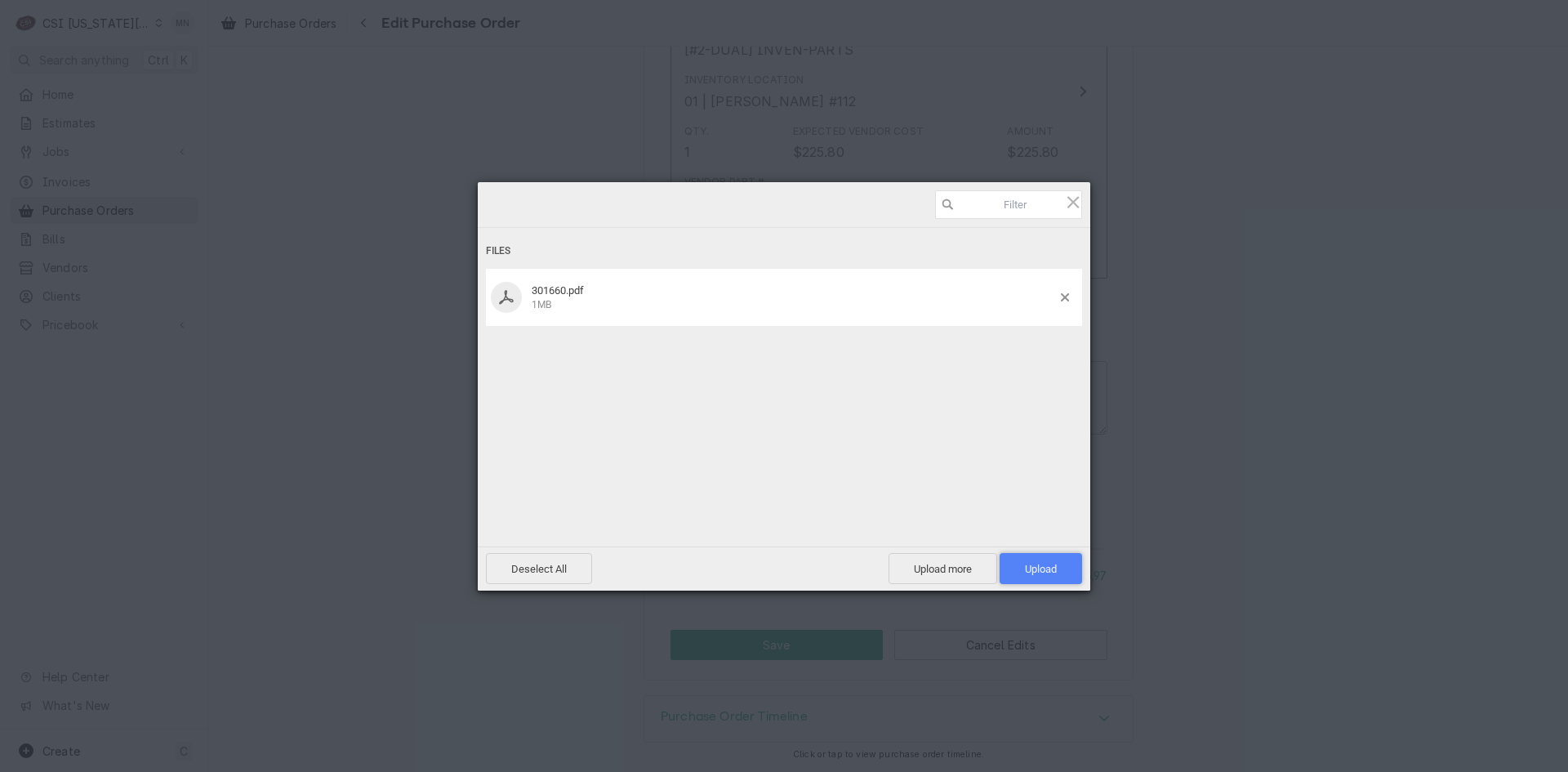
click at [1043, 568] on span "Upload 1" at bounding box center [1040, 568] width 32 height 12
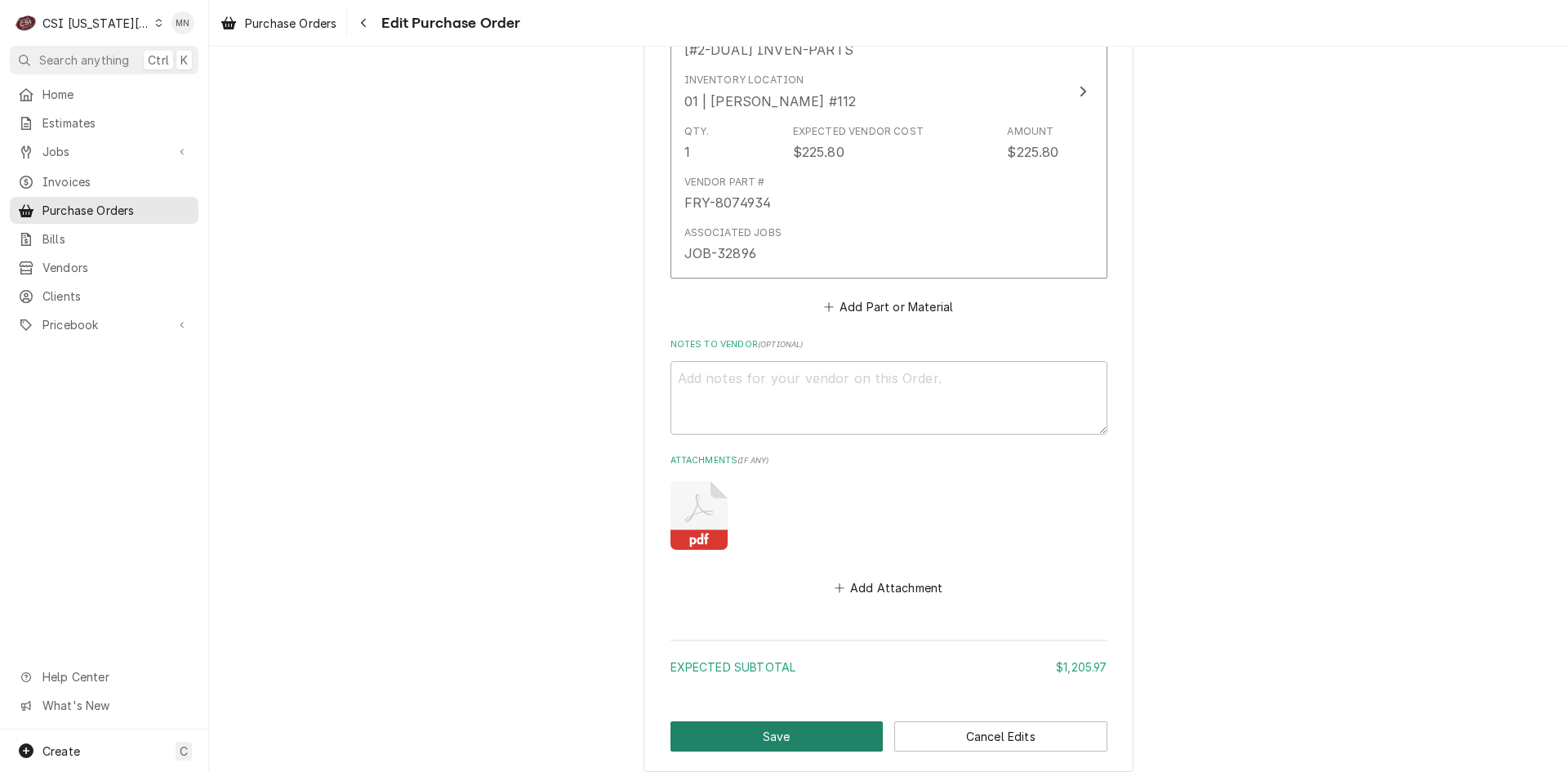
click at [810, 731] on button "Save" at bounding box center [776, 737] width 213 height 31
type textarea "x"
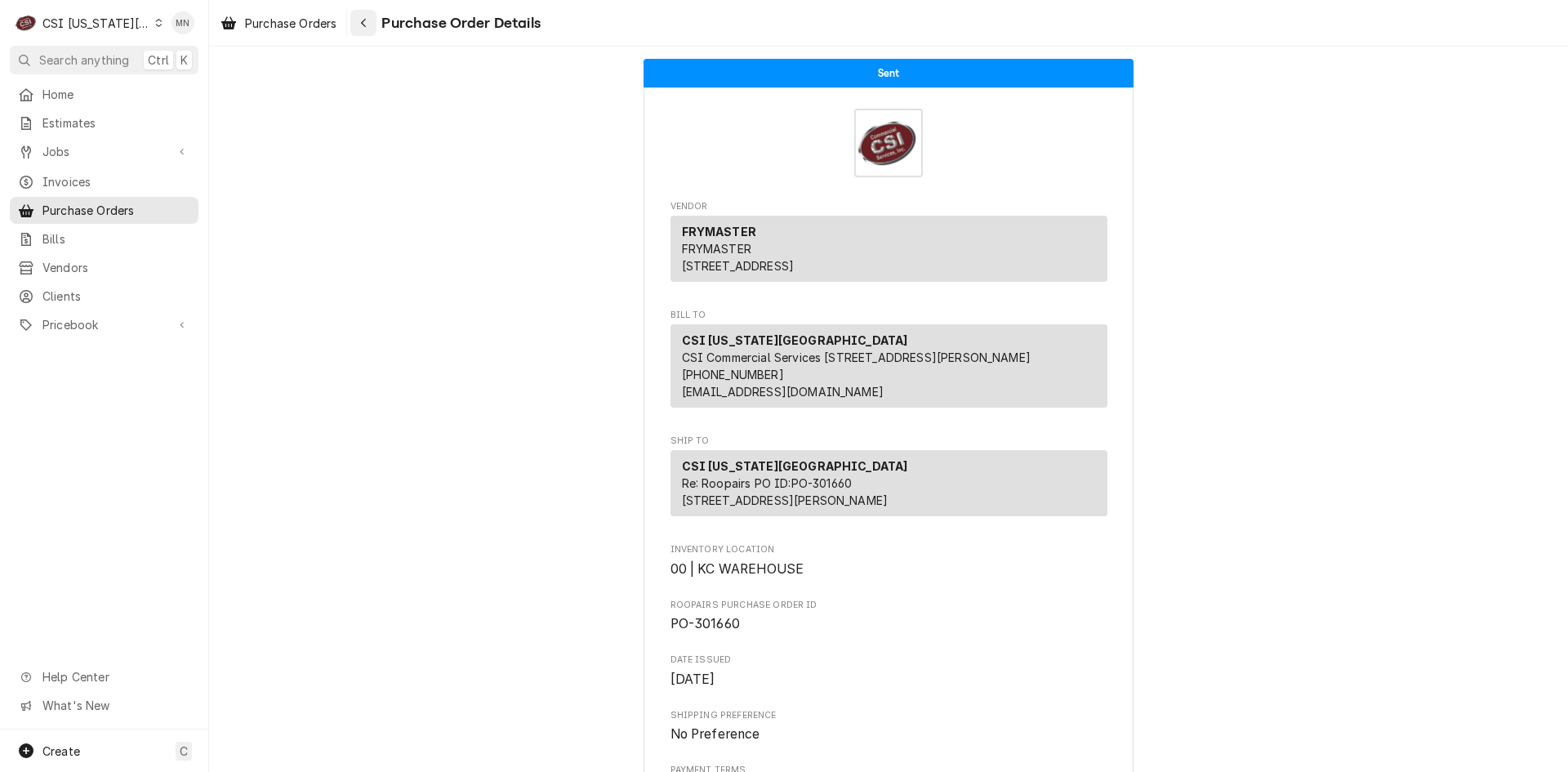
click at [364, 32] on button "Navigate back" at bounding box center [362, 22] width 26 height 26
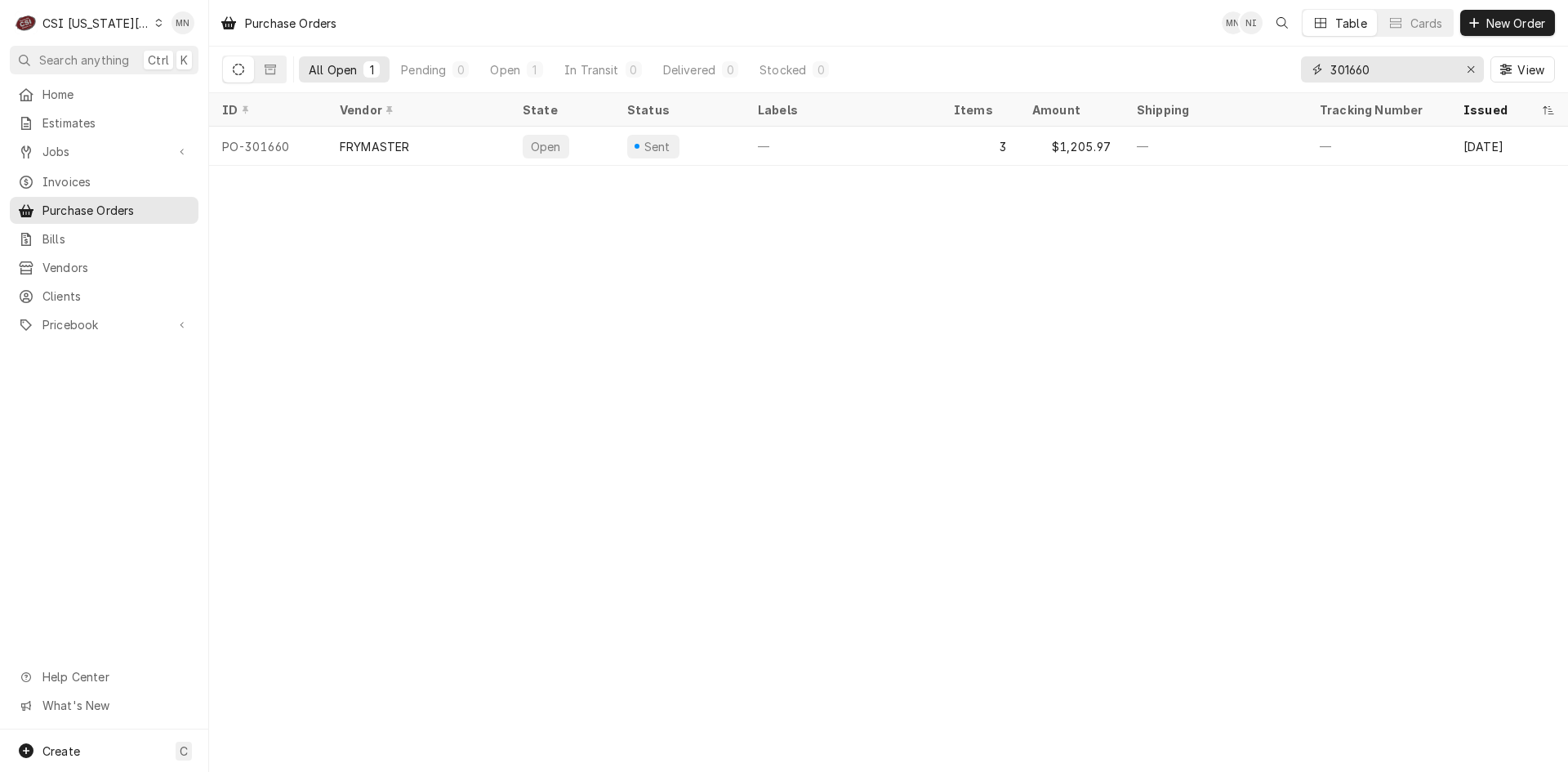
drag, startPoint x: 1403, startPoint y: 68, endPoint x: 1175, endPoint y: 77, distance: 228.2
click at [1178, 77] on div "All Open 1 Pending 0 Open 1 In Transit 0 Delivered 0 Stocked 0 301660 View" at bounding box center [888, 70] width 1333 height 46
type input "301711"
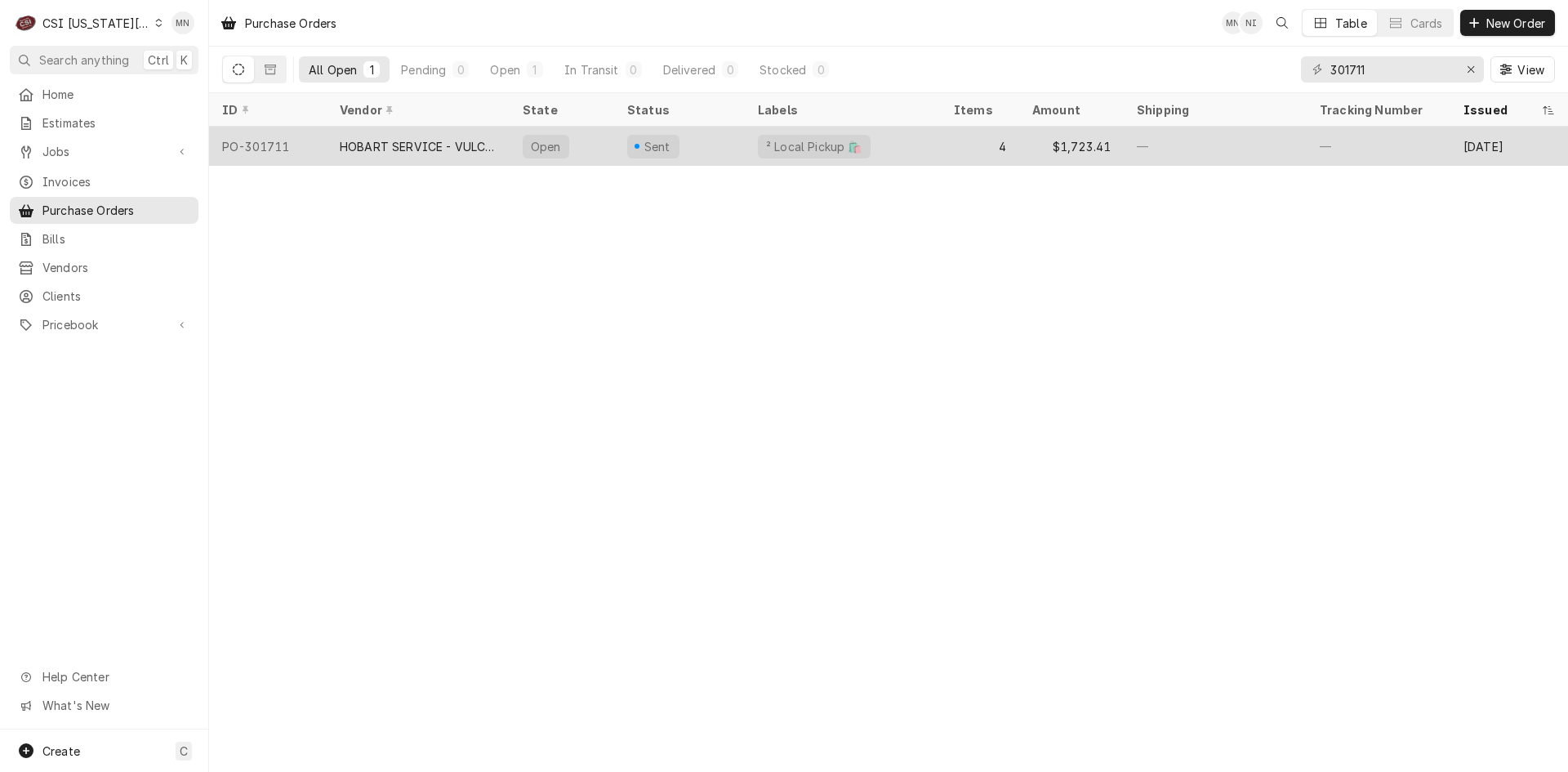
click at [389, 143] on div "HOBART SERVICE - VULCAN" at bounding box center [418, 146] width 157 height 17
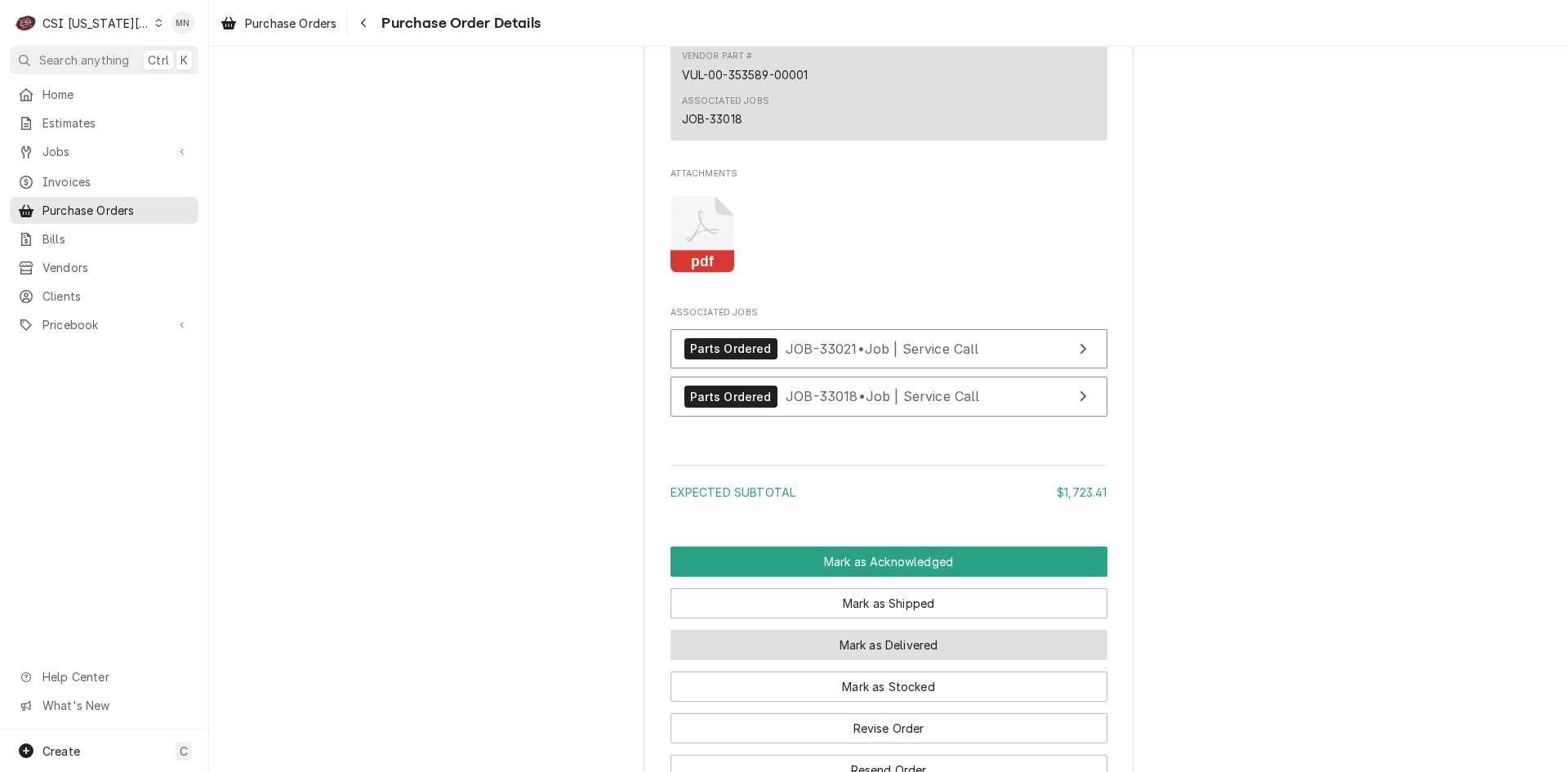
scroll to position [2370, 0]
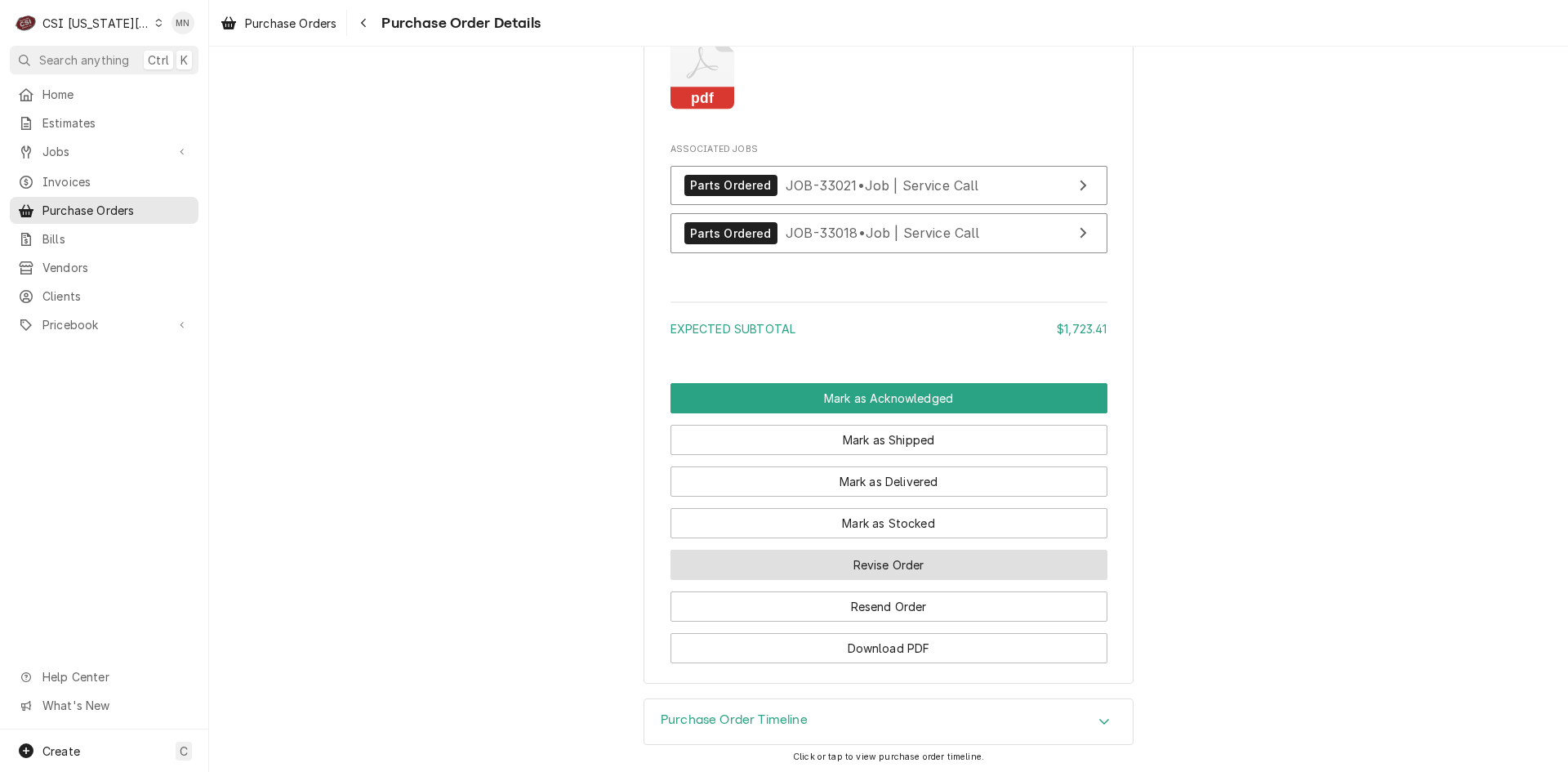
click at [860, 580] on button "Revise Order" at bounding box center [888, 565] width 437 height 31
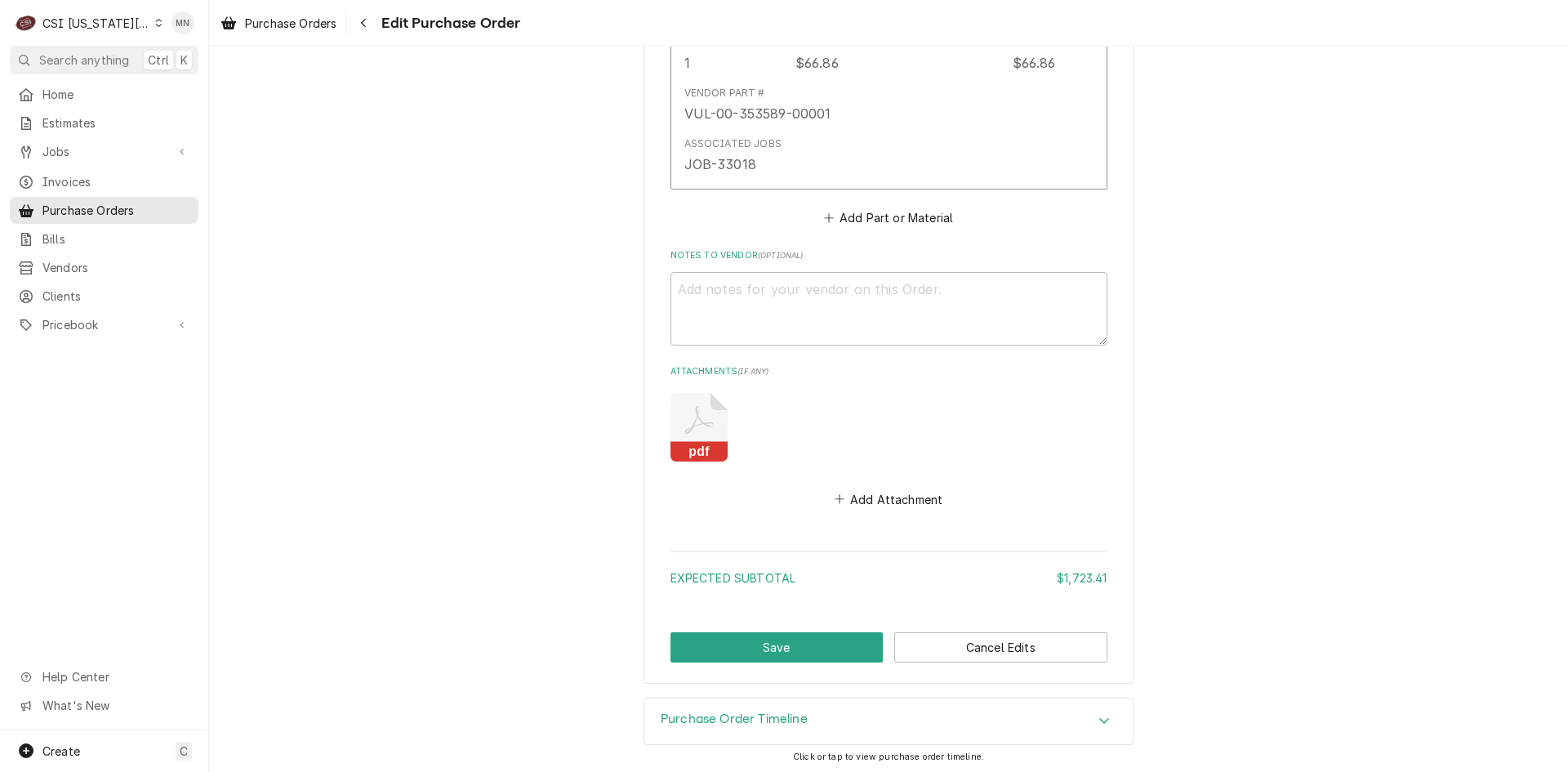
scroll to position [2028, 0]
click at [870, 496] on button "Add Attachment" at bounding box center [888, 496] width 115 height 23
type textarea "x"
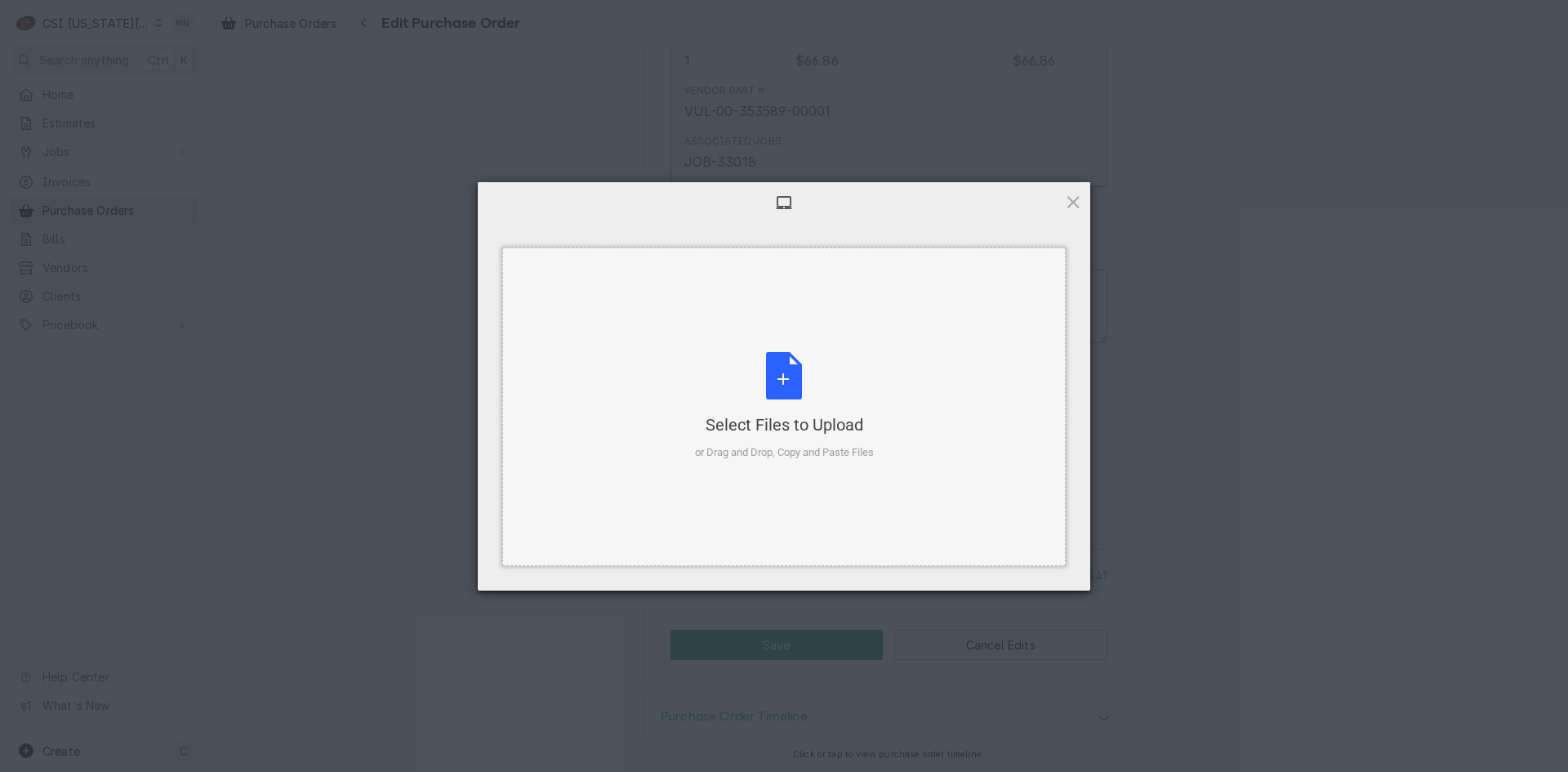
click at [799, 401] on div "Select Files to Upload or Drag and Drop, Copy and Paste Files" at bounding box center [784, 407] width 179 height 109
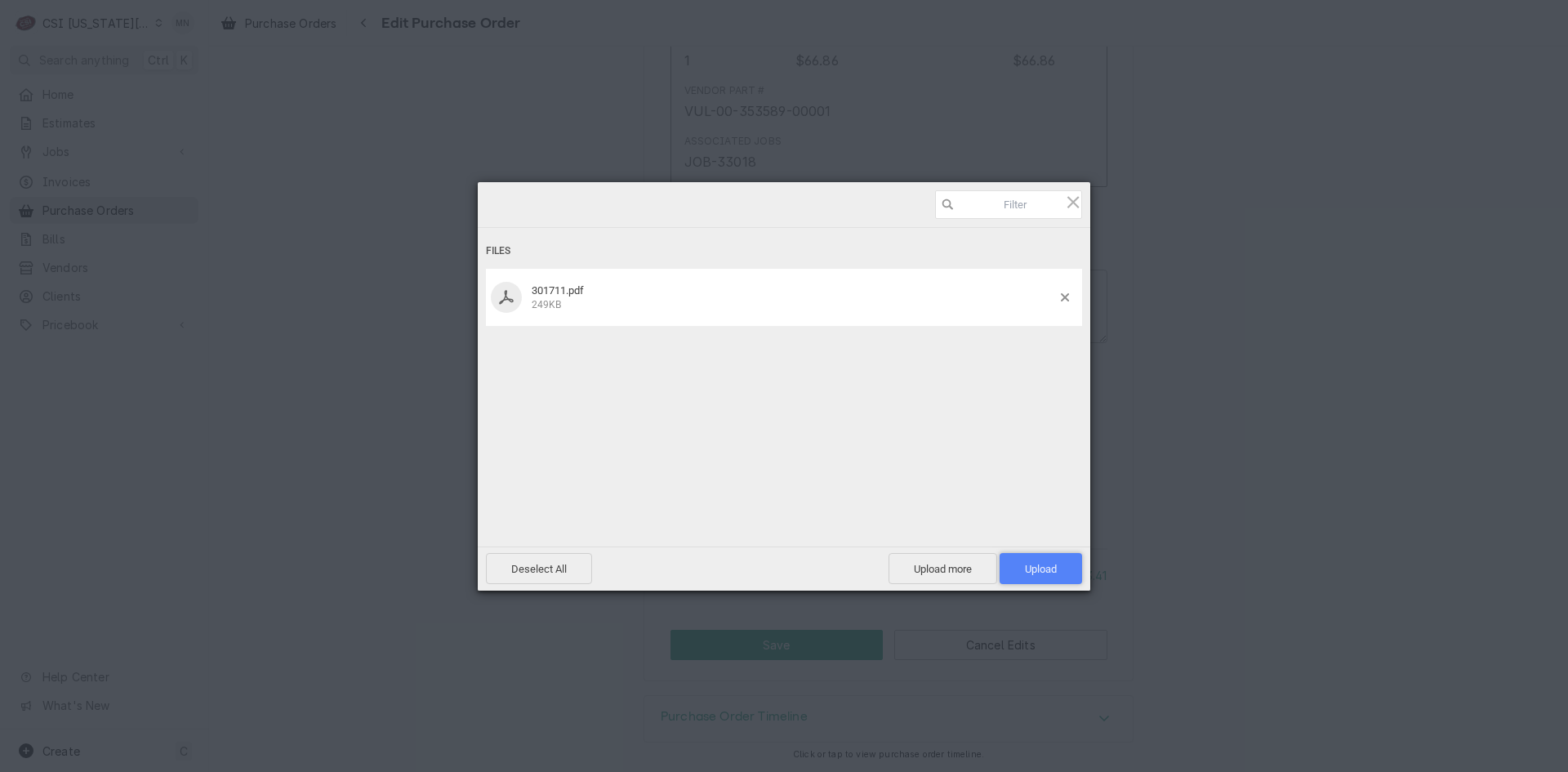
click at [1041, 570] on span "Upload 1" at bounding box center [1040, 568] width 32 height 12
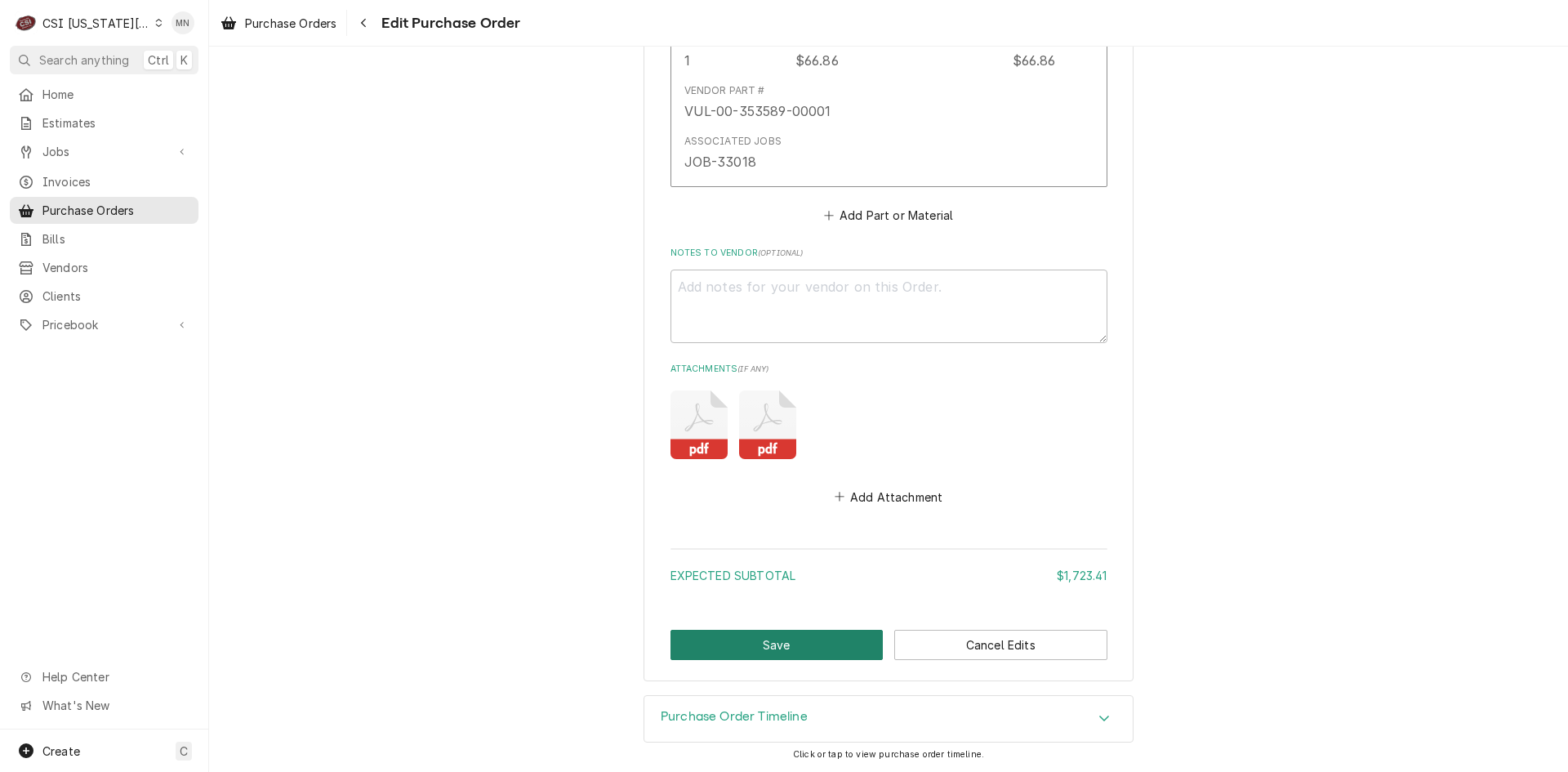
click at [784, 641] on button "Save" at bounding box center [776, 646] width 213 height 31
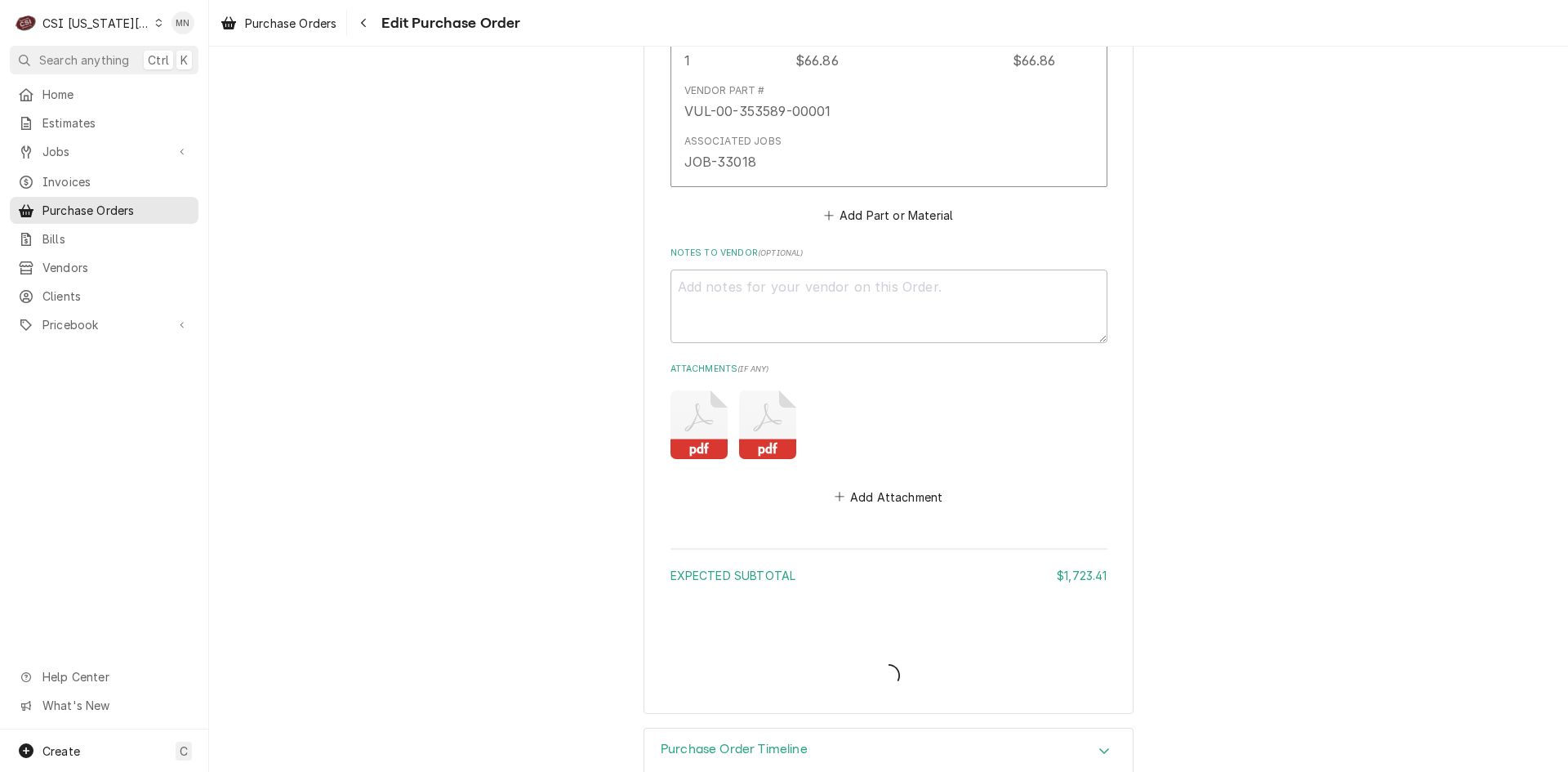
type textarea "x"
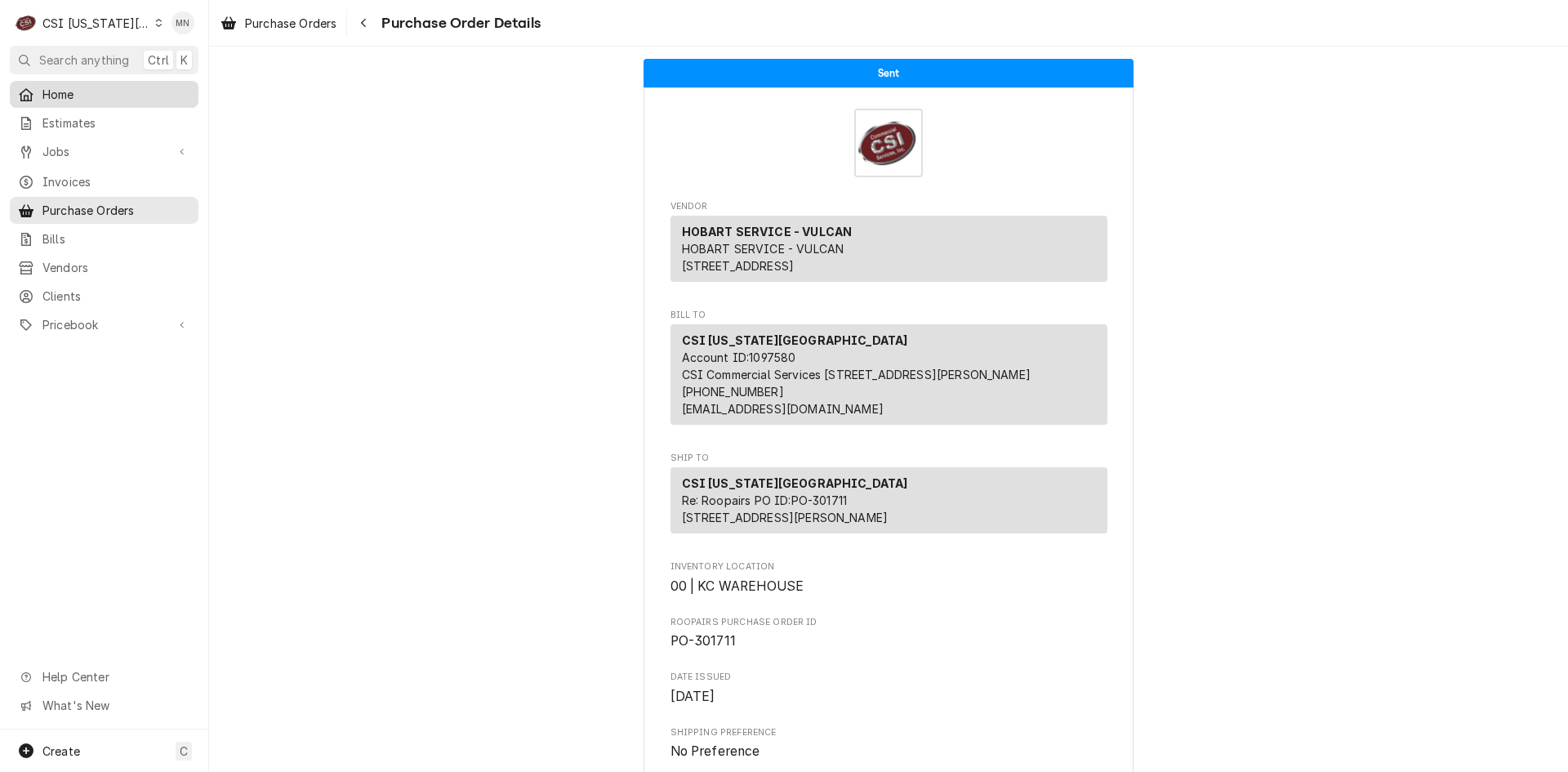
click at [67, 86] on span "Home" at bounding box center [116, 95] width 148 height 17
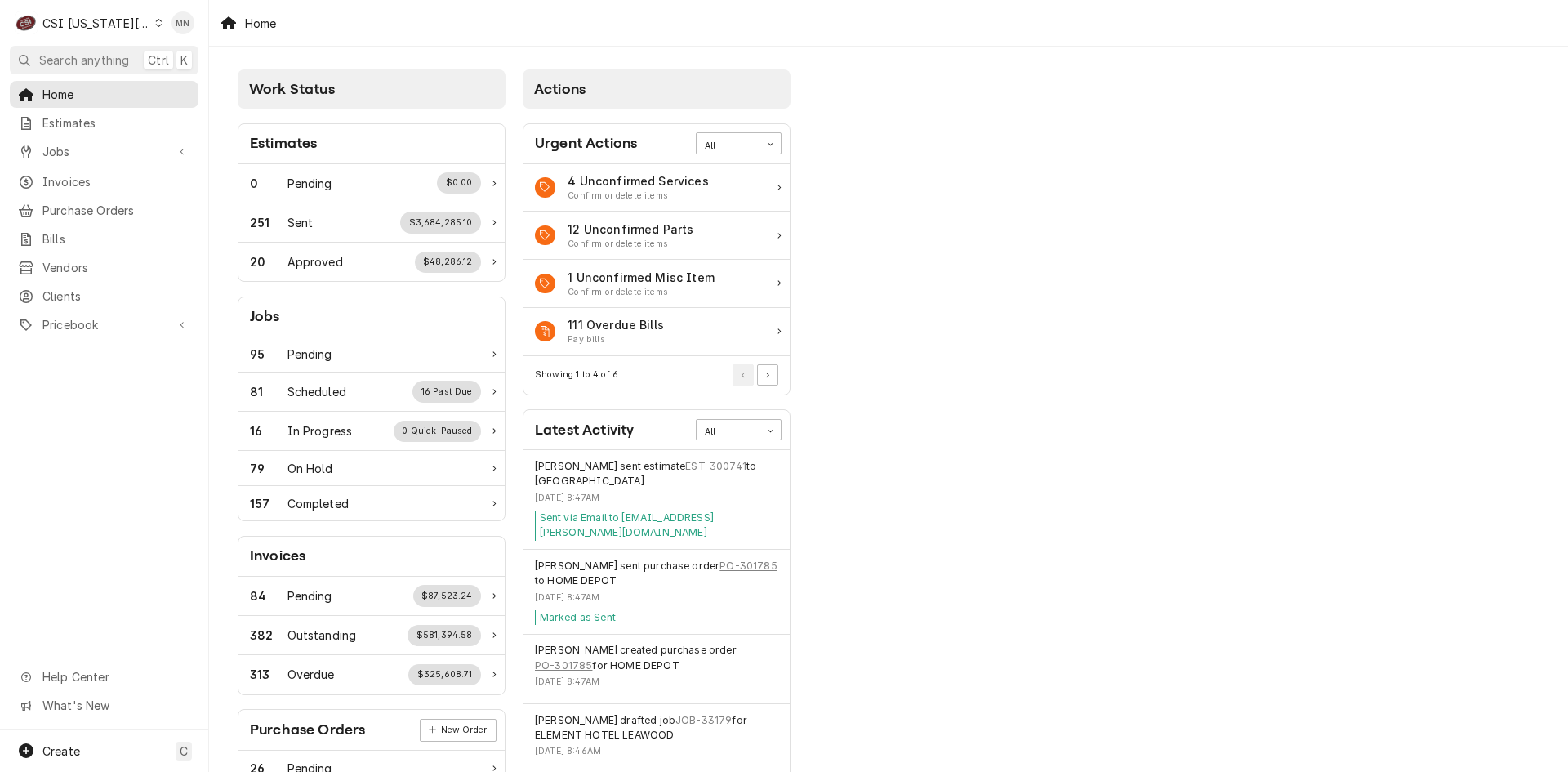
click at [115, 18] on div "CSI [US_STATE][GEOGRAPHIC_DATA]" at bounding box center [96, 23] width 108 height 17
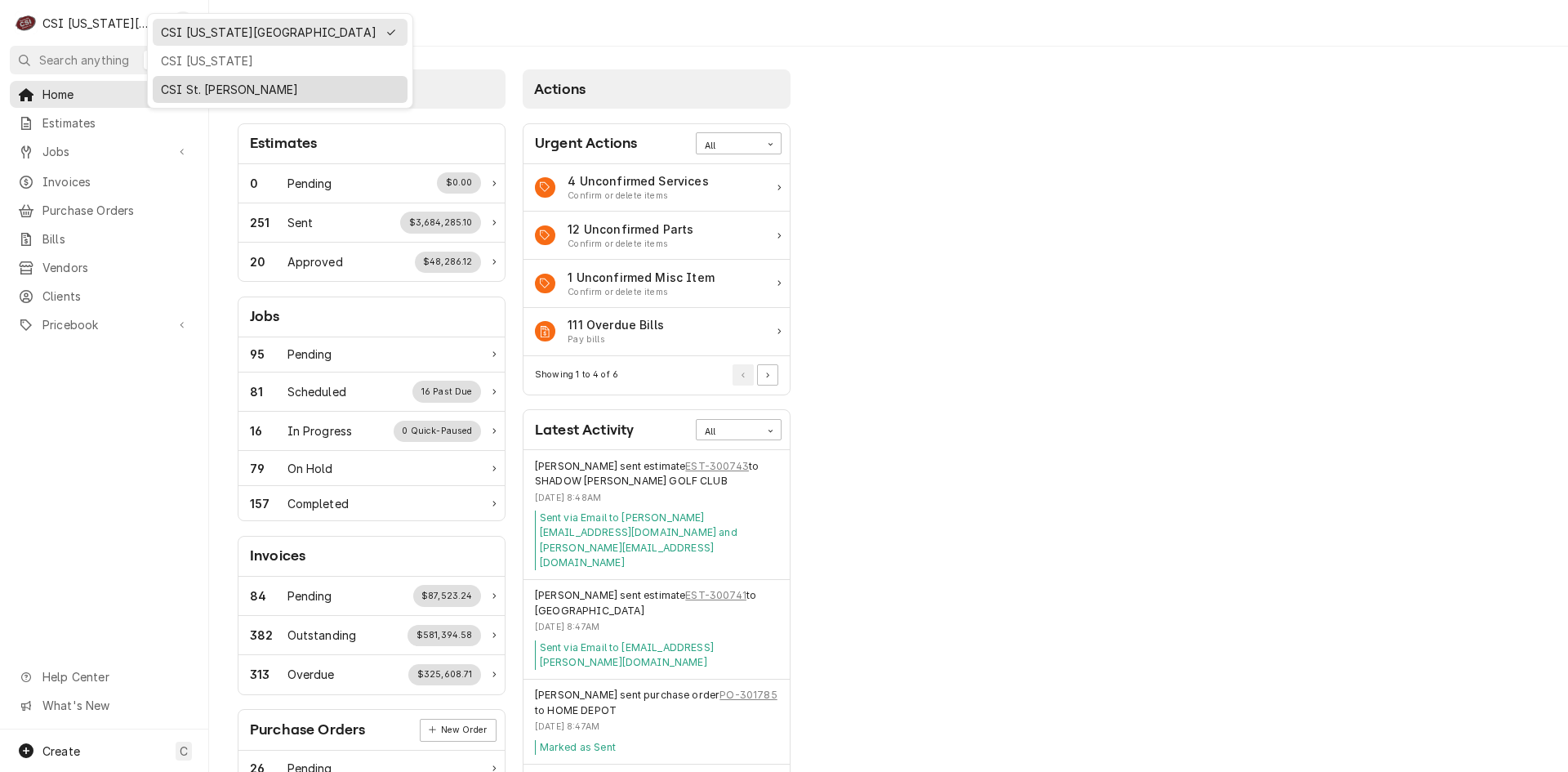
click at [165, 81] on div "CSI St. [PERSON_NAME]" at bounding box center [279, 90] width 238 height 17
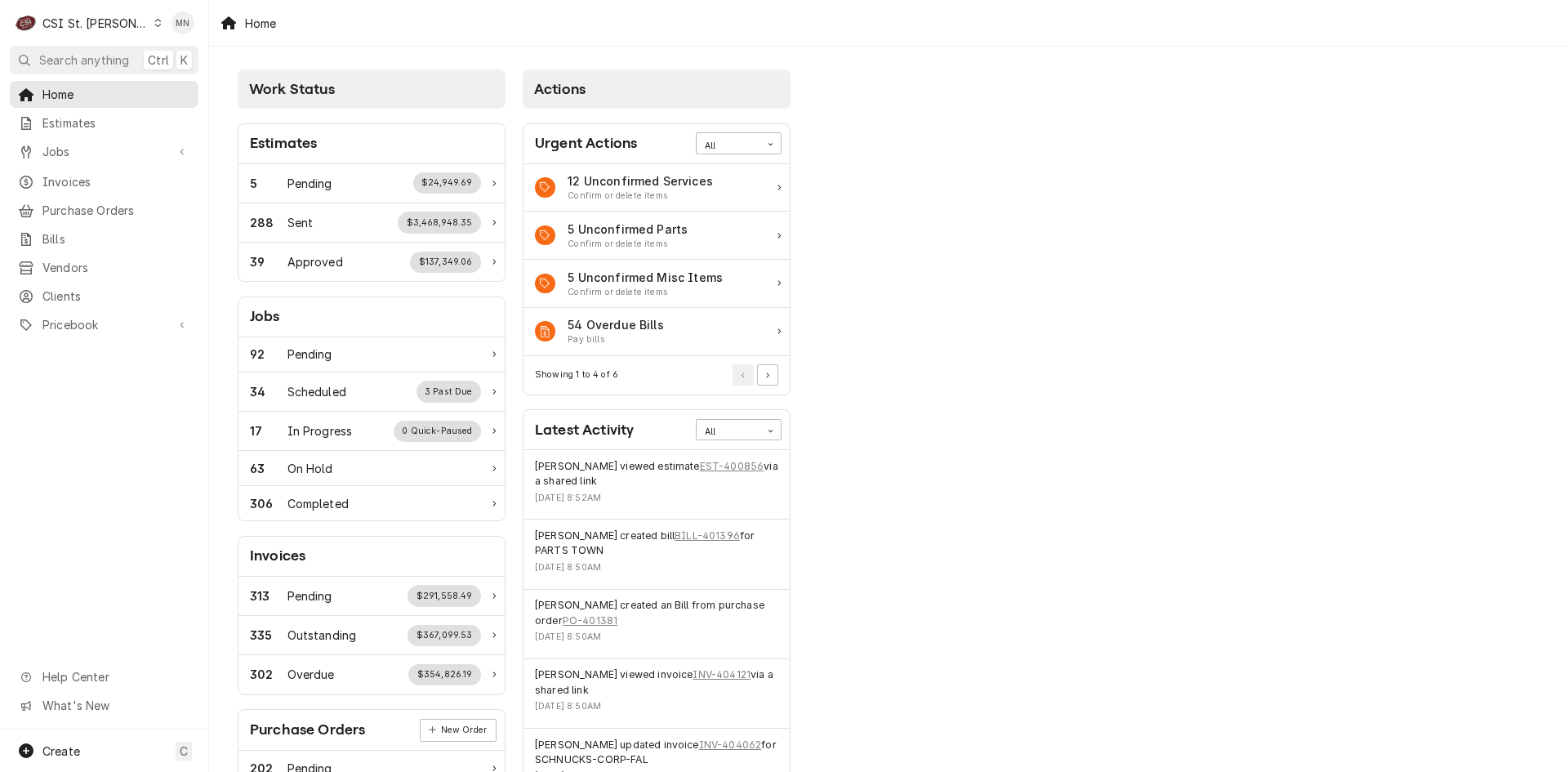
click at [92, 16] on div "CSI St. Louis" at bounding box center [95, 23] width 106 height 17
click at [162, 37] on div "CSI Kansas City" at bounding box center [250, 33] width 215 height 17
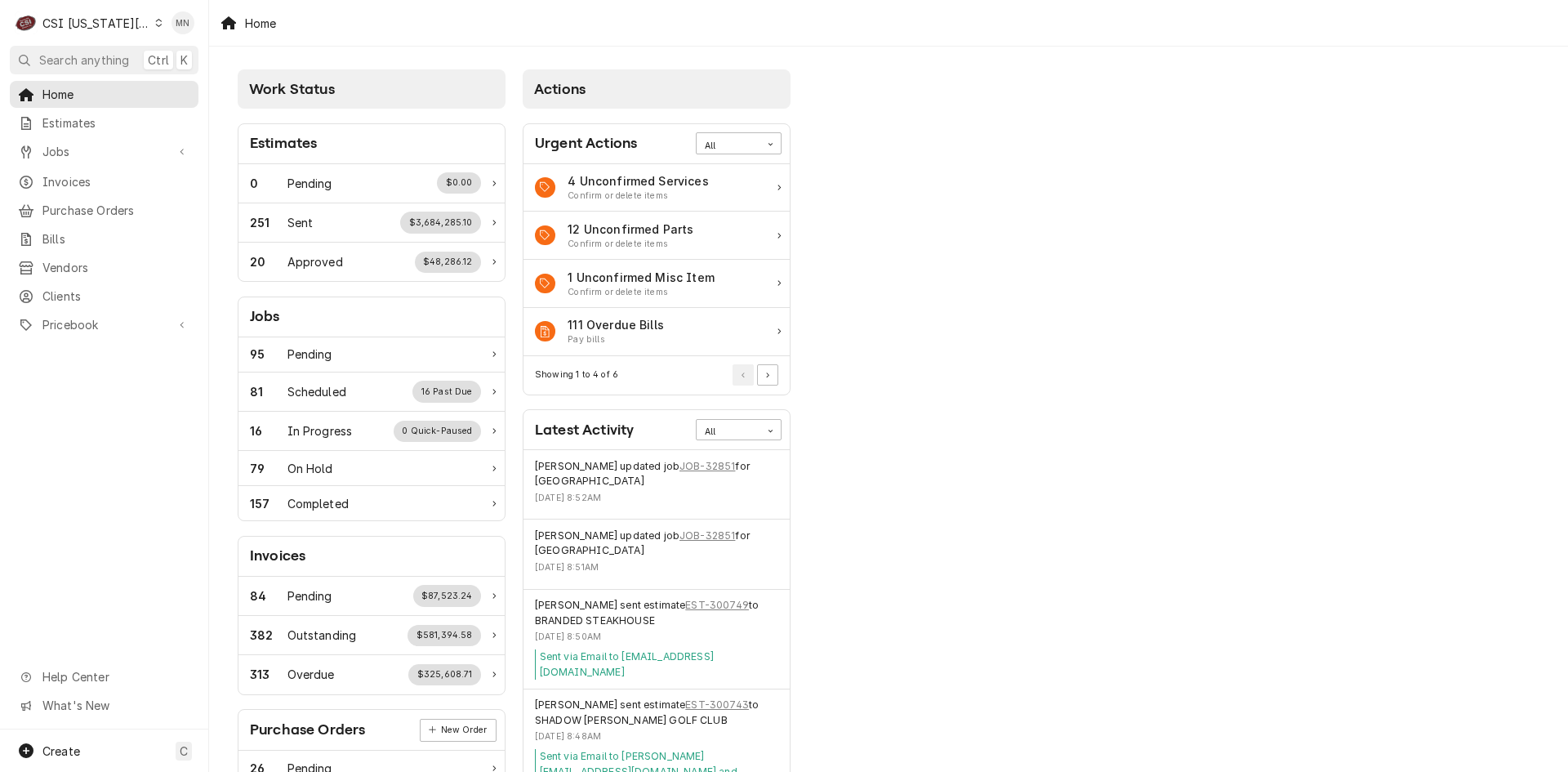
click at [89, 19] on div "CSI Kansas City" at bounding box center [96, 23] width 108 height 17
click at [176, 58] on div "CSI [US_STATE]" at bounding box center [279, 61] width 238 height 17
